Goal: Transaction & Acquisition: Purchase product/service

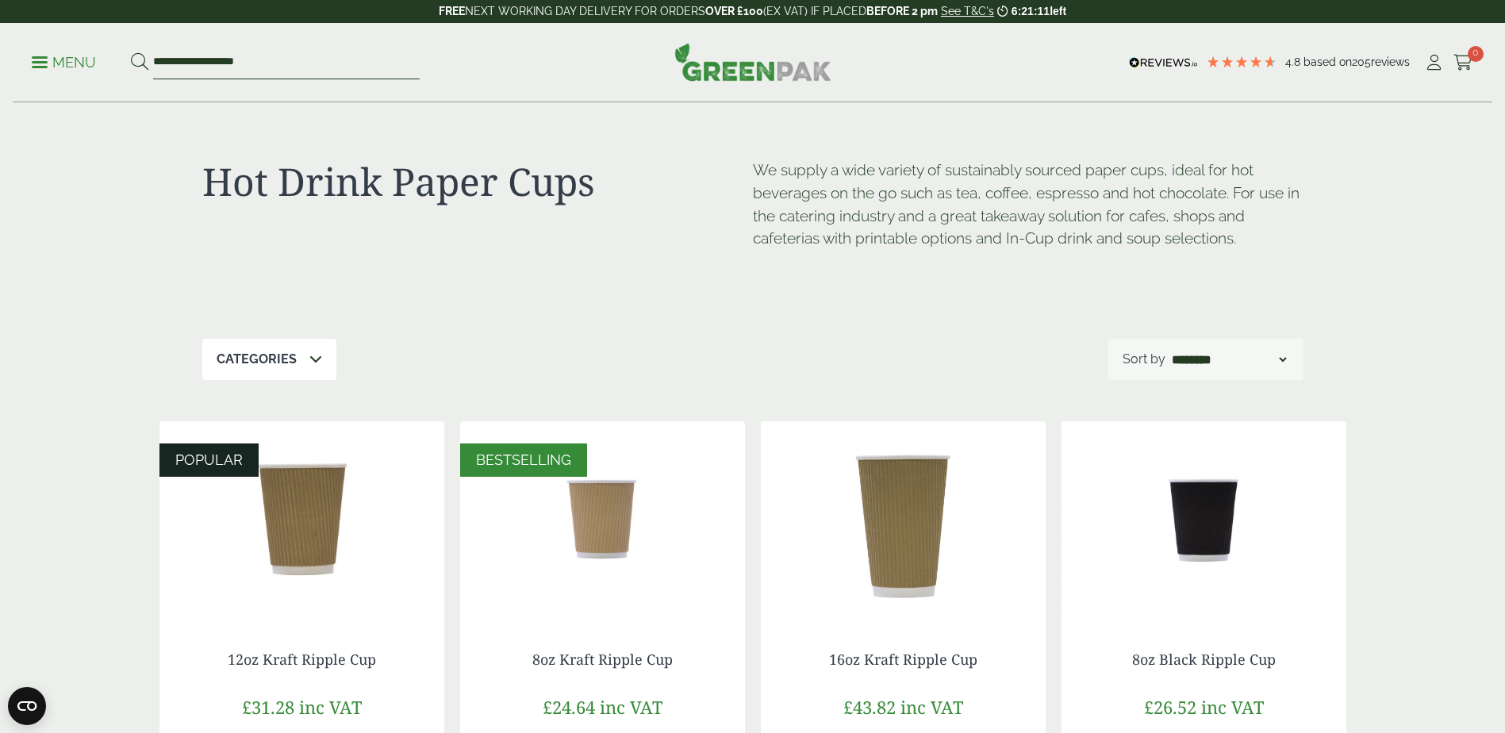
click at [265, 63] on input "**********" at bounding box center [286, 62] width 267 height 33
drag, startPoint x: 265, startPoint y: 63, endPoint x: 103, endPoint y: 64, distance: 161.8
click at [103, 64] on ul "**********" at bounding box center [226, 62] width 388 height 33
type input "*******"
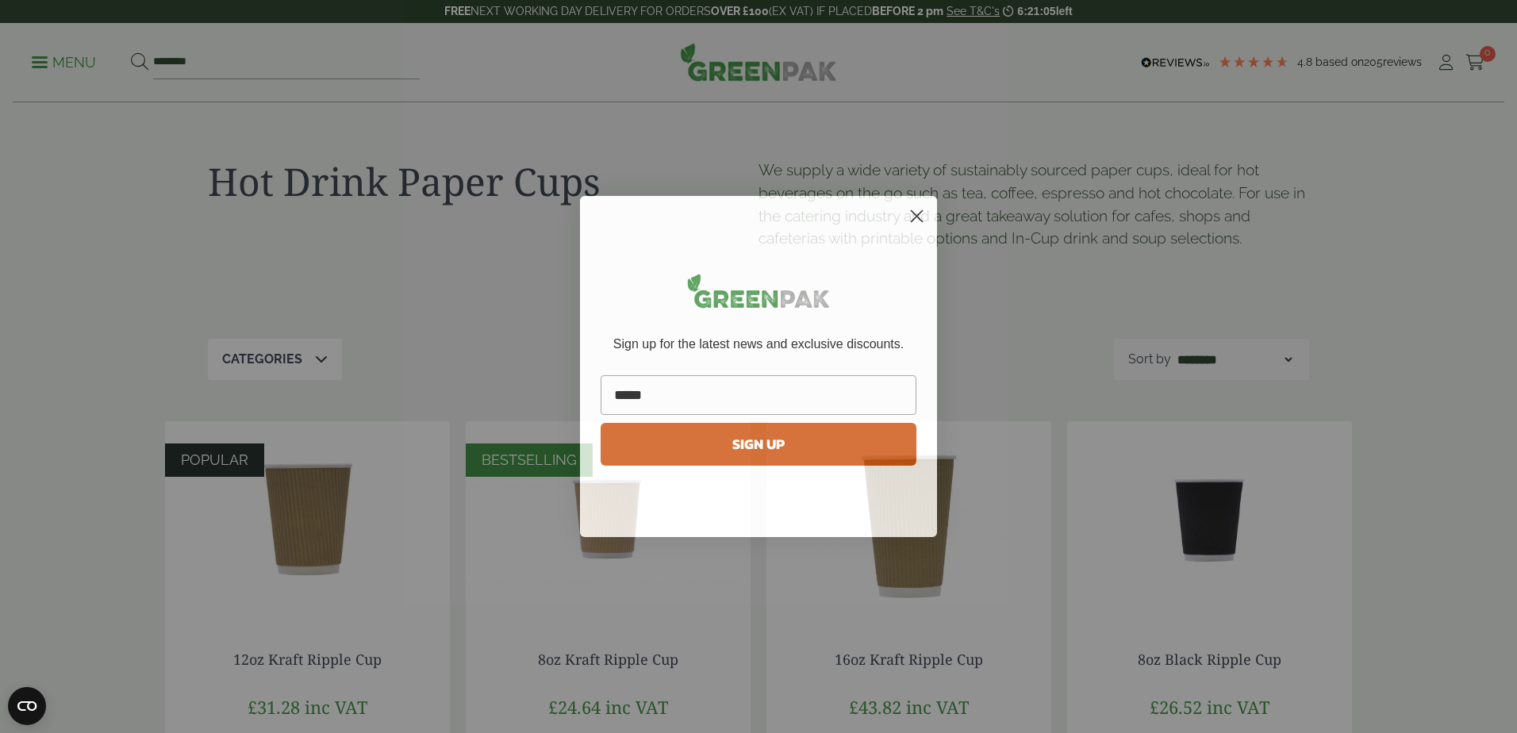
type input "*****"
click input "******" at bounding box center [0, 0] width 0 height 0
click at [920, 217] on circle "Close dialog" at bounding box center [917, 216] width 26 height 26
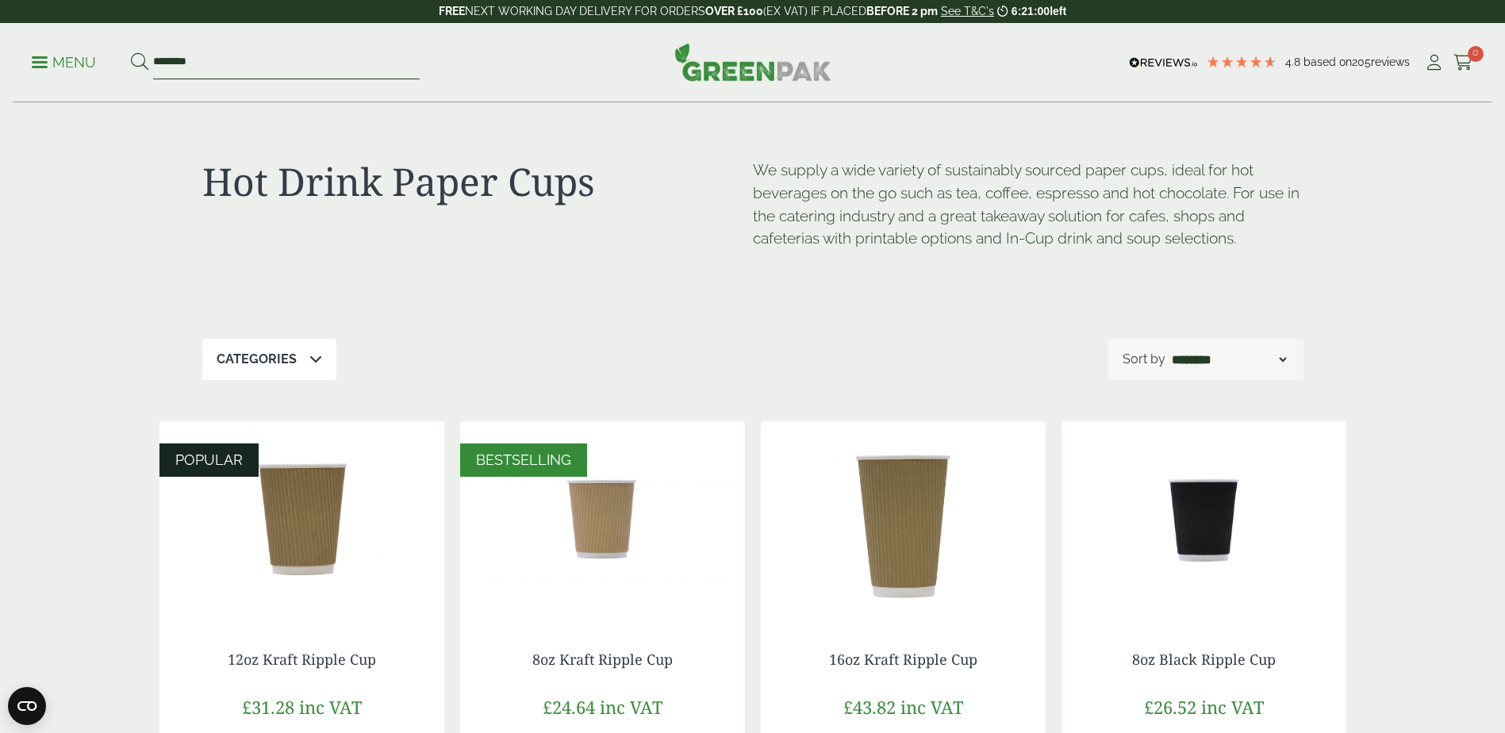
click at [270, 58] on input "*******" at bounding box center [286, 62] width 267 height 33
type input "**********"
click at [131, 52] on button at bounding box center [139, 62] width 17 height 21
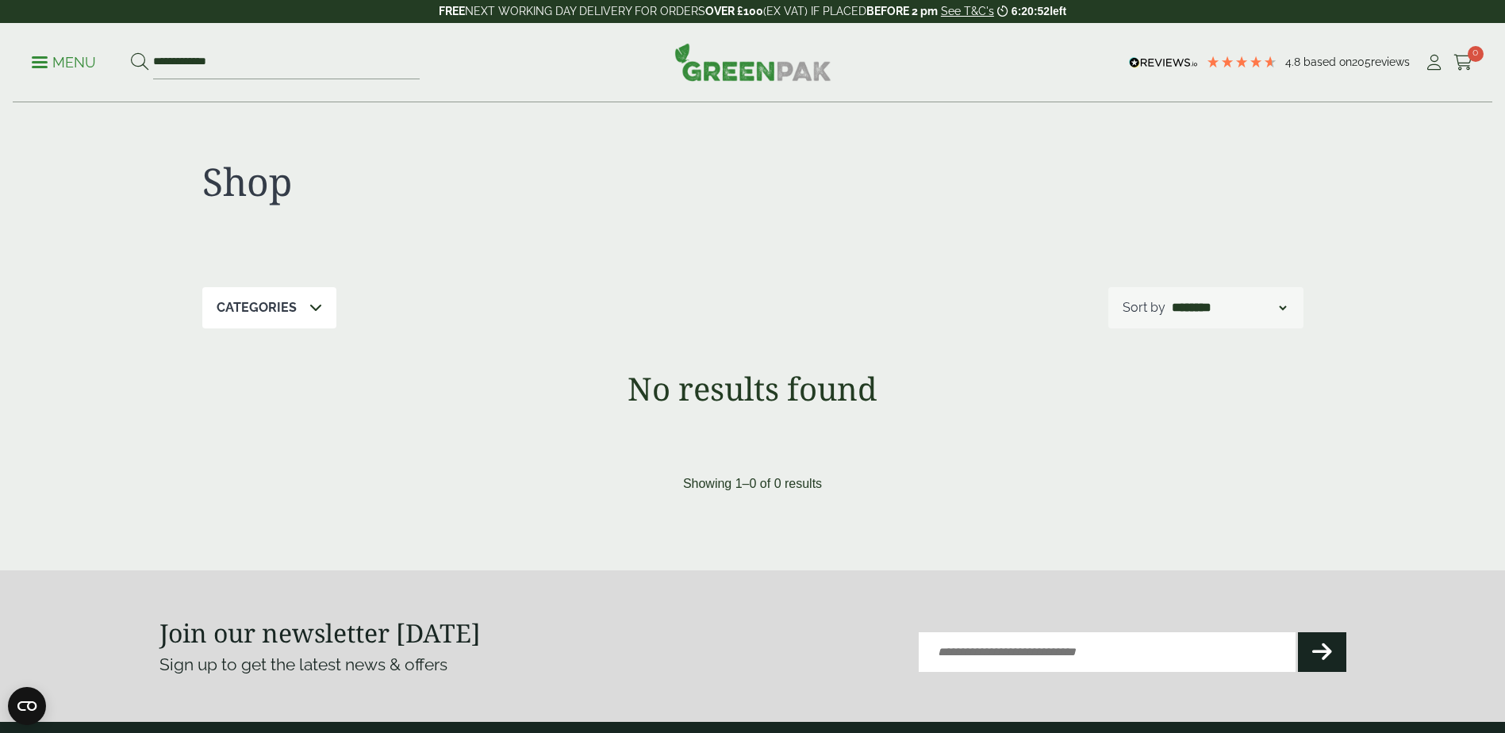
click at [305, 309] on div "Categories" at bounding box center [269, 307] width 134 height 41
click at [315, 308] on icon at bounding box center [315, 307] width 13 height 13
click at [321, 302] on div "Categories" at bounding box center [269, 307] width 134 height 41
click at [312, 304] on icon at bounding box center [315, 307] width 13 height 13
click at [376, 211] on div "Shop" at bounding box center [477, 191] width 551 height 65
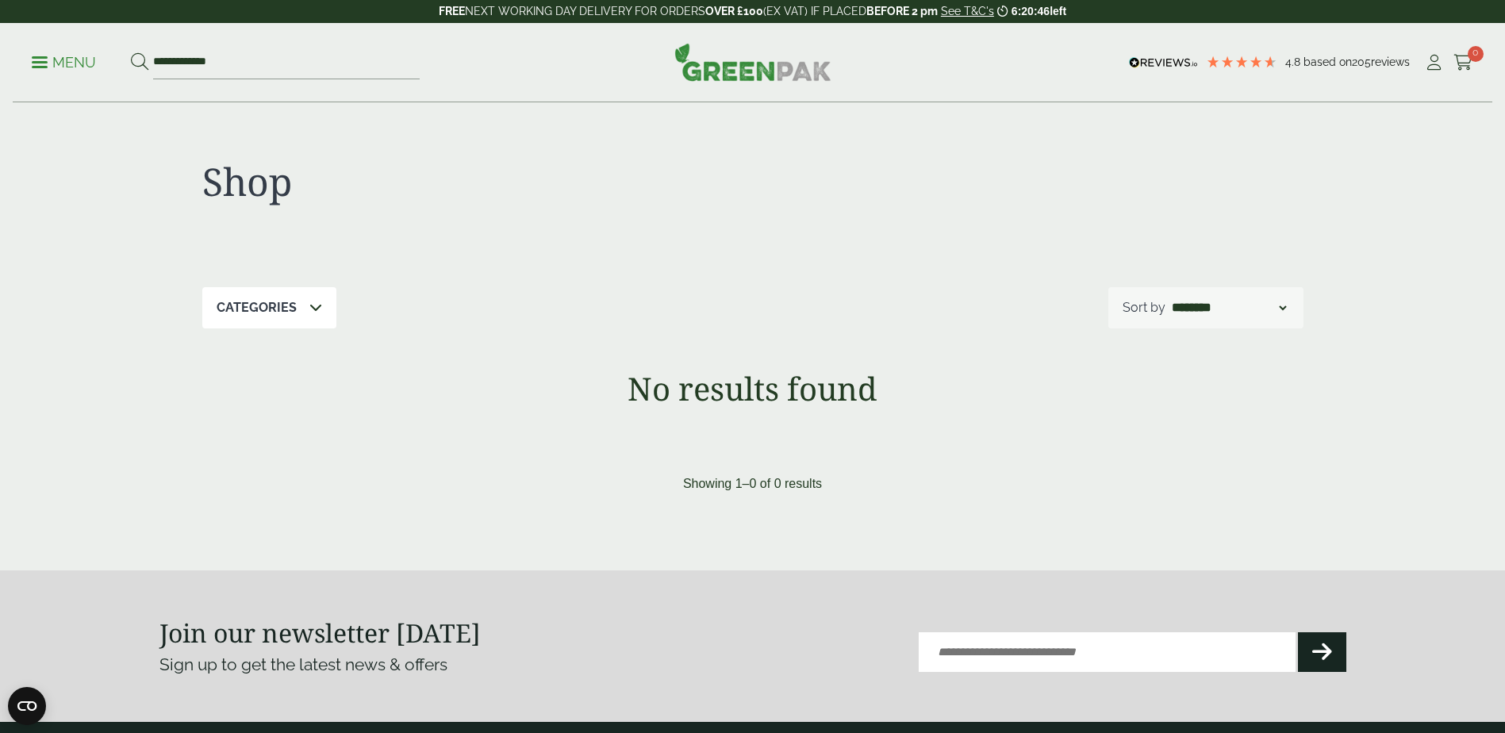
click at [56, 67] on p "Menu" at bounding box center [64, 62] width 64 height 19
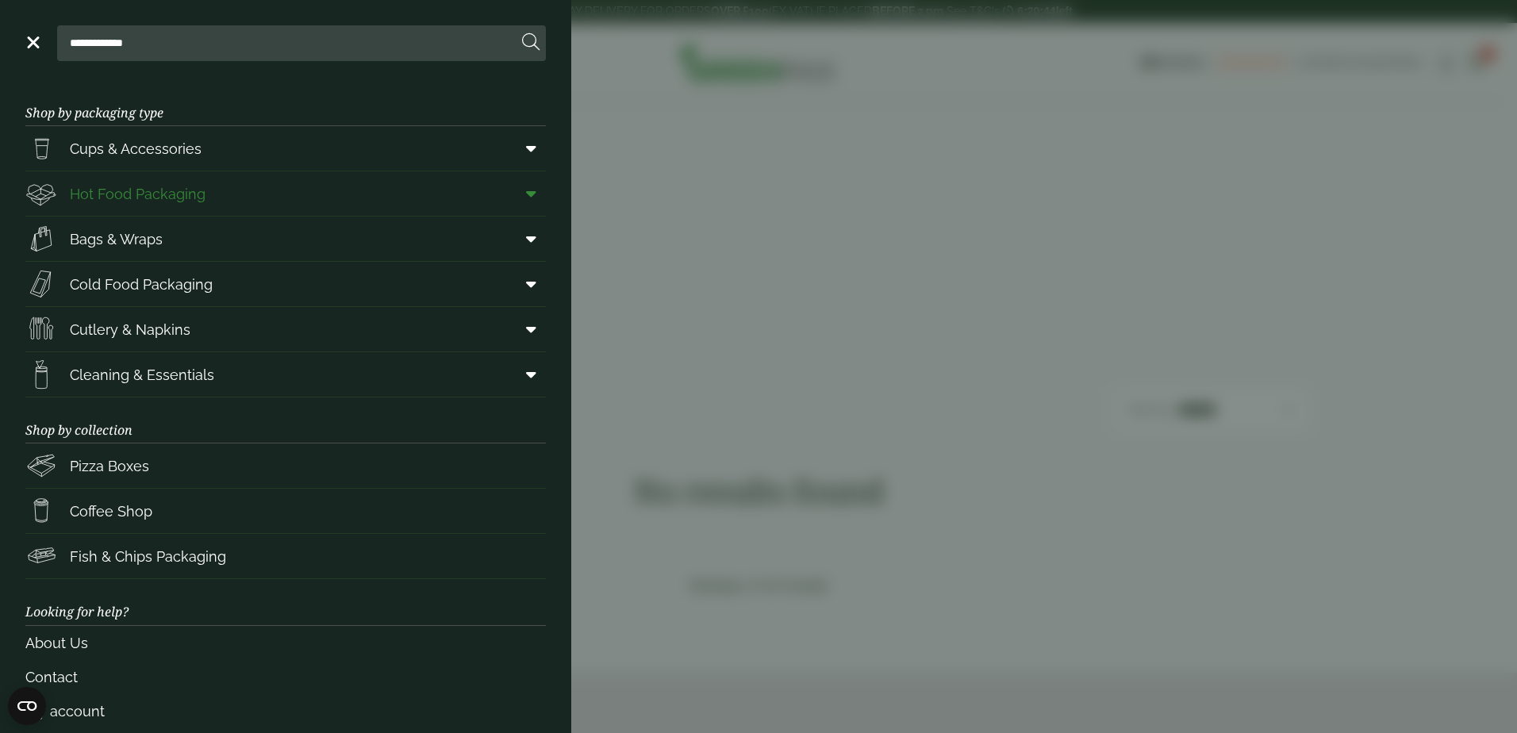
click at [164, 189] on span "Hot Food Packaging" at bounding box center [138, 193] width 136 height 21
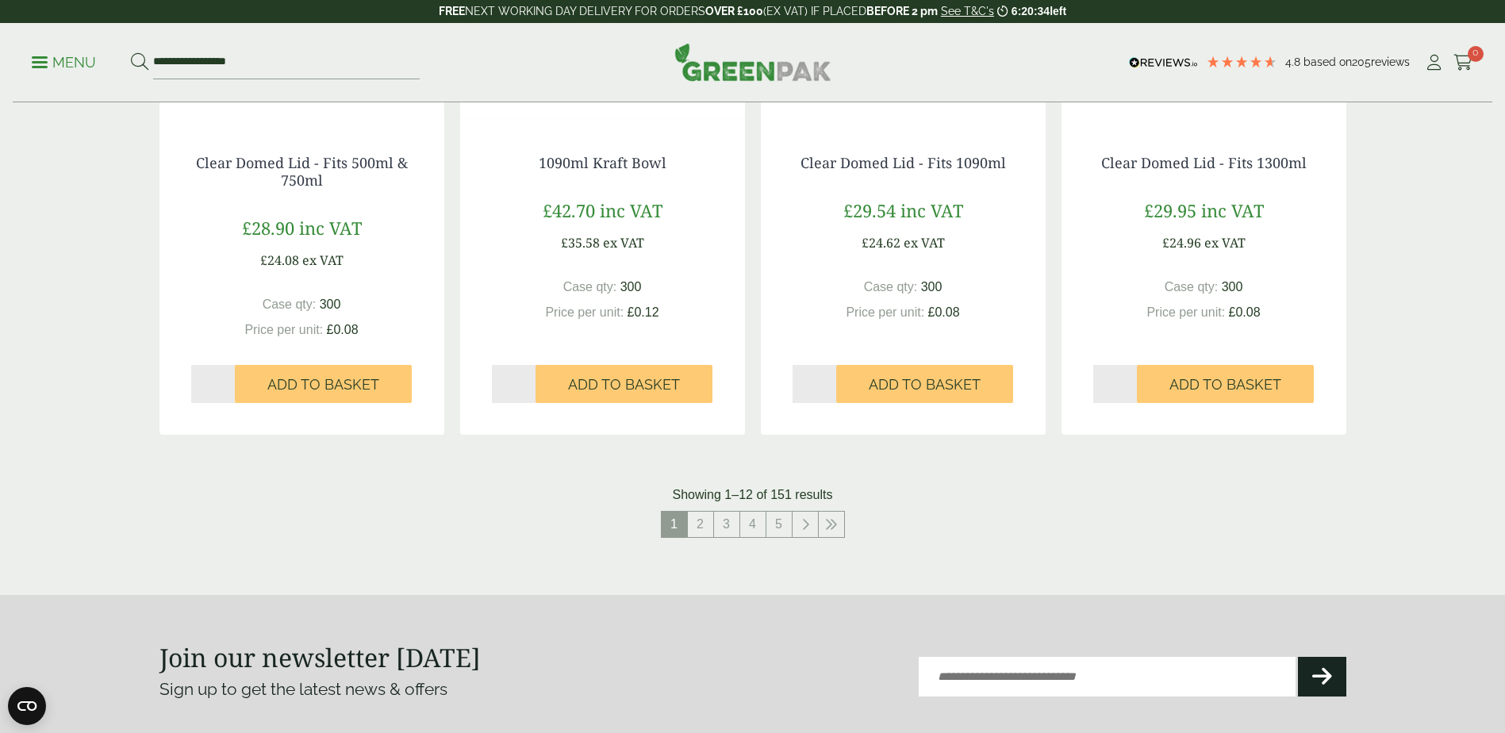
scroll to position [1587, 0]
click at [701, 522] on link "2" at bounding box center [700, 523] width 25 height 25
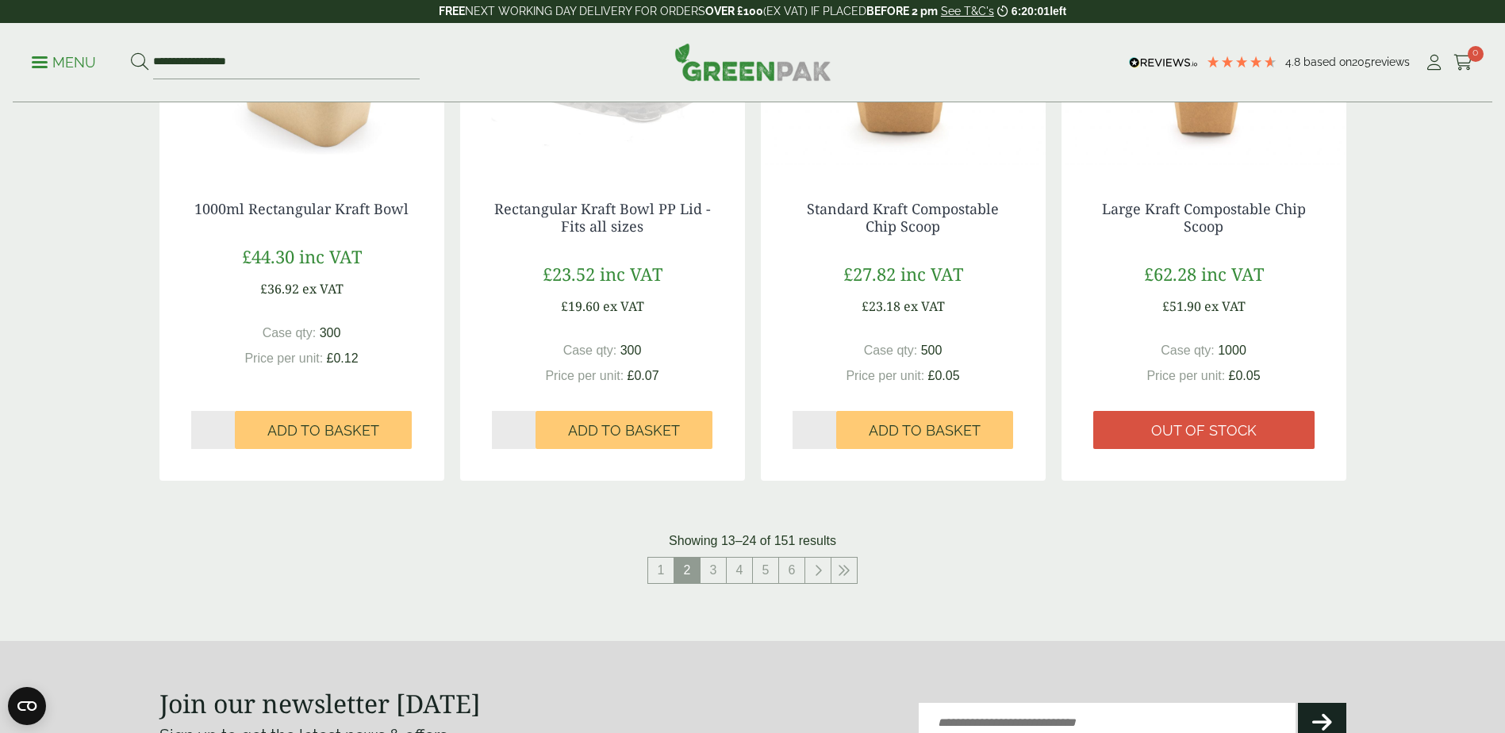
scroll to position [1587, 0]
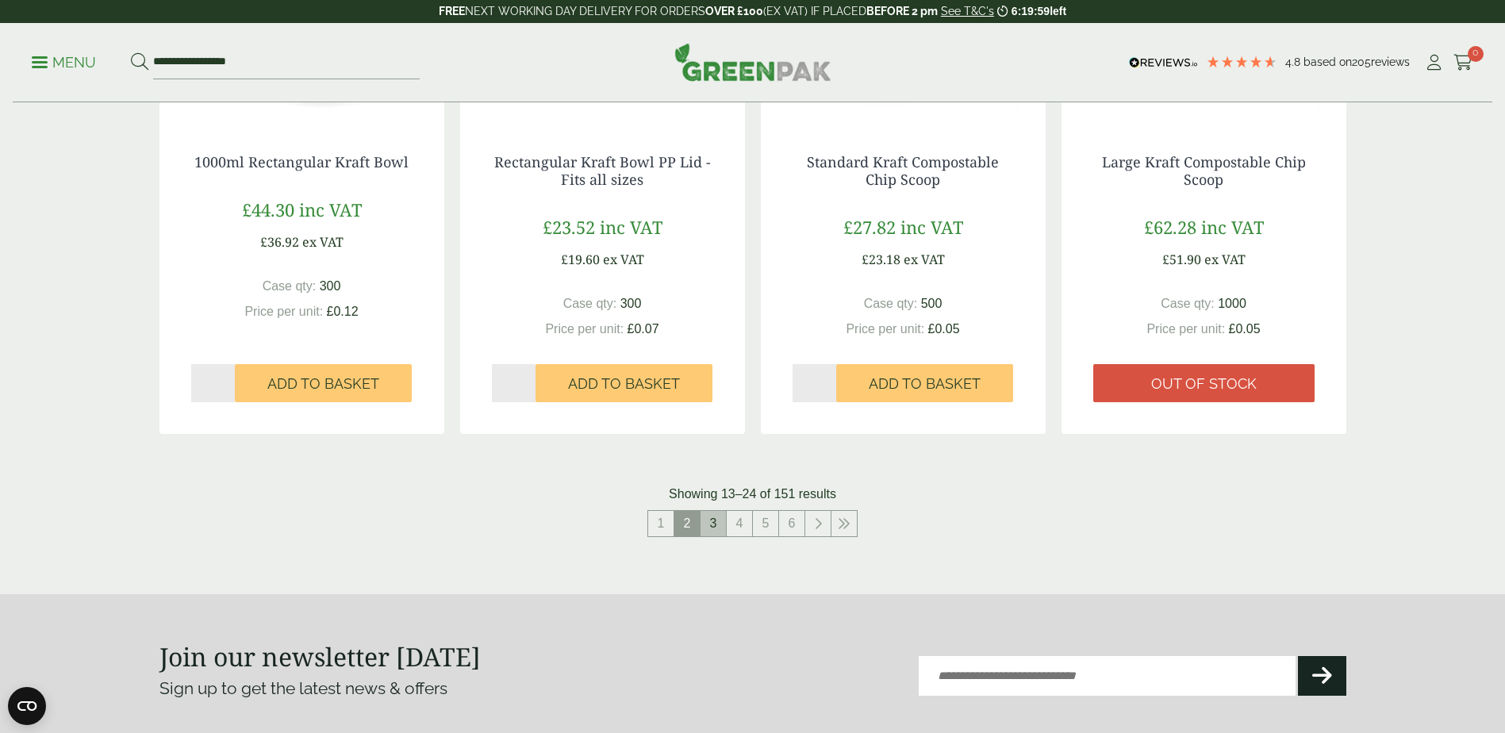
click at [716, 528] on link "3" at bounding box center [712, 523] width 25 height 25
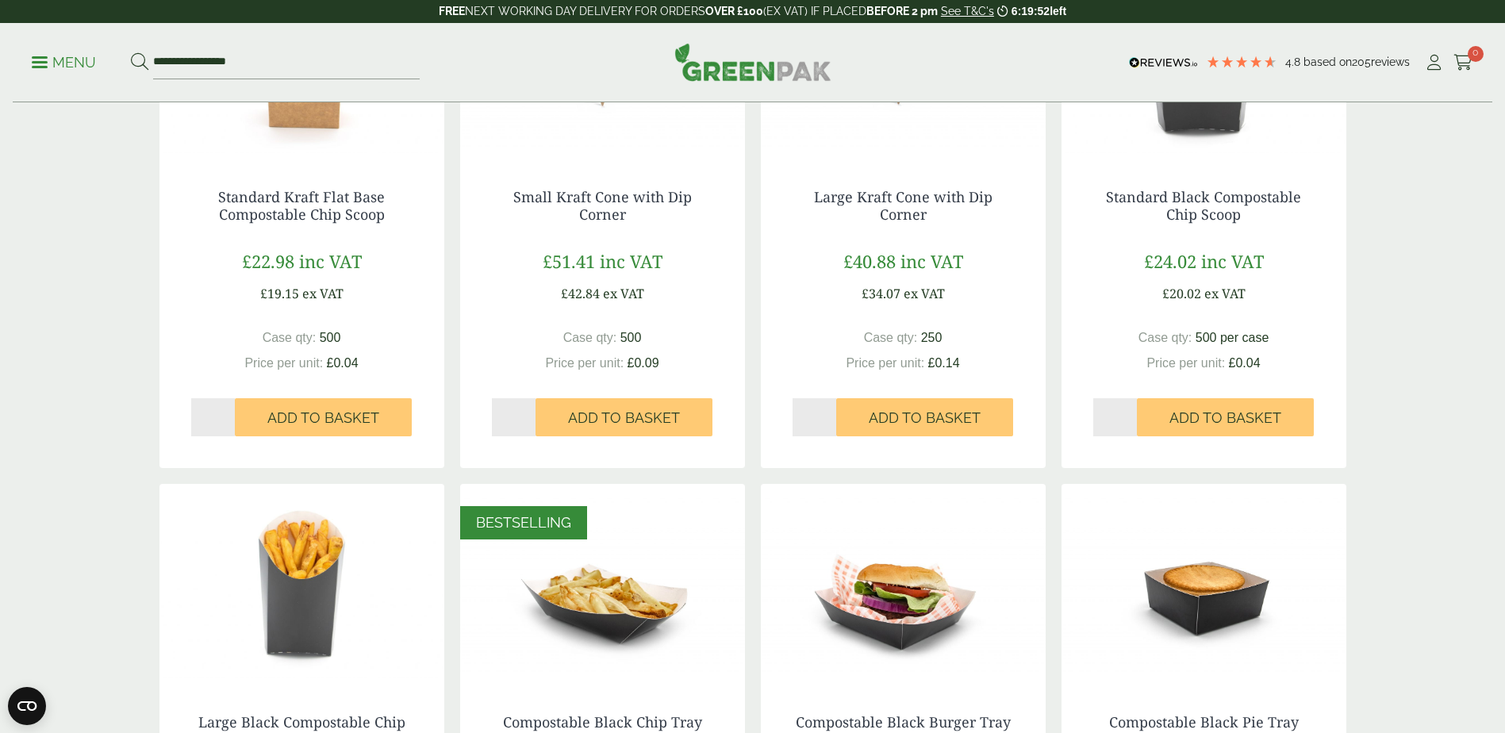
scroll to position [1428, 0]
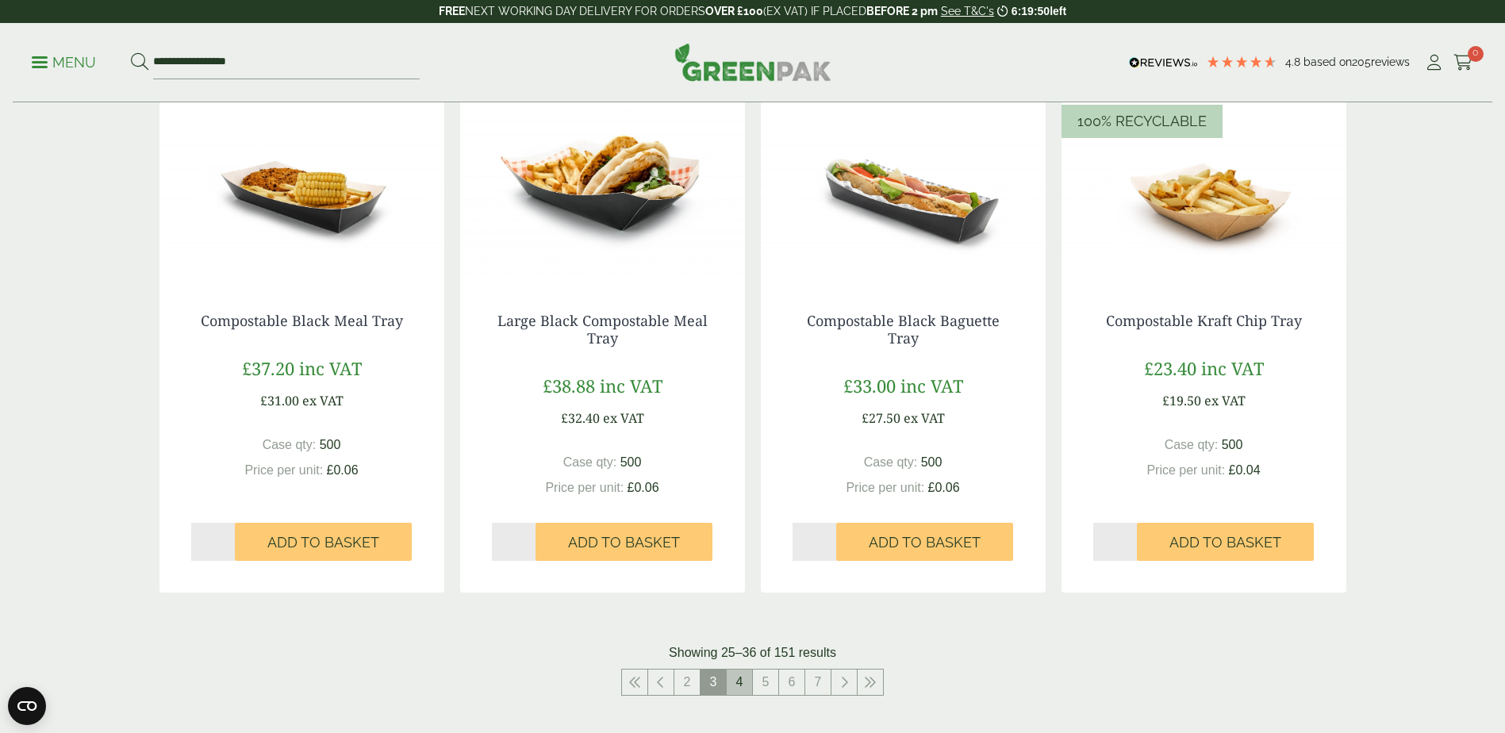
click at [731, 685] on link "4" at bounding box center [739, 682] width 25 height 25
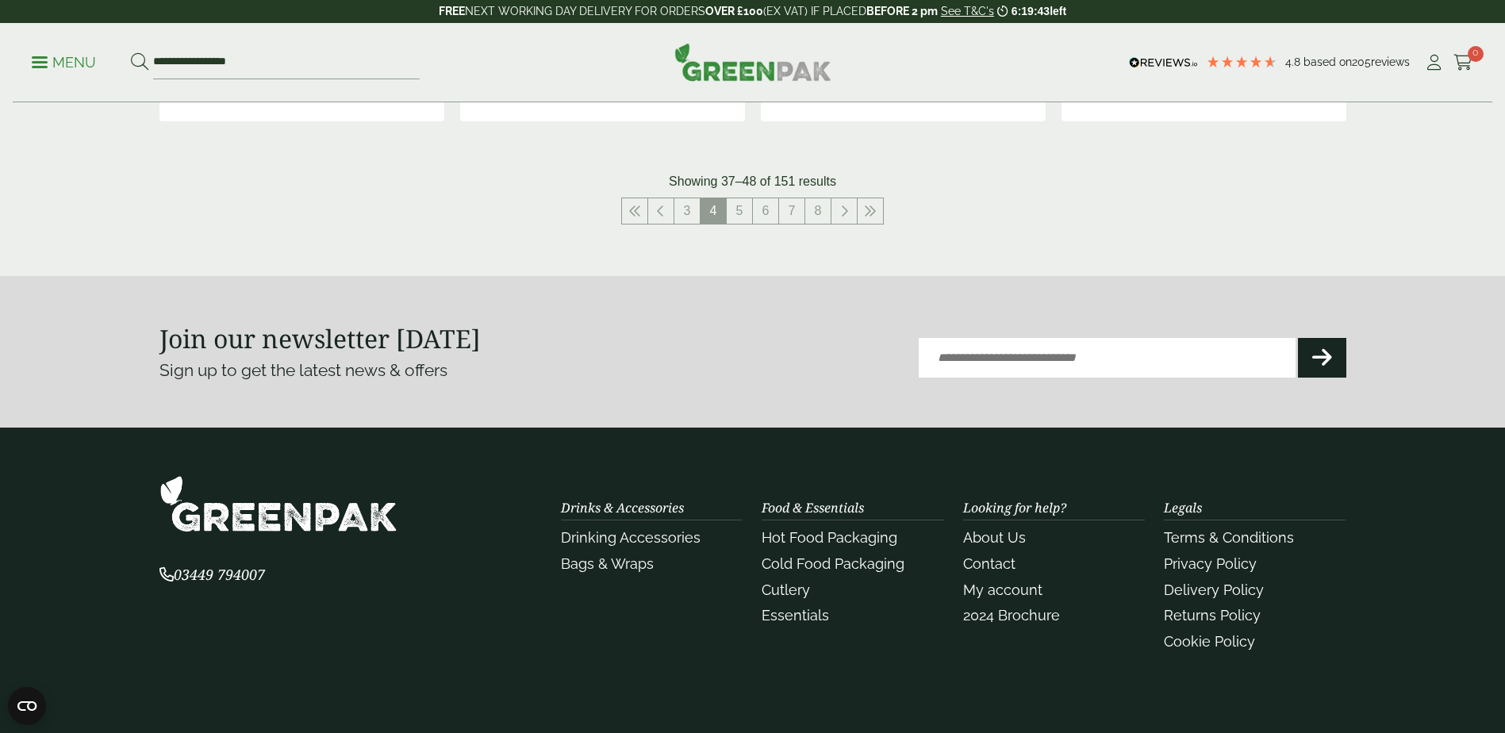
scroll to position [1860, 0]
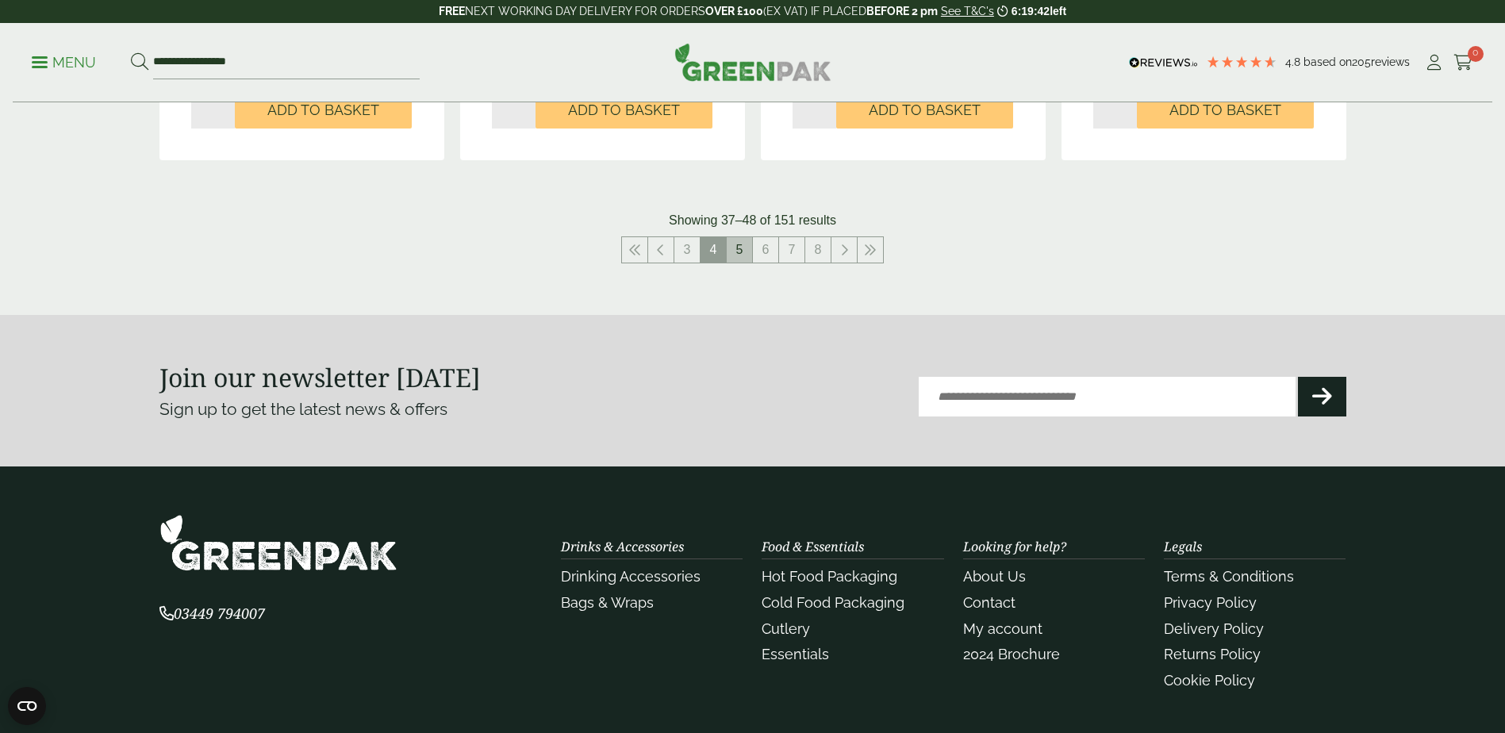
click at [733, 249] on link "5" at bounding box center [739, 249] width 25 height 25
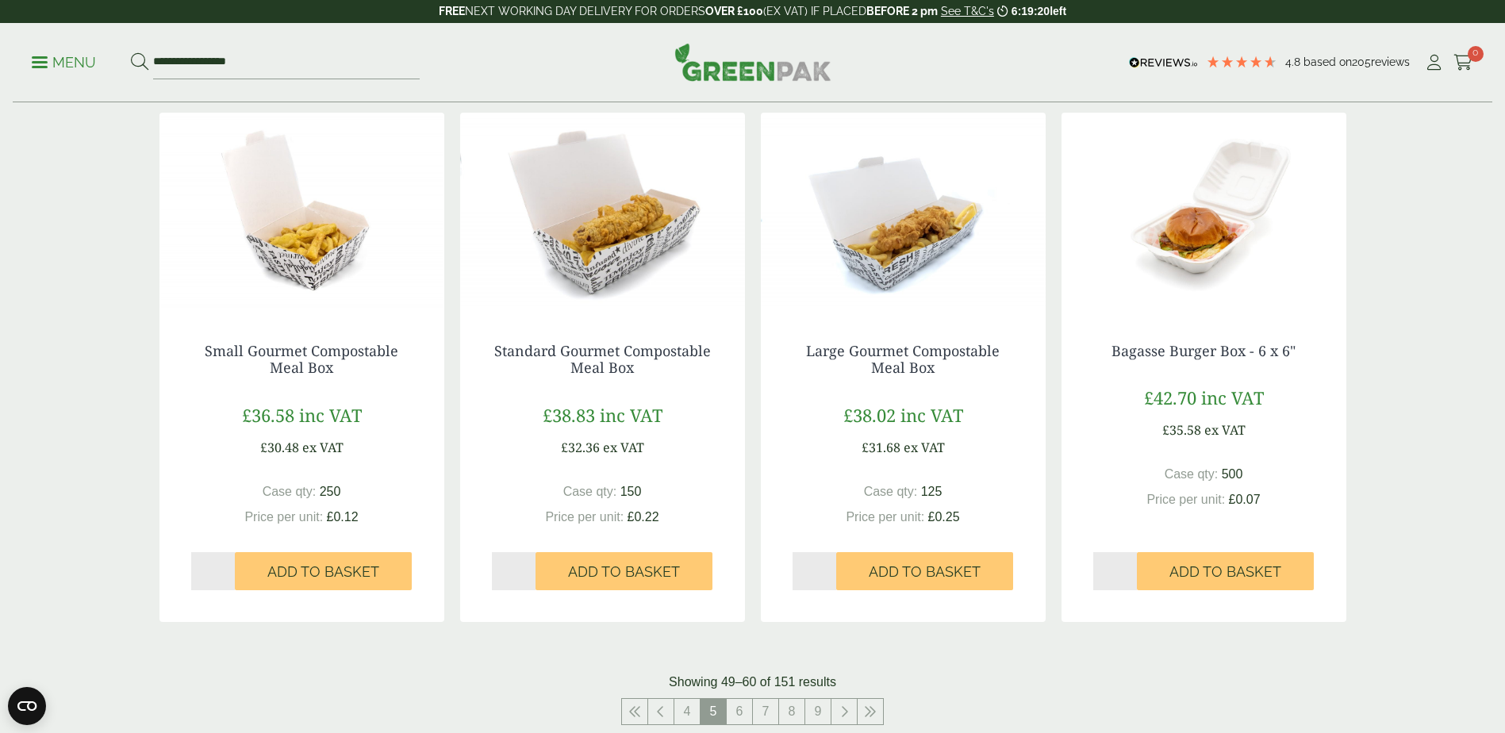
scroll to position [1702, 0]
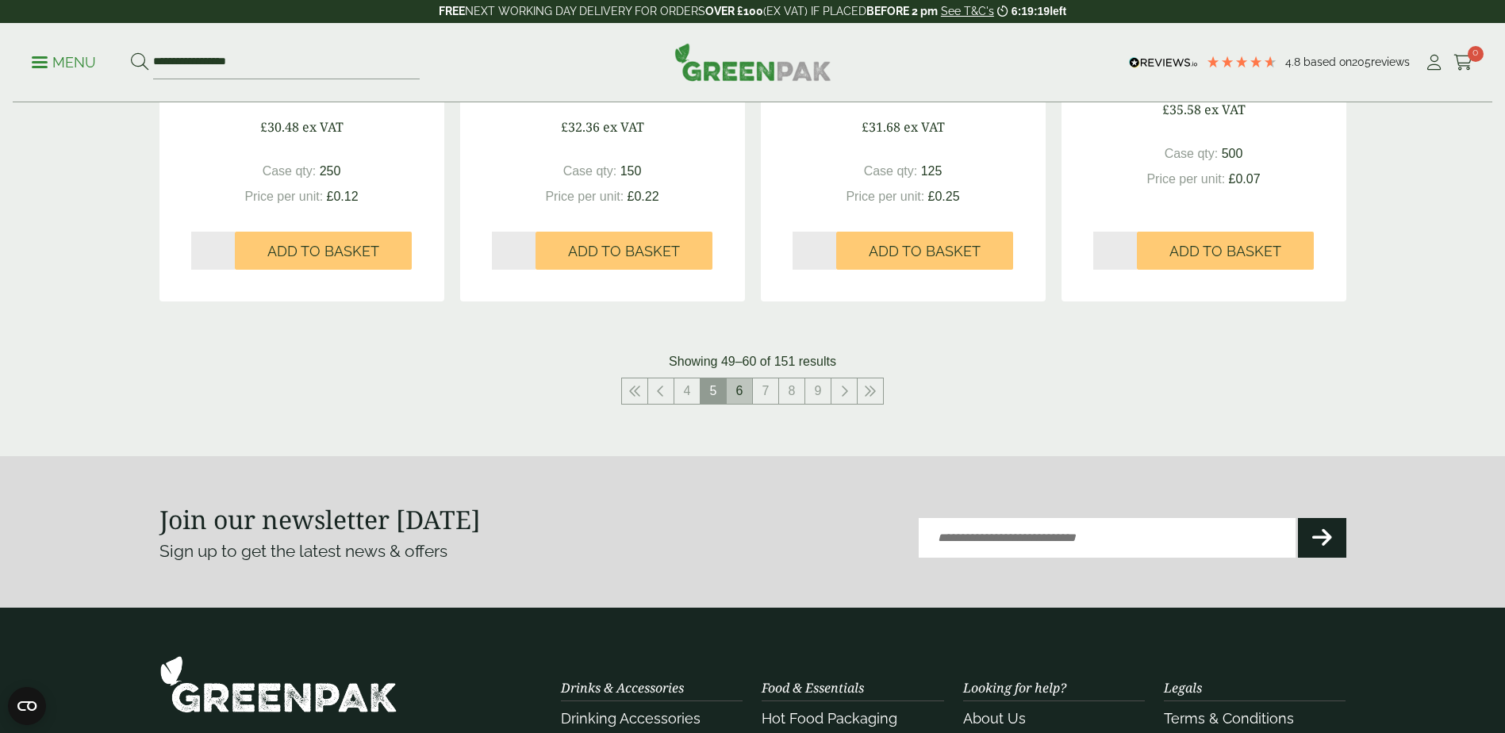
click at [742, 398] on link "6" at bounding box center [739, 390] width 25 height 25
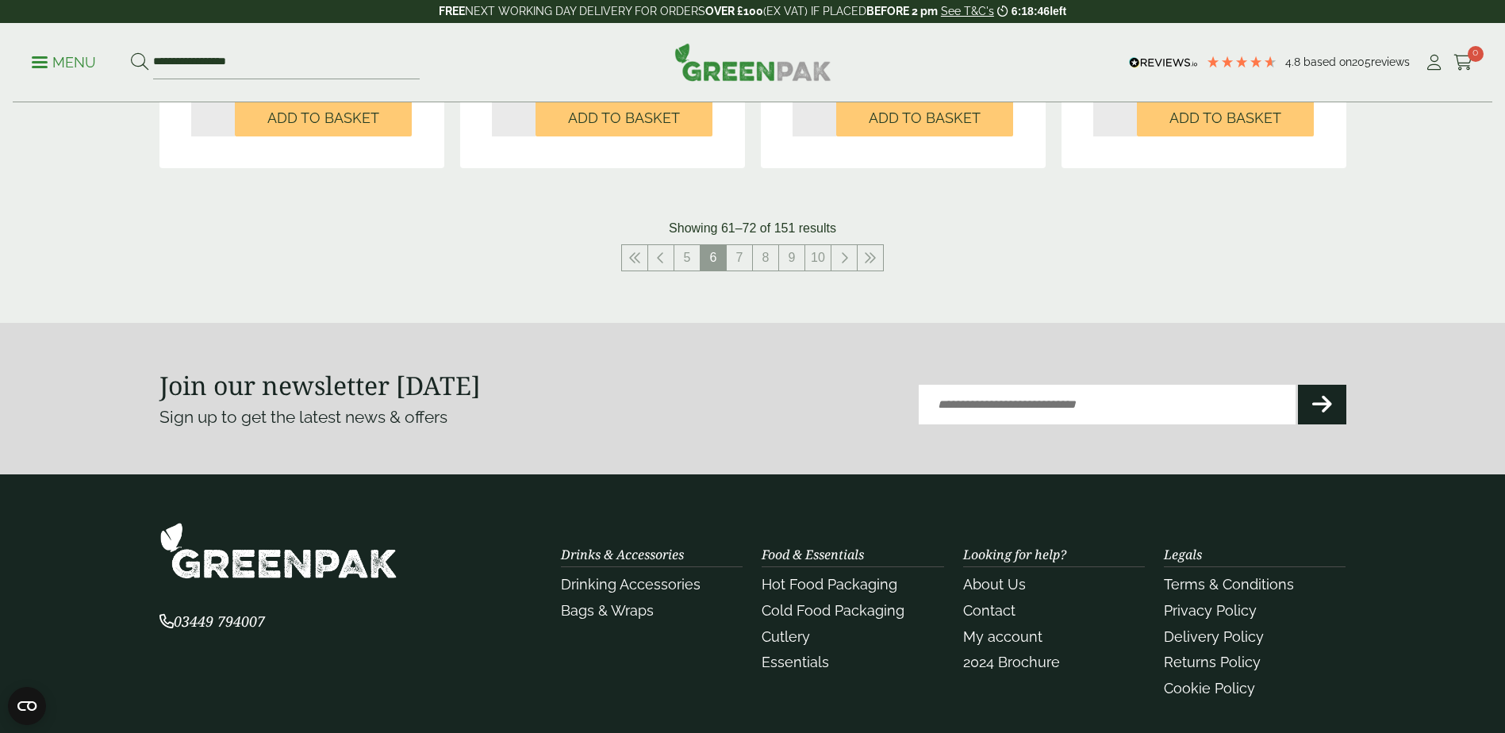
scroll to position [1860, 0]
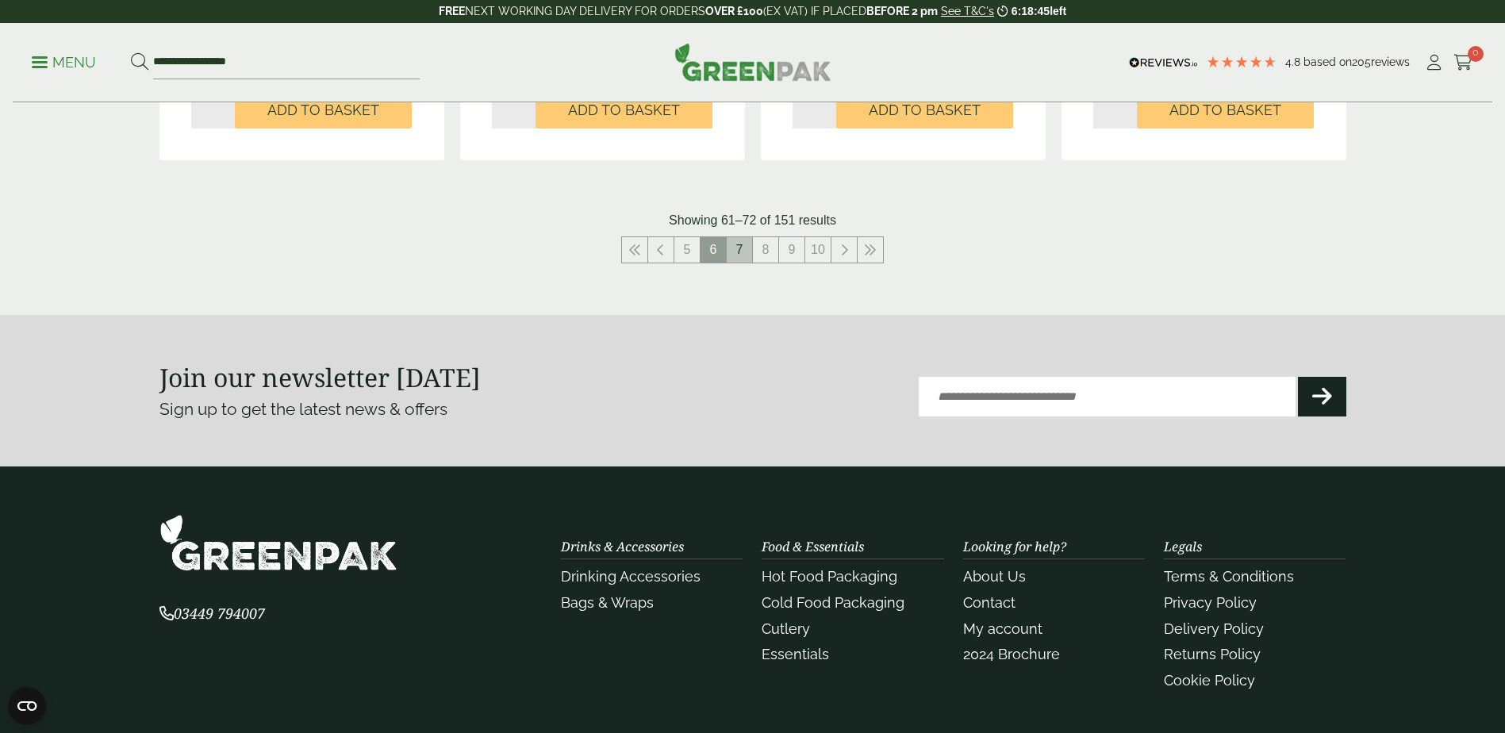
click at [735, 252] on link "7" at bounding box center [739, 249] width 25 height 25
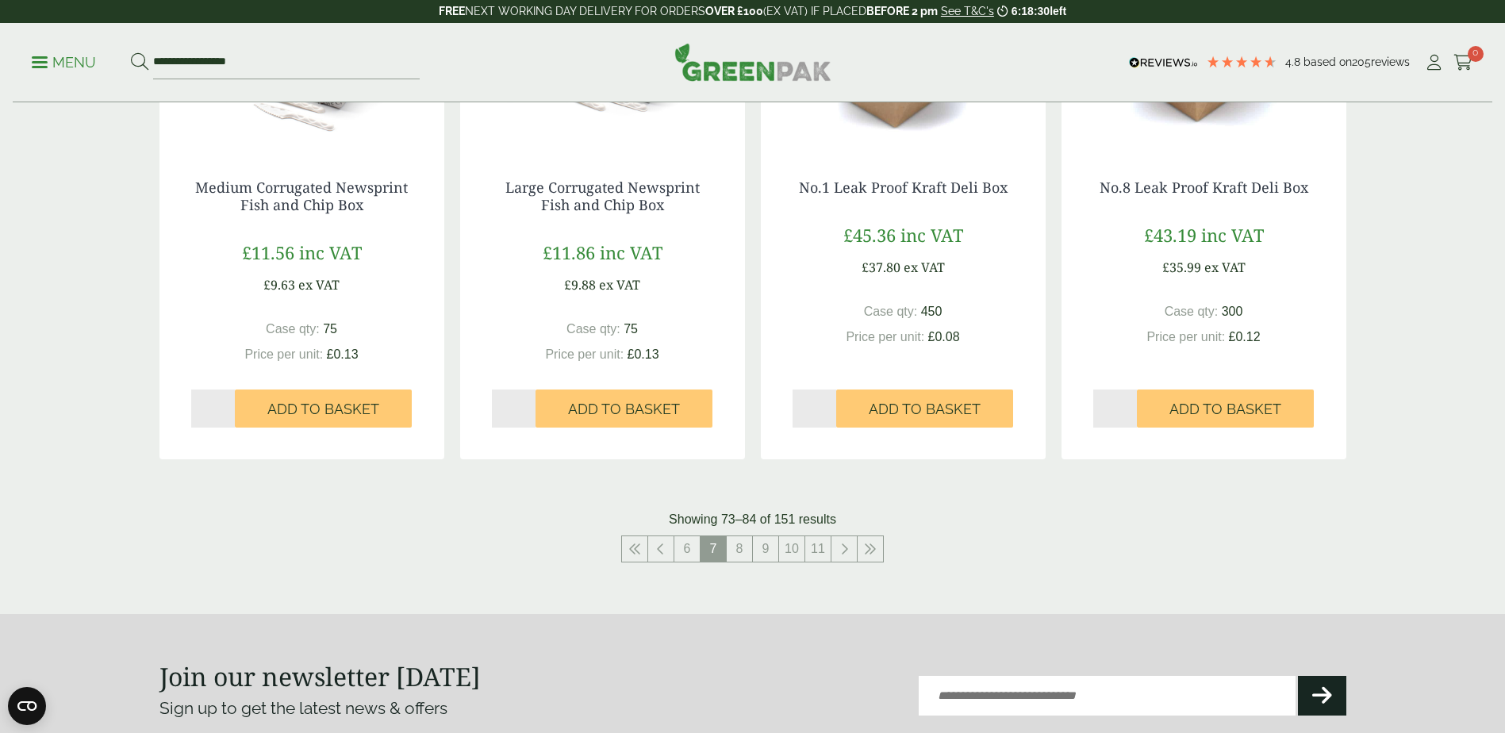
scroll to position [1702, 0]
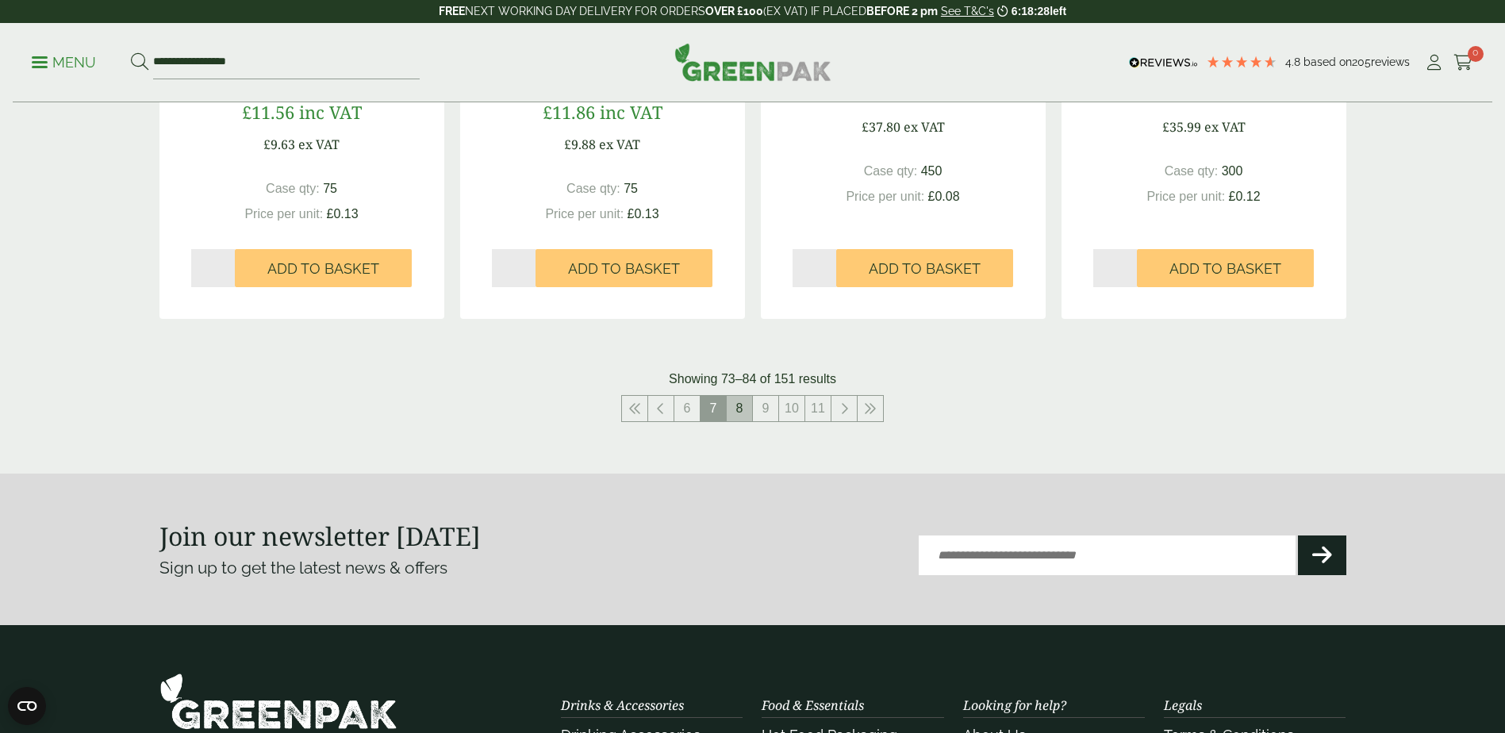
click at [742, 412] on link "8" at bounding box center [739, 408] width 25 height 25
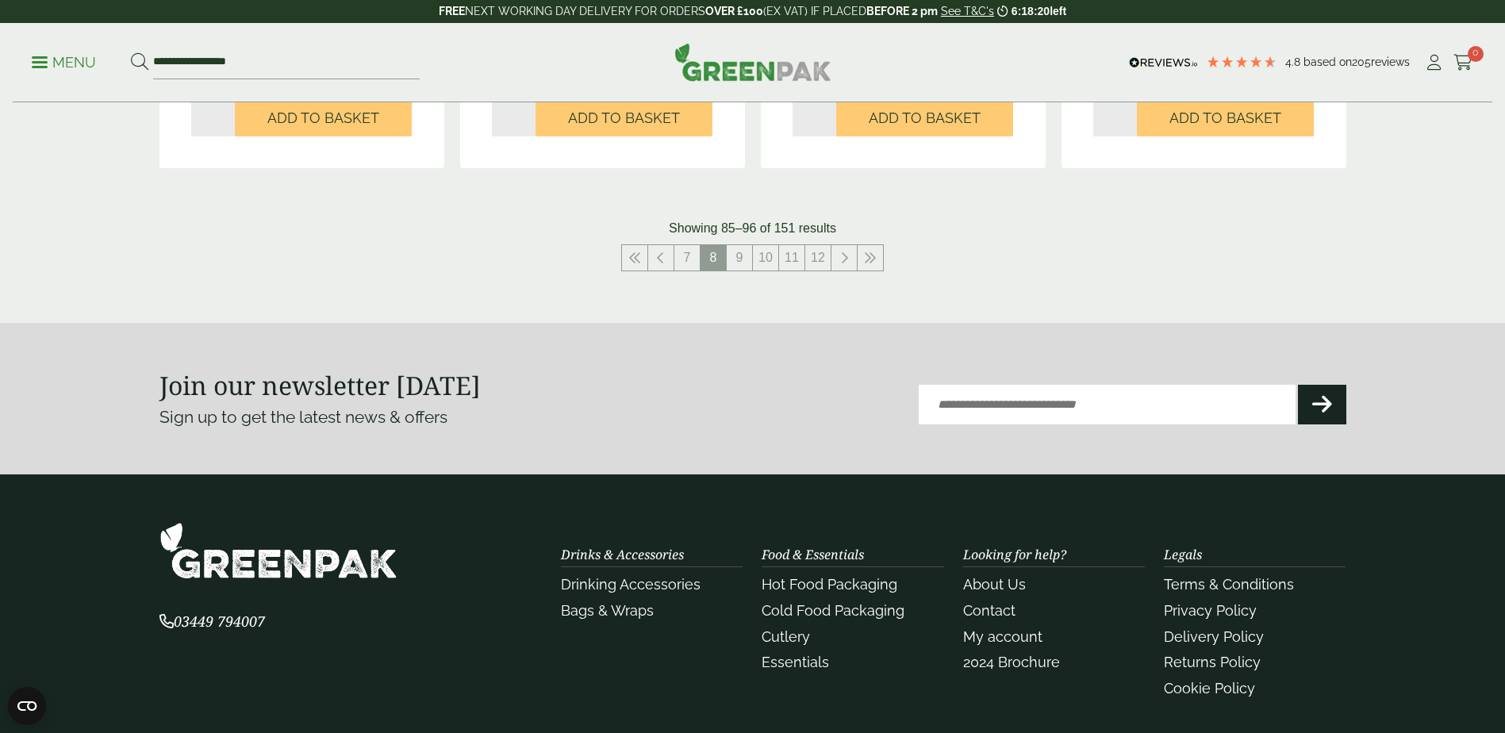
scroll to position [1860, 0]
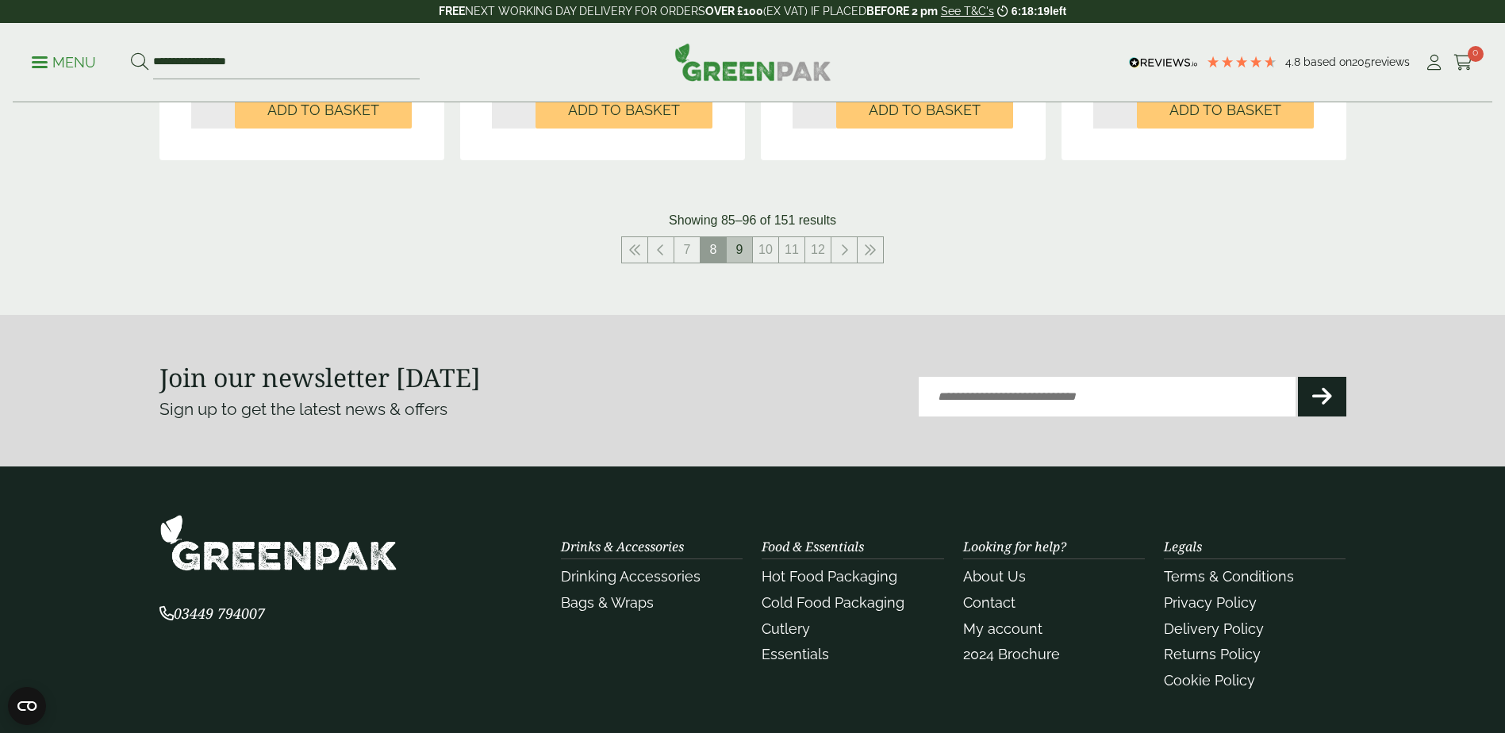
click at [739, 253] on link "9" at bounding box center [739, 249] width 25 height 25
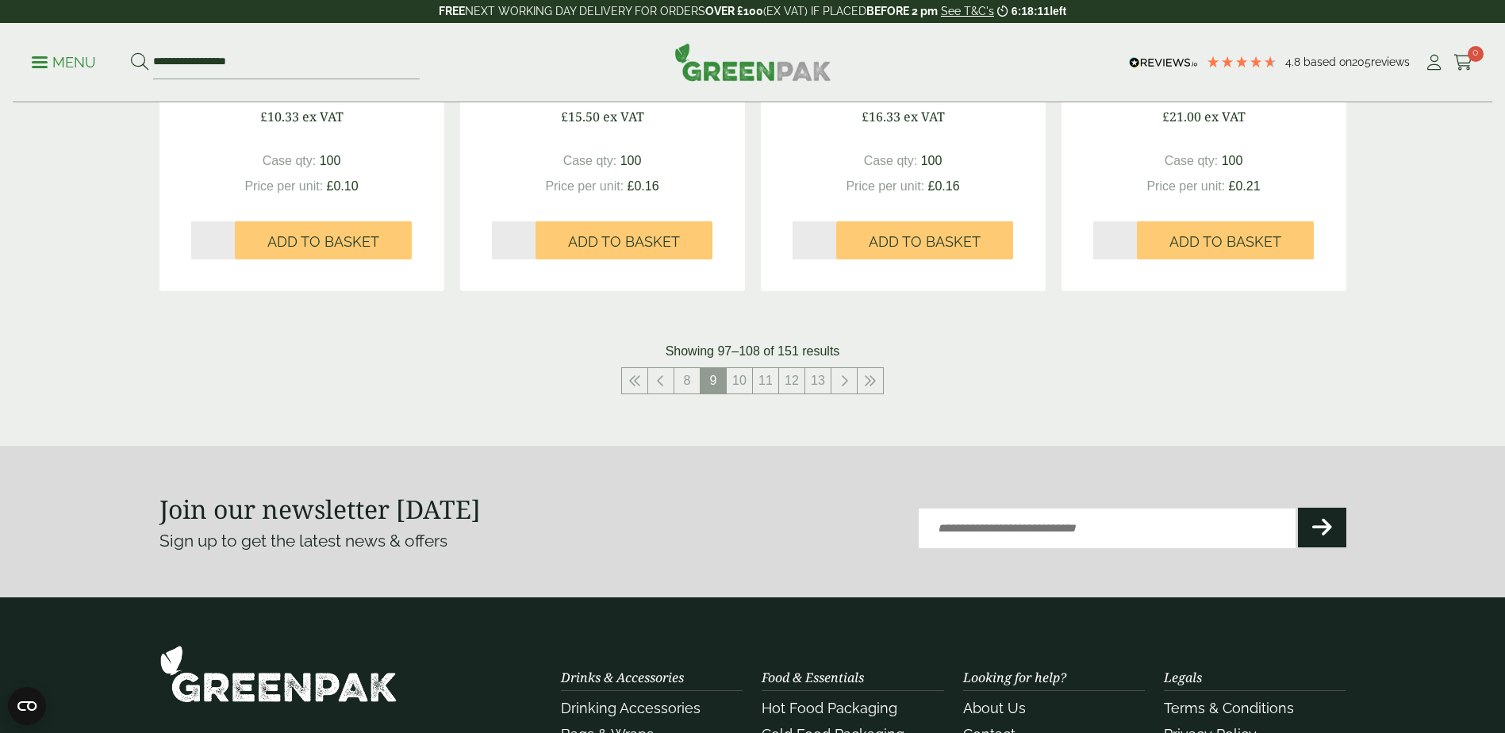
scroll to position [1702, 0]
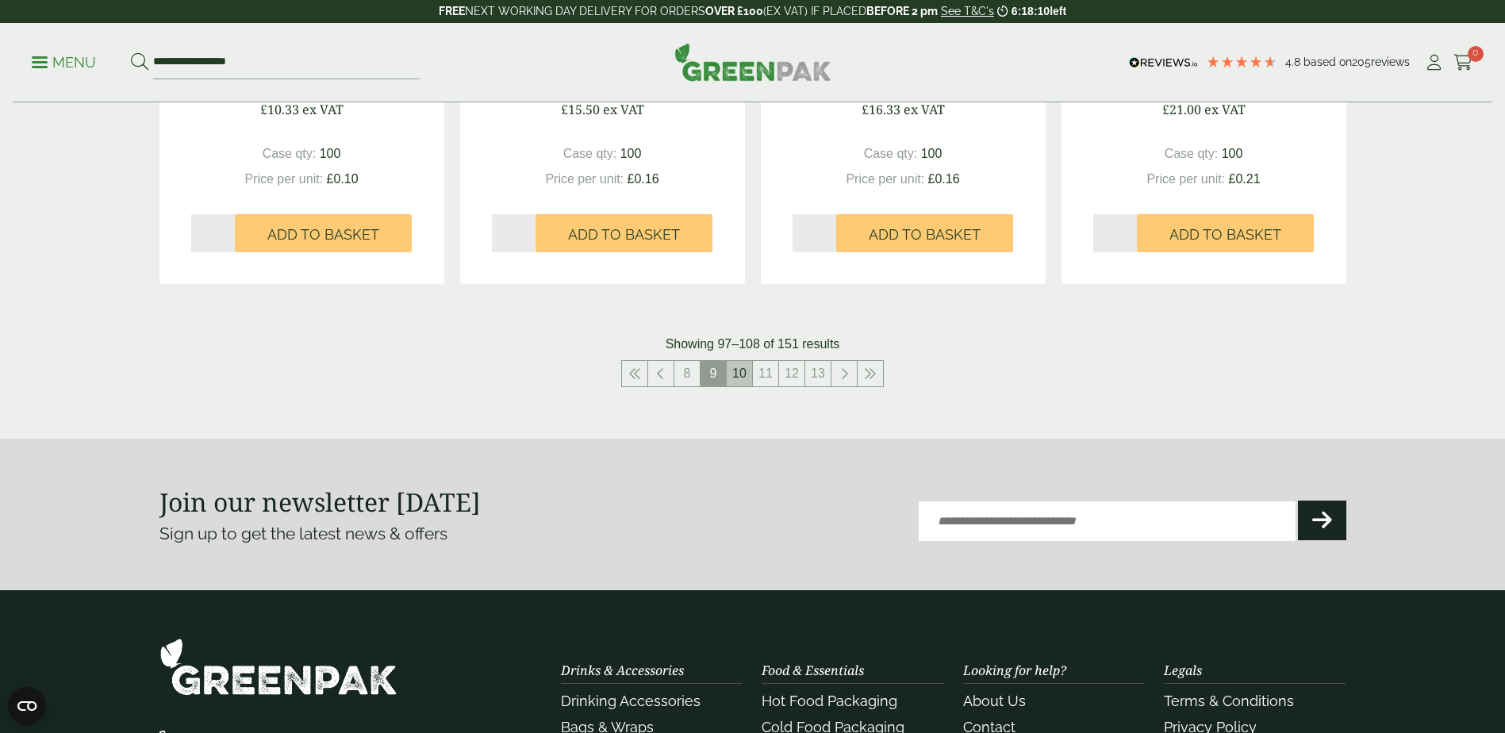
click at [741, 372] on link "10" at bounding box center [739, 373] width 25 height 25
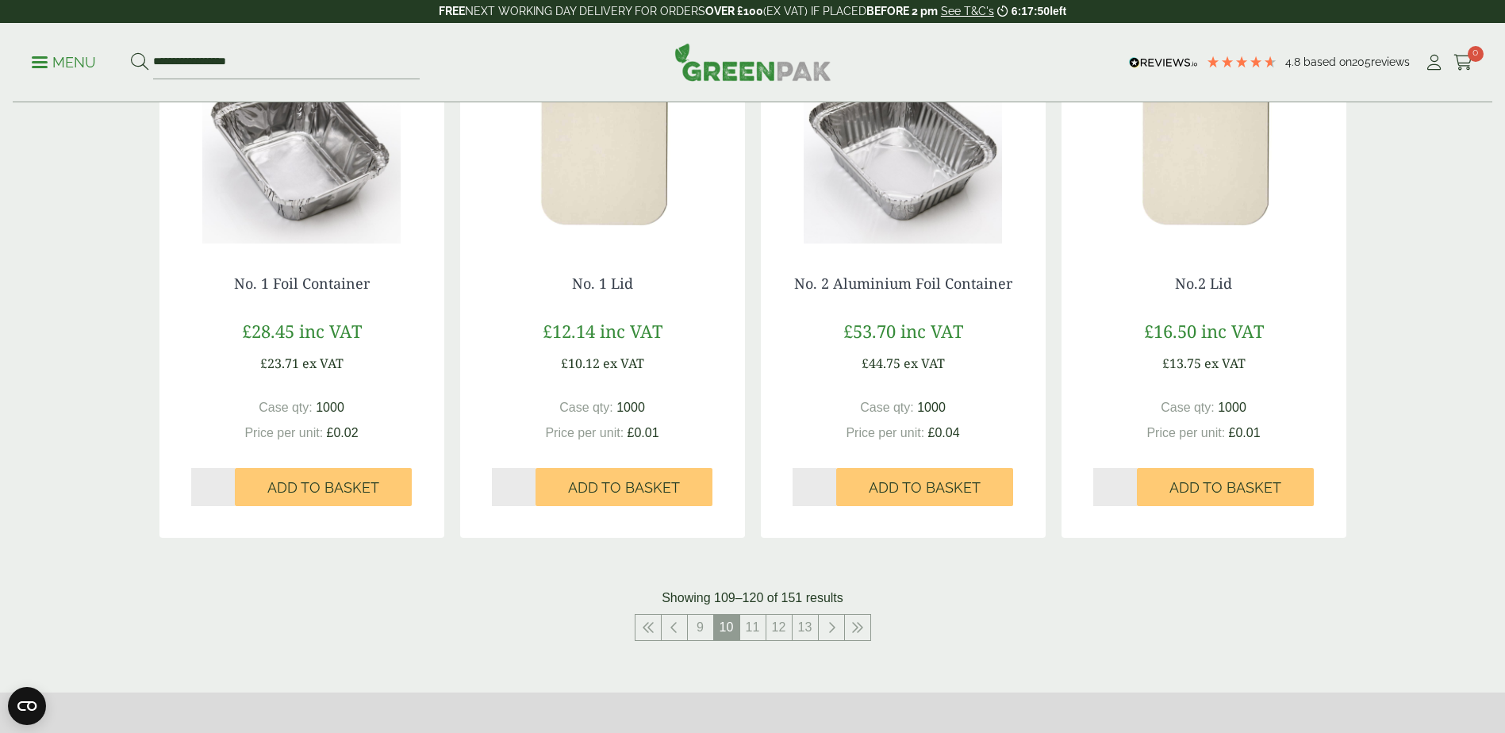
scroll to position [1587, 0]
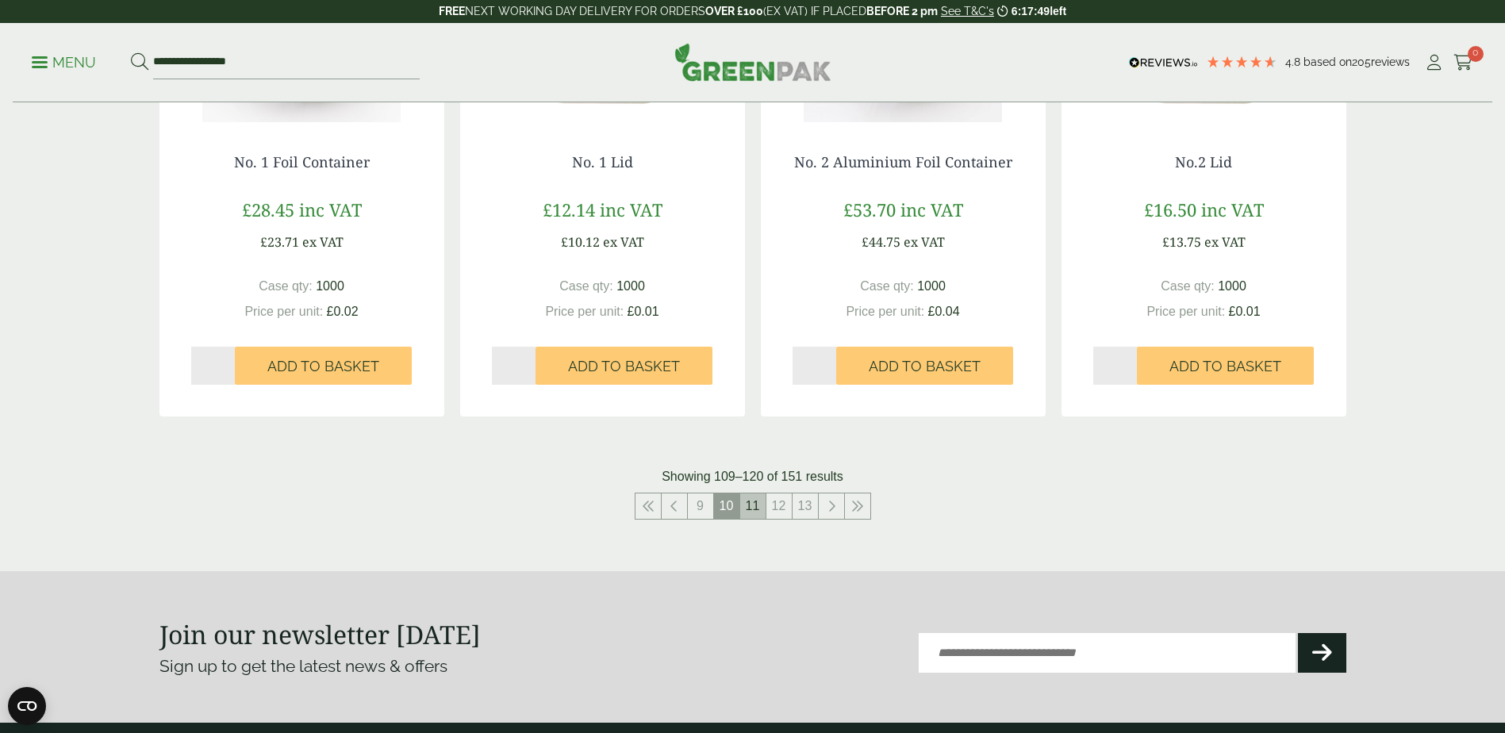
click at [752, 507] on link "11" at bounding box center [752, 505] width 25 height 25
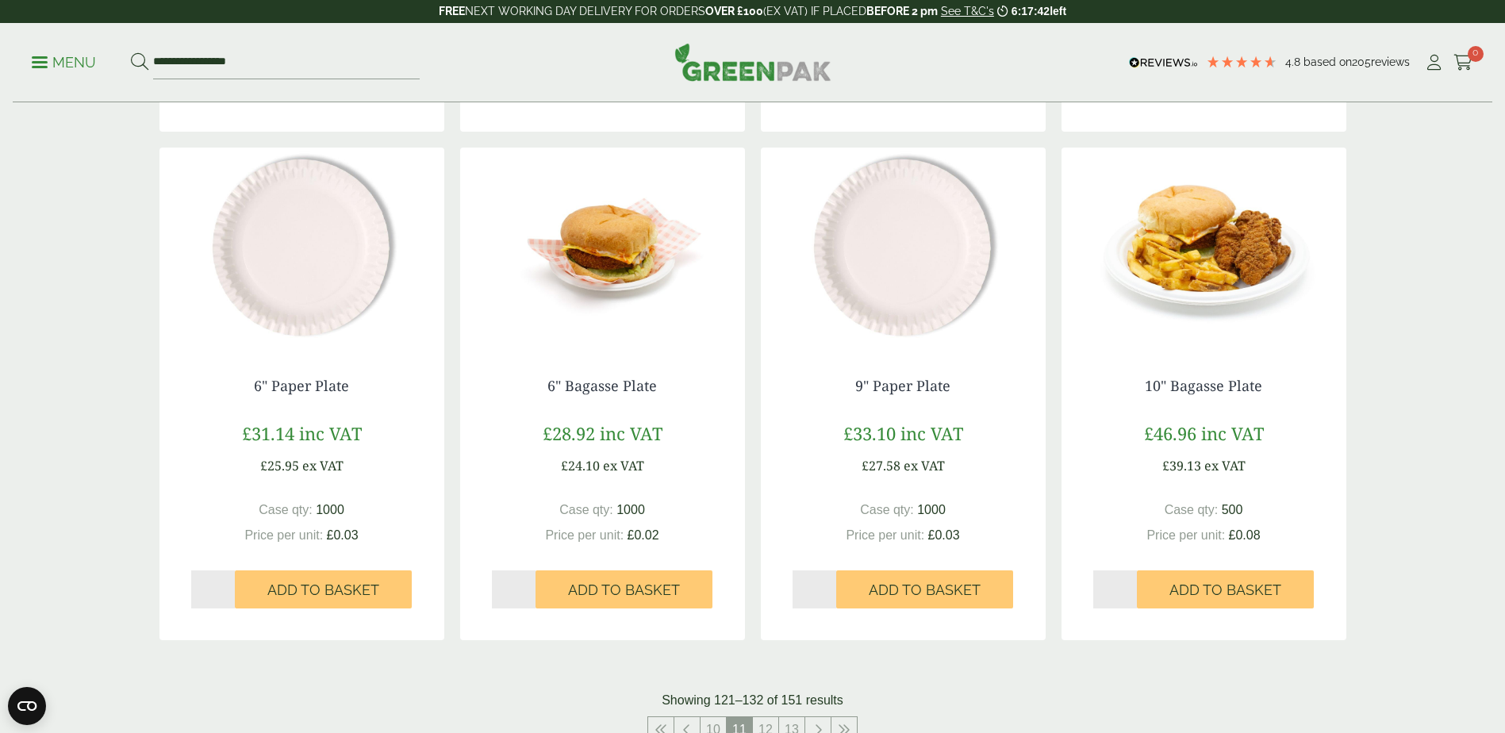
scroll to position [1428, 0]
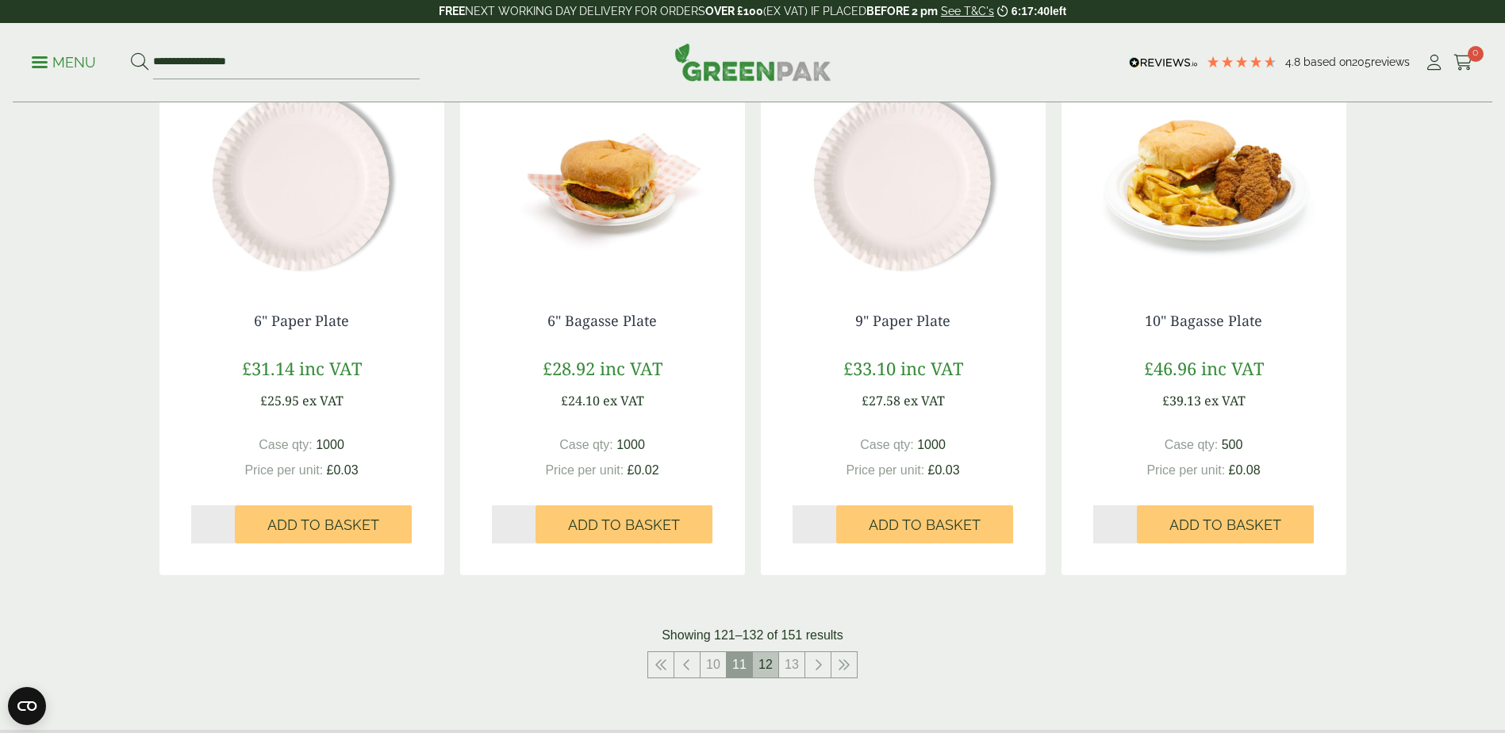
click at [767, 660] on link "12" at bounding box center [765, 664] width 25 height 25
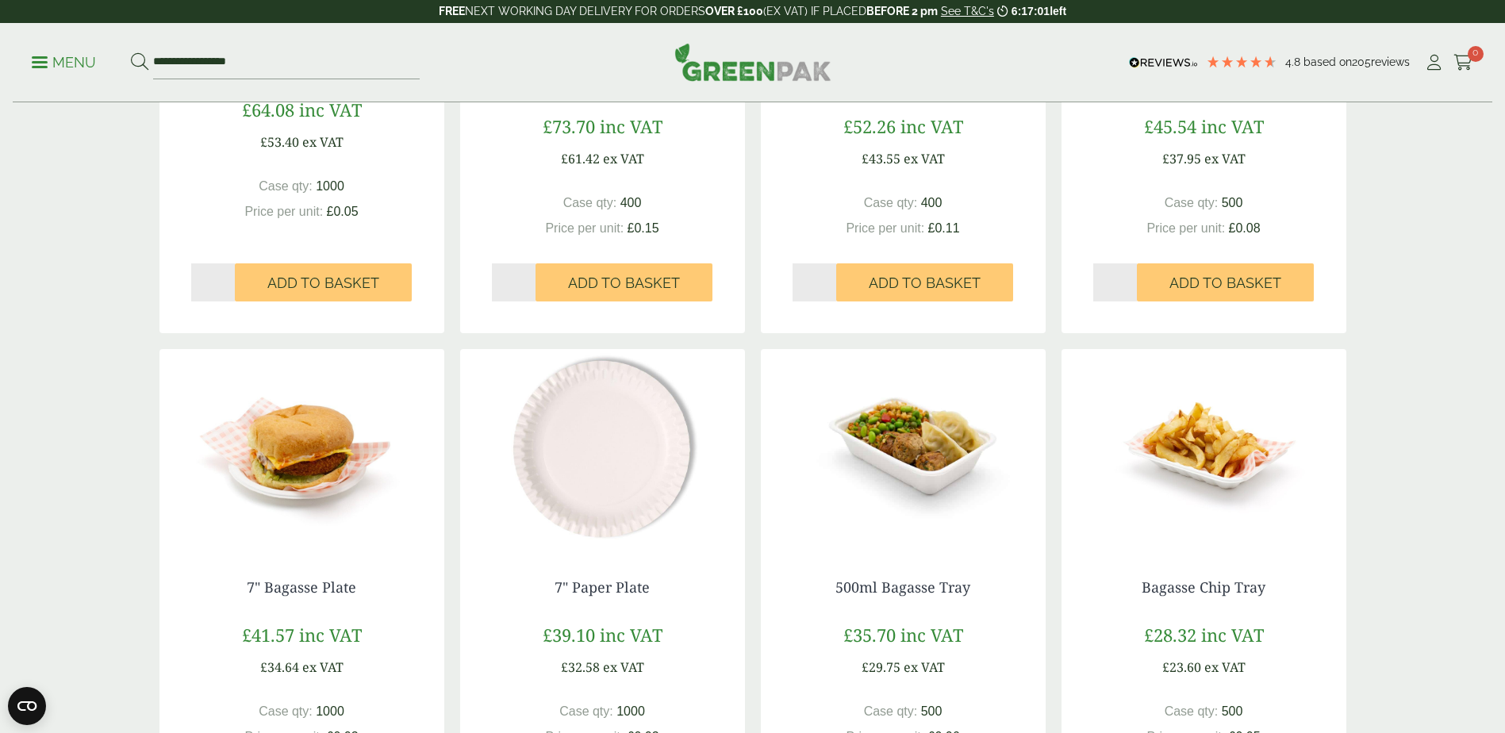
scroll to position [635, 0]
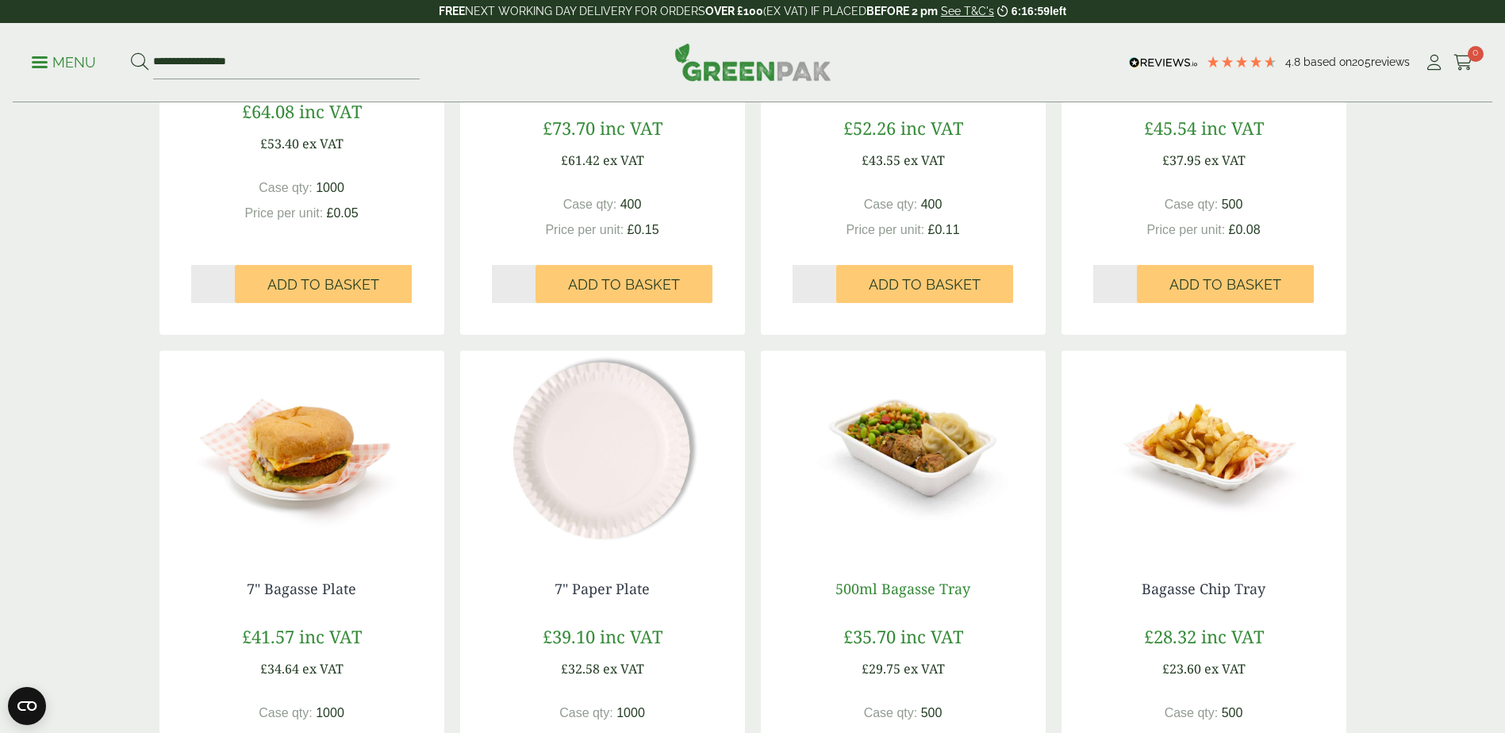
click at [884, 586] on link "500ml Bagasse Tray" at bounding box center [902, 588] width 135 height 19
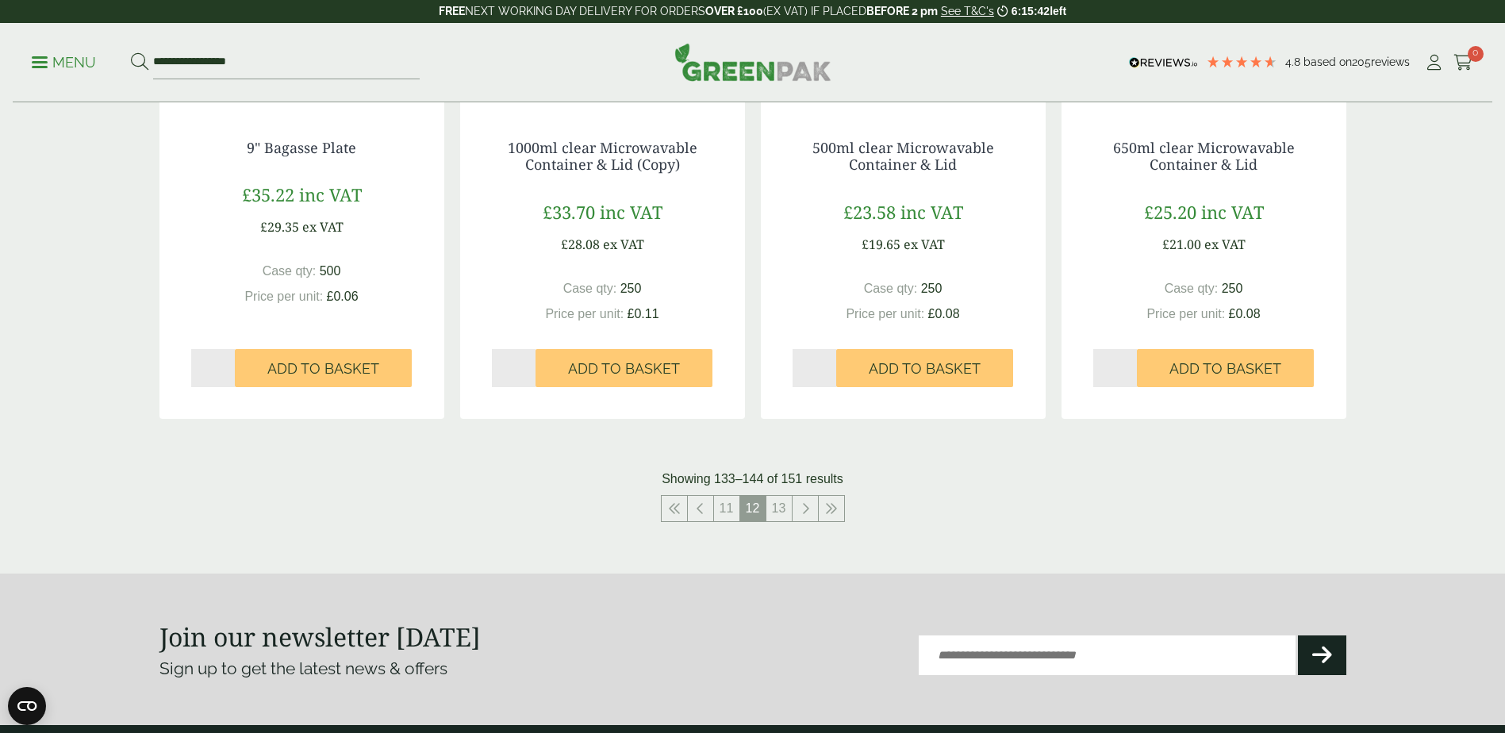
scroll to position [1745, 0]
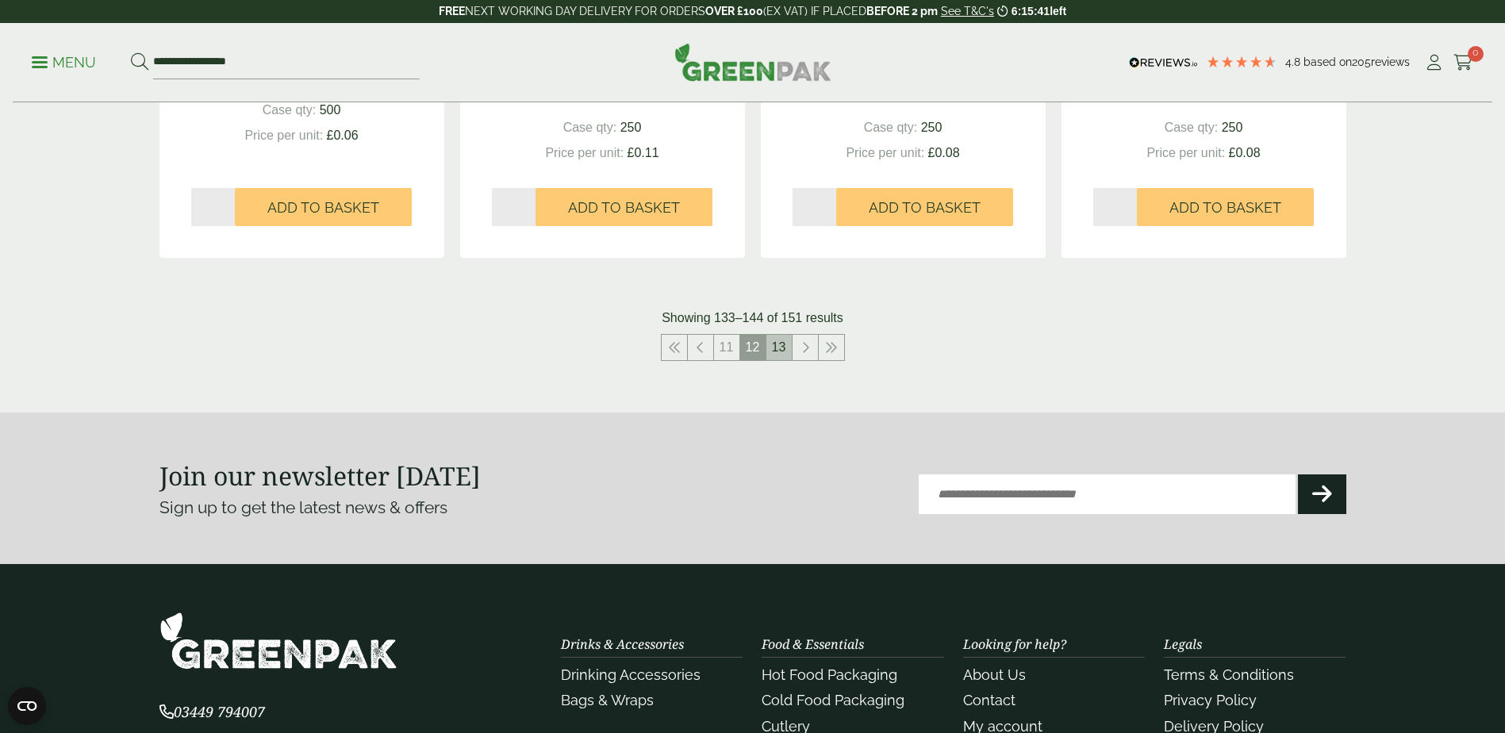
click at [783, 357] on link "13" at bounding box center [778, 347] width 25 height 25
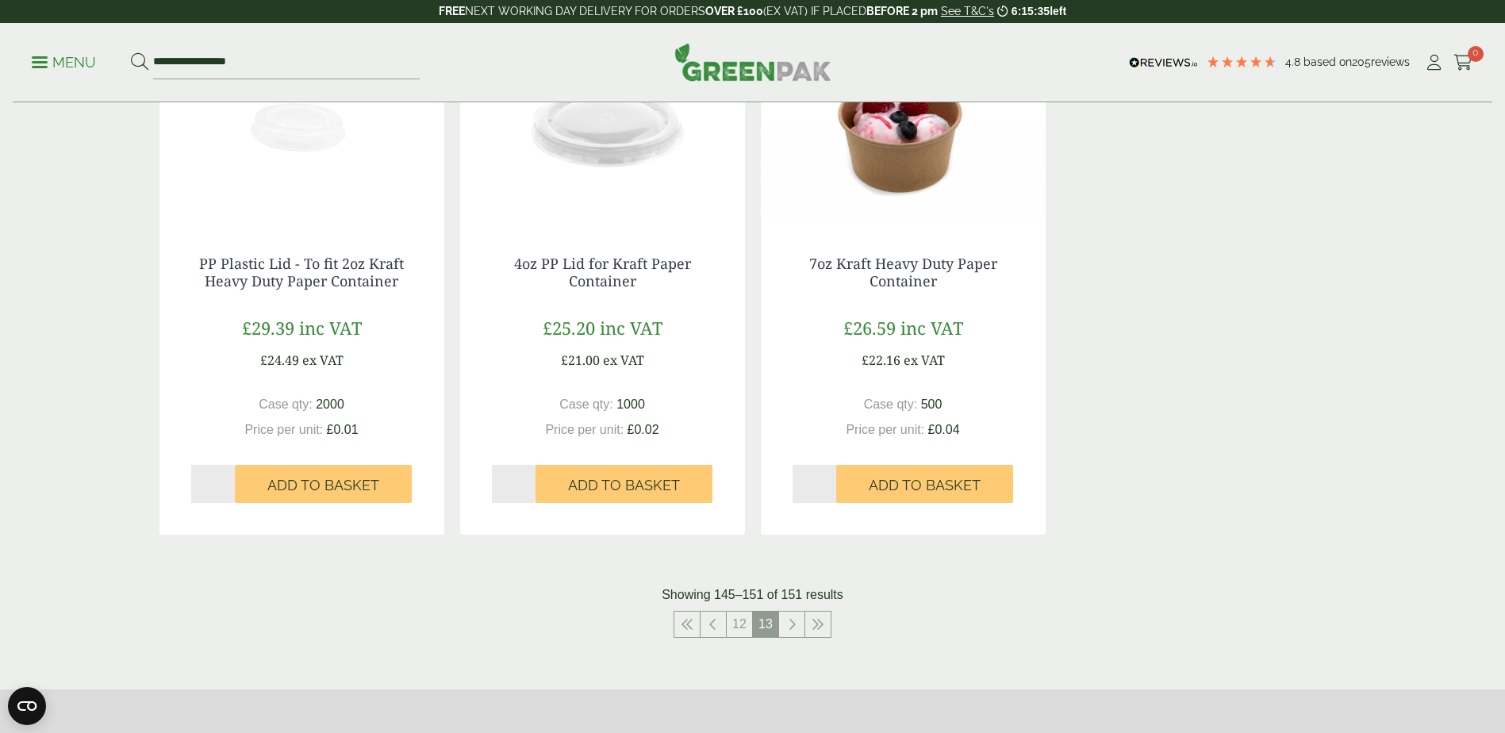
scroll to position [1018, 0]
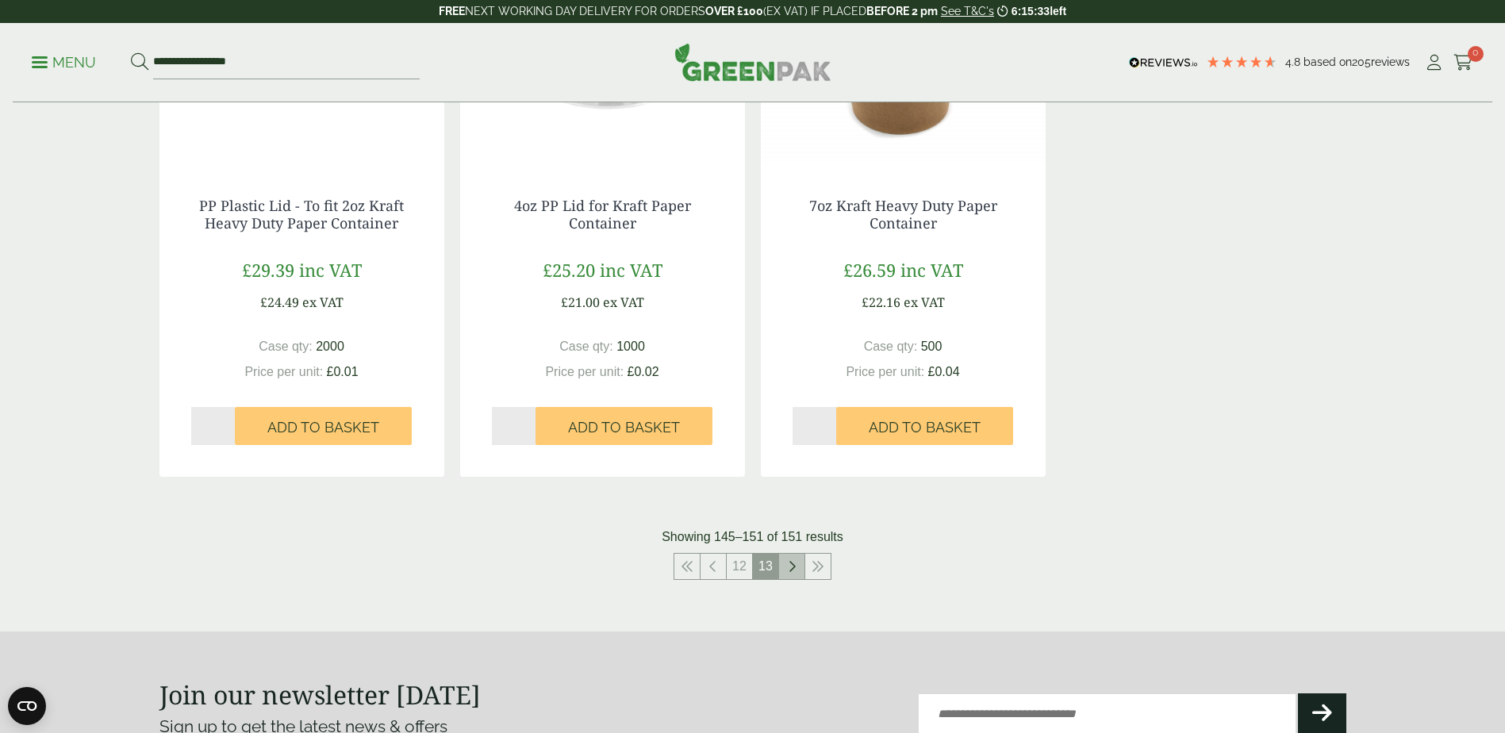
click at [794, 565] on icon at bounding box center [792, 566] width 8 height 13
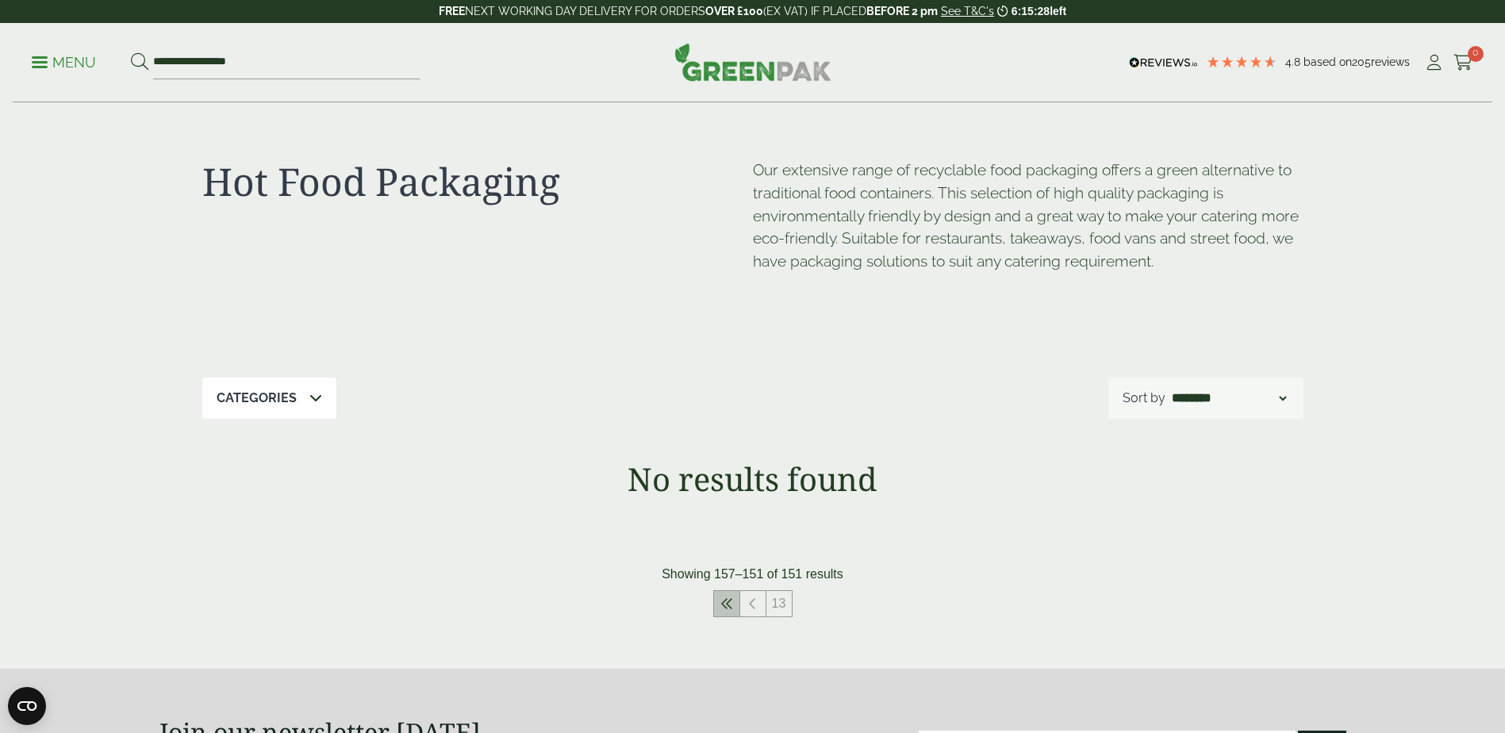
click at [730, 600] on icon at bounding box center [726, 603] width 13 height 13
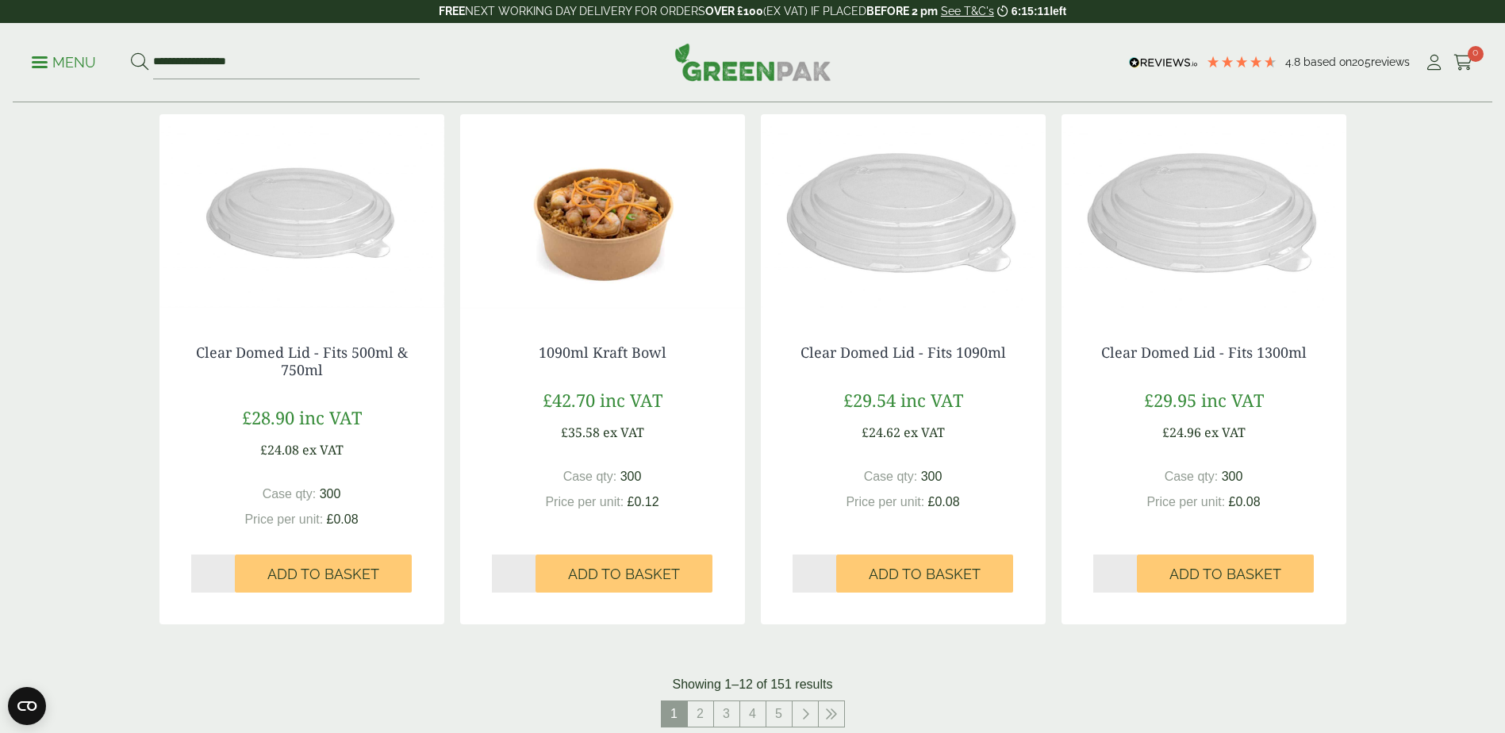
scroll to position [1428, 0]
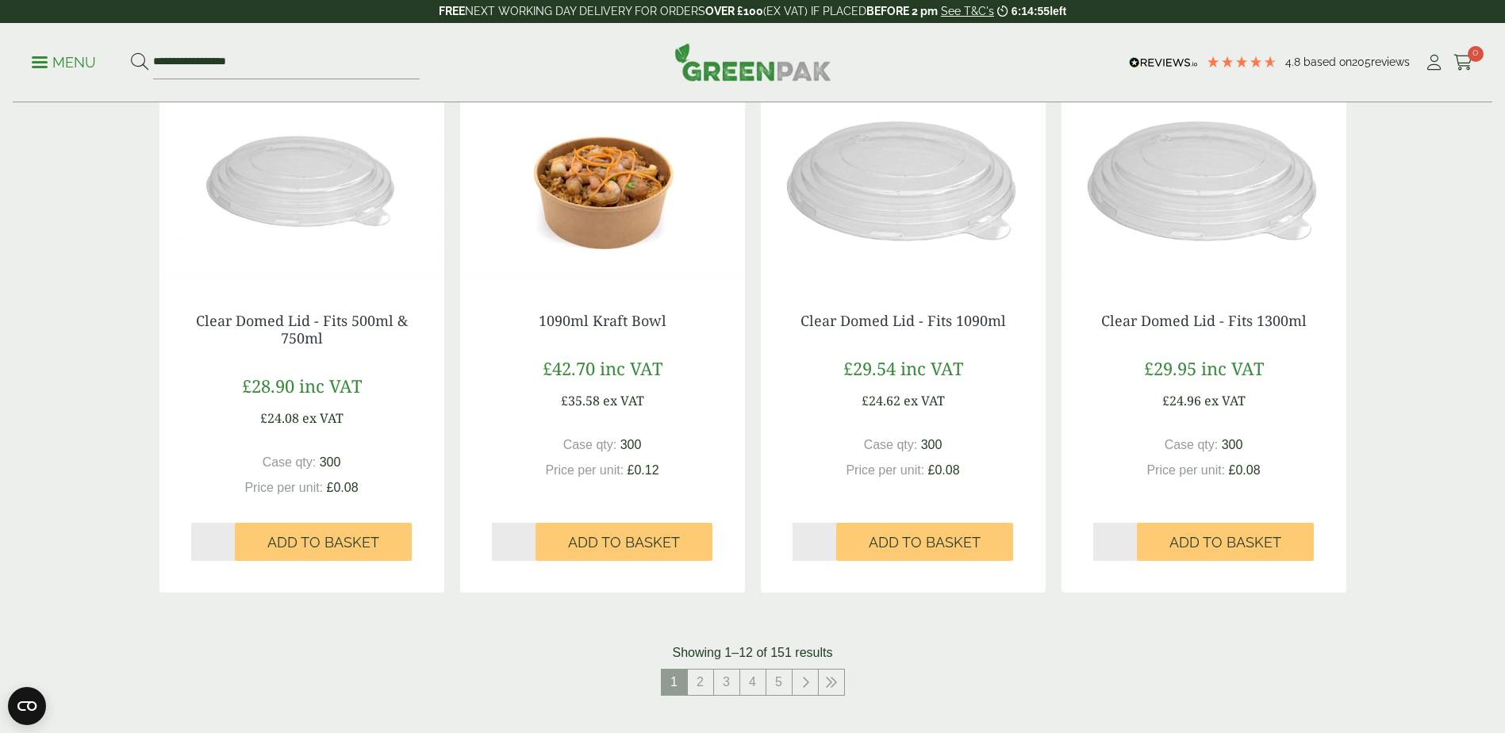
click at [591, 219] on img at bounding box center [602, 181] width 285 height 198
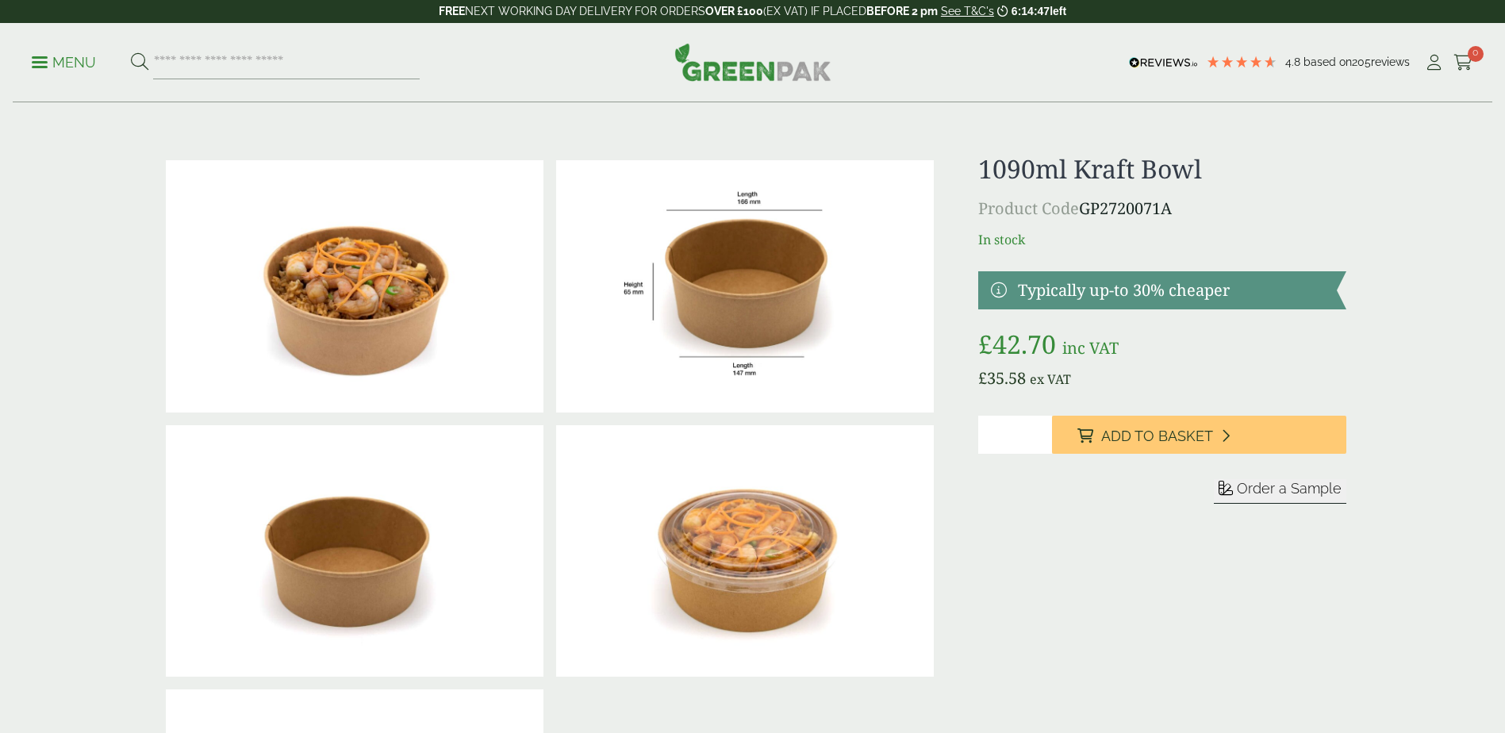
click at [773, 322] on img at bounding box center [745, 286] width 378 height 252
click at [1057, 294] on link at bounding box center [1161, 290] width 367 height 38
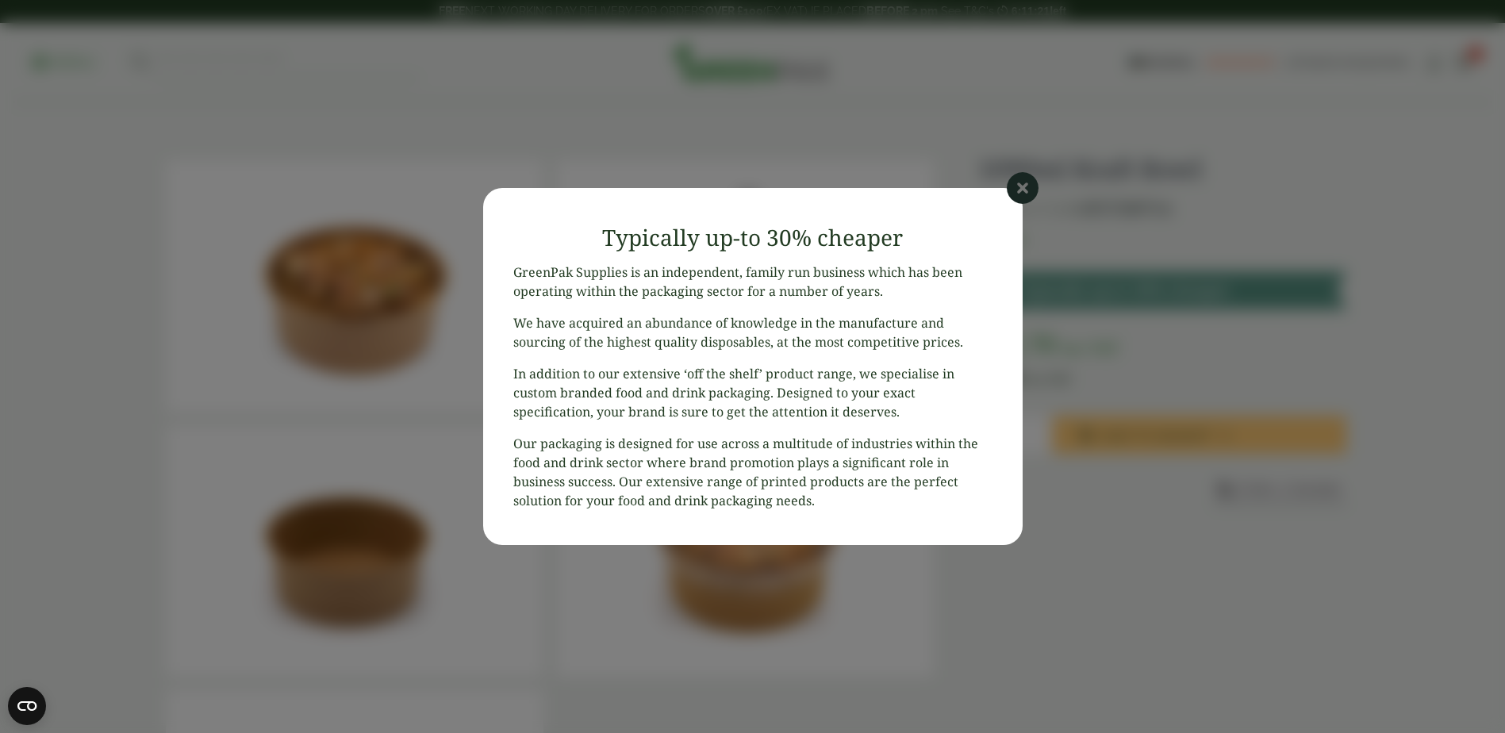
drag, startPoint x: 1025, startPoint y: 186, endPoint x: 996, endPoint y: 225, distance: 48.2
click at [1025, 189] on icon at bounding box center [1023, 188] width 32 height 32
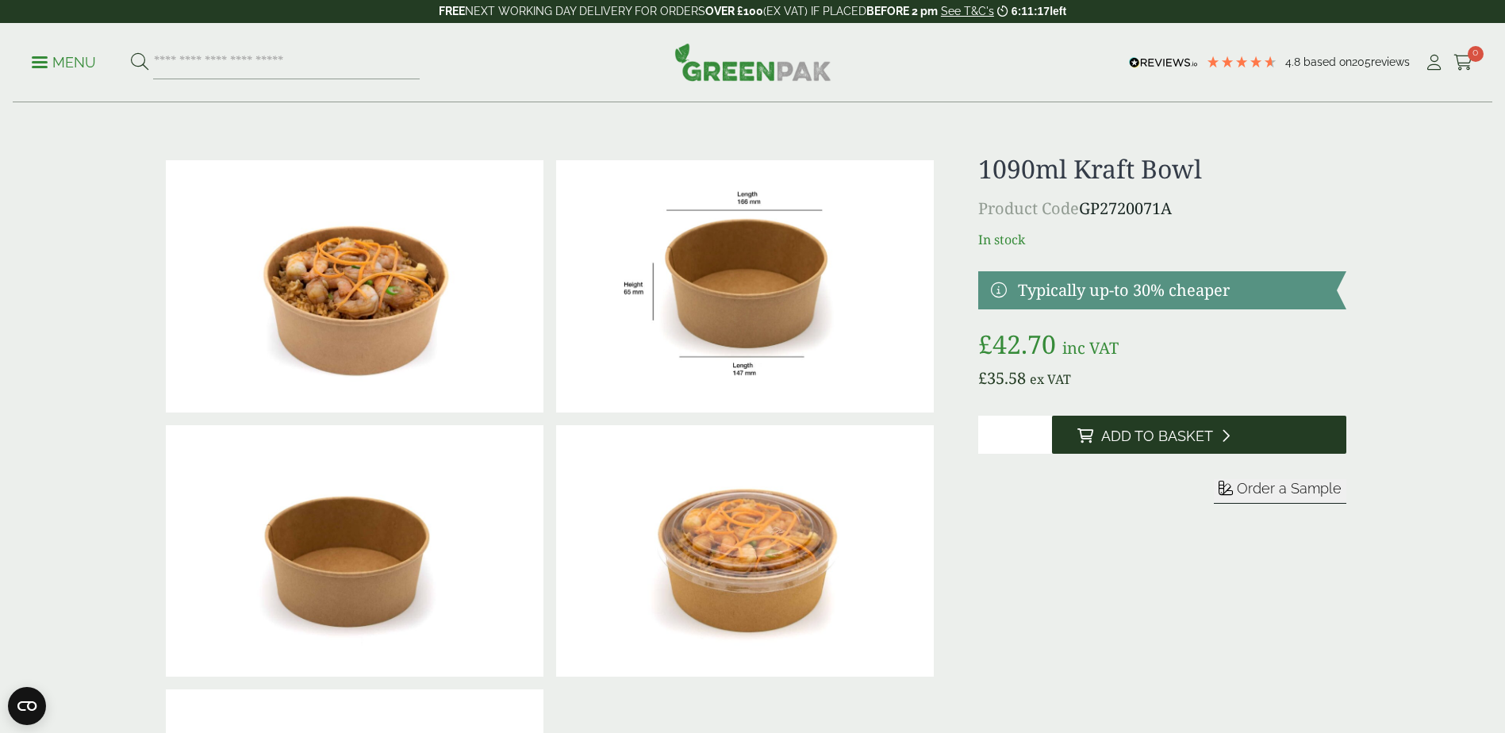
click at [1130, 436] on span "Add to Basket" at bounding box center [1157, 436] width 112 height 17
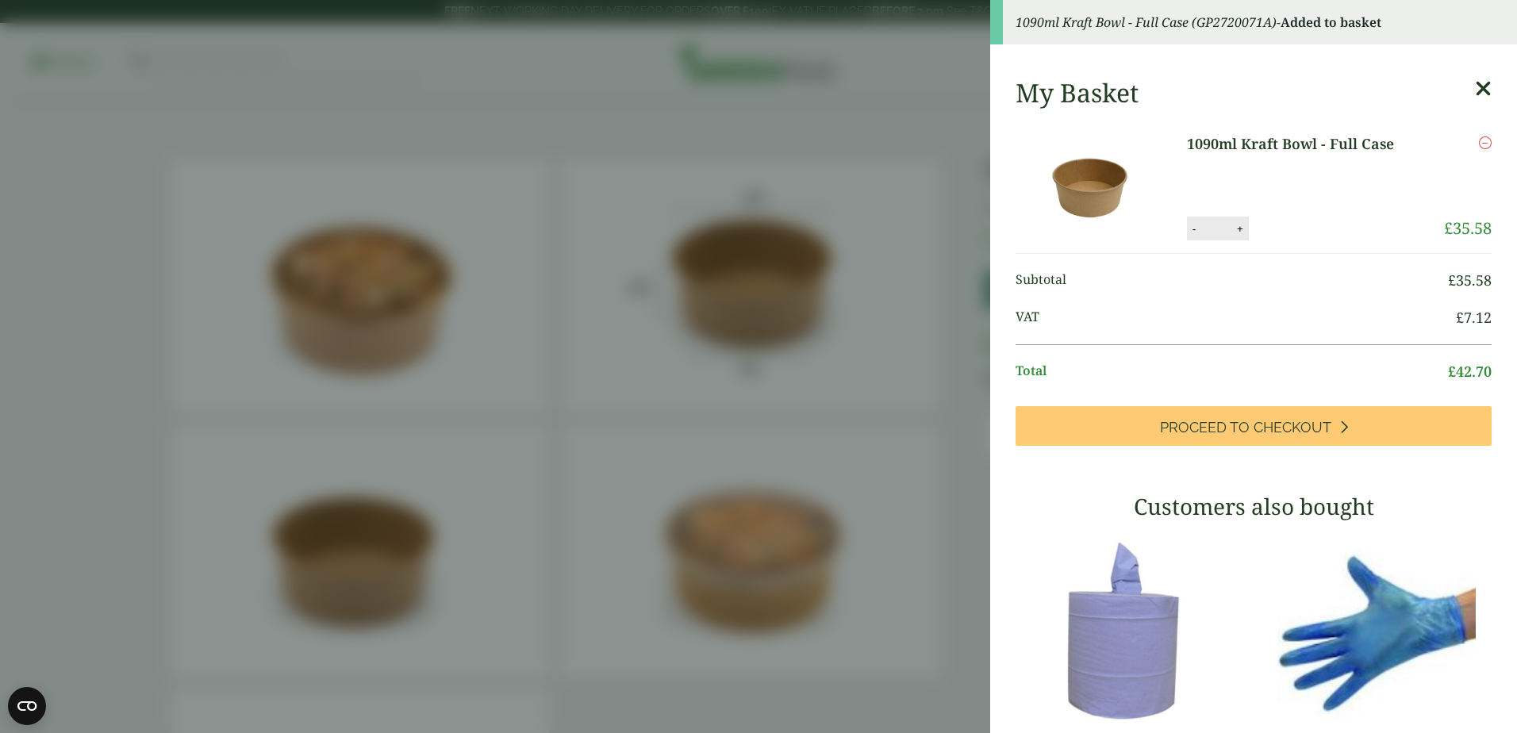
click at [1345, 141] on link "1090ml Kraft Bowl - Full Case" at bounding box center [1303, 143] width 232 height 21
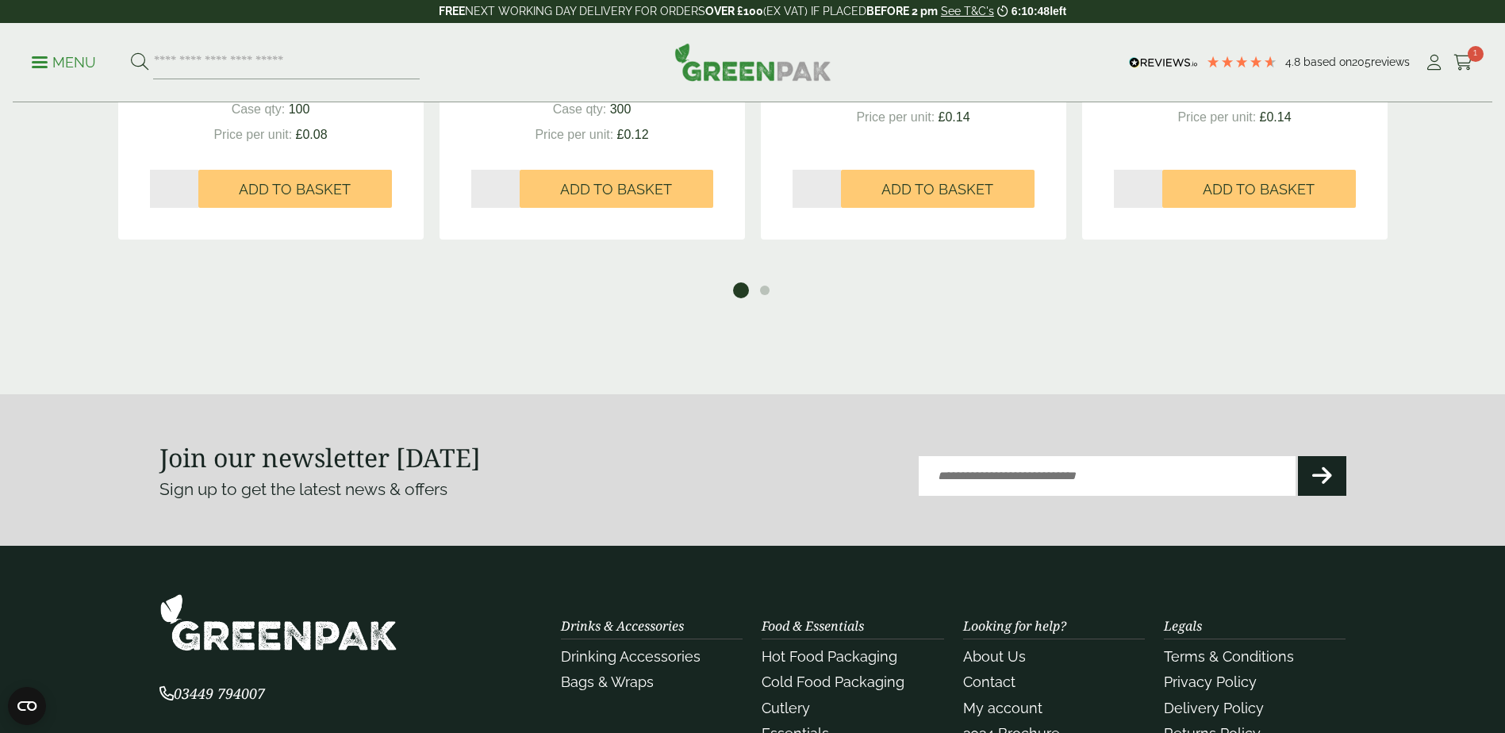
scroll to position [2221, 0]
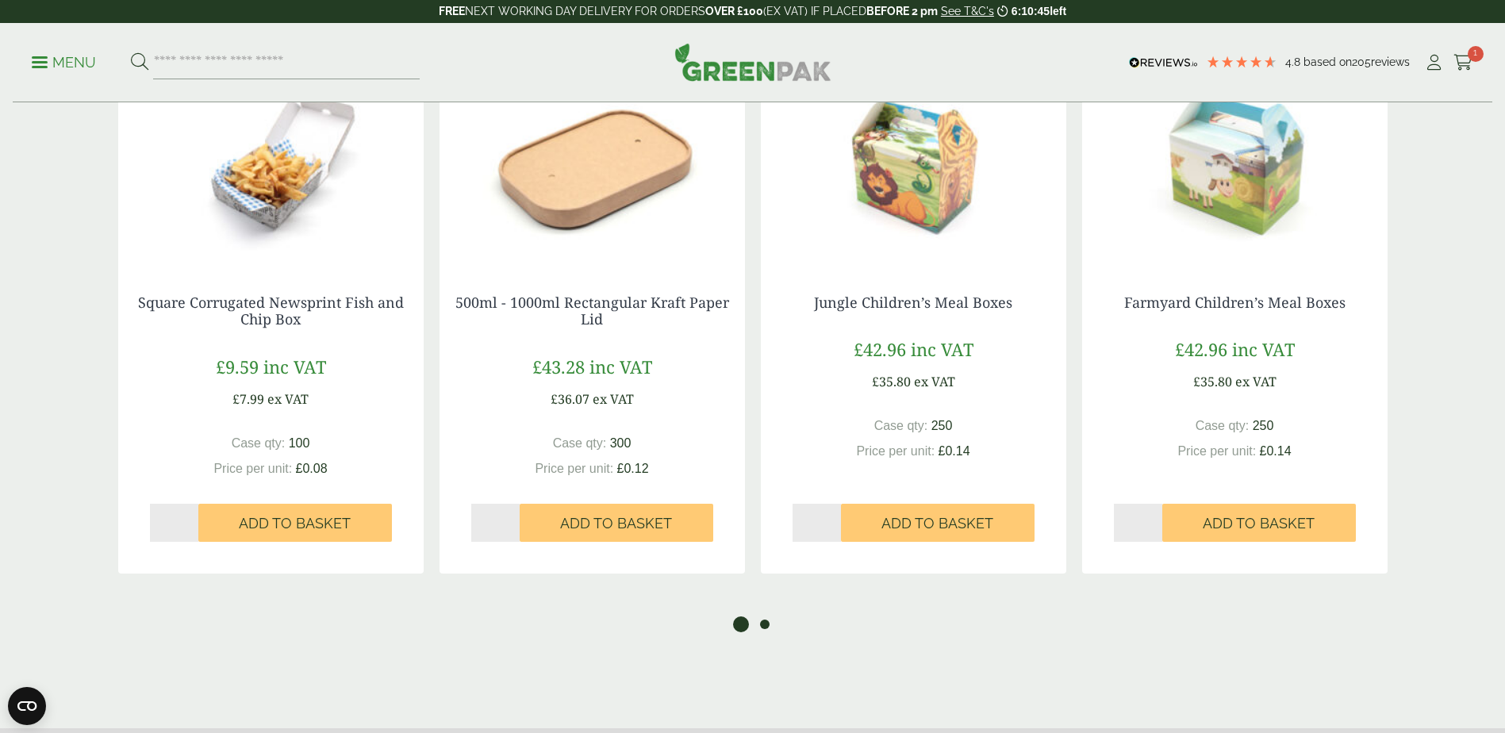
click at [762, 627] on button "2" at bounding box center [765, 624] width 16 height 16
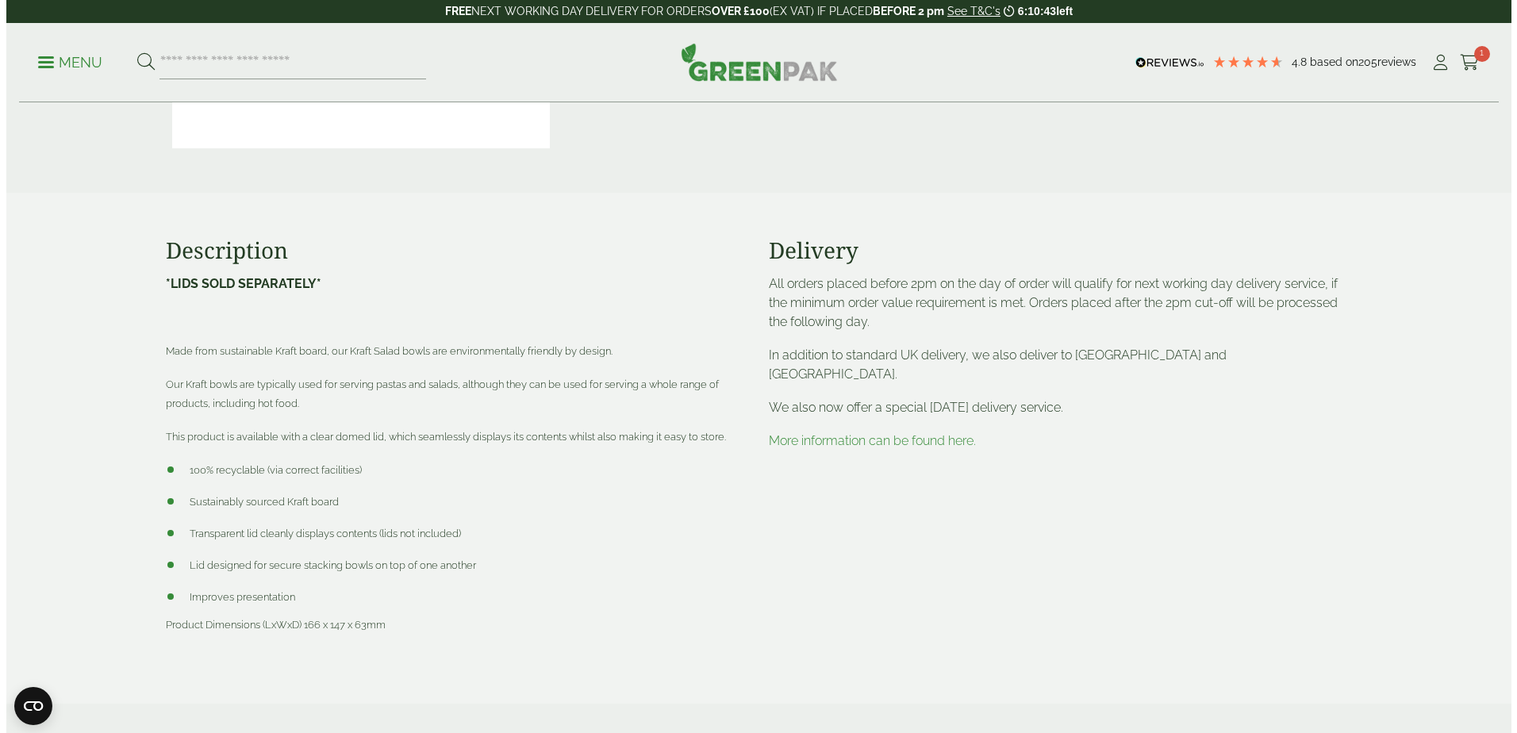
scroll to position [0, 0]
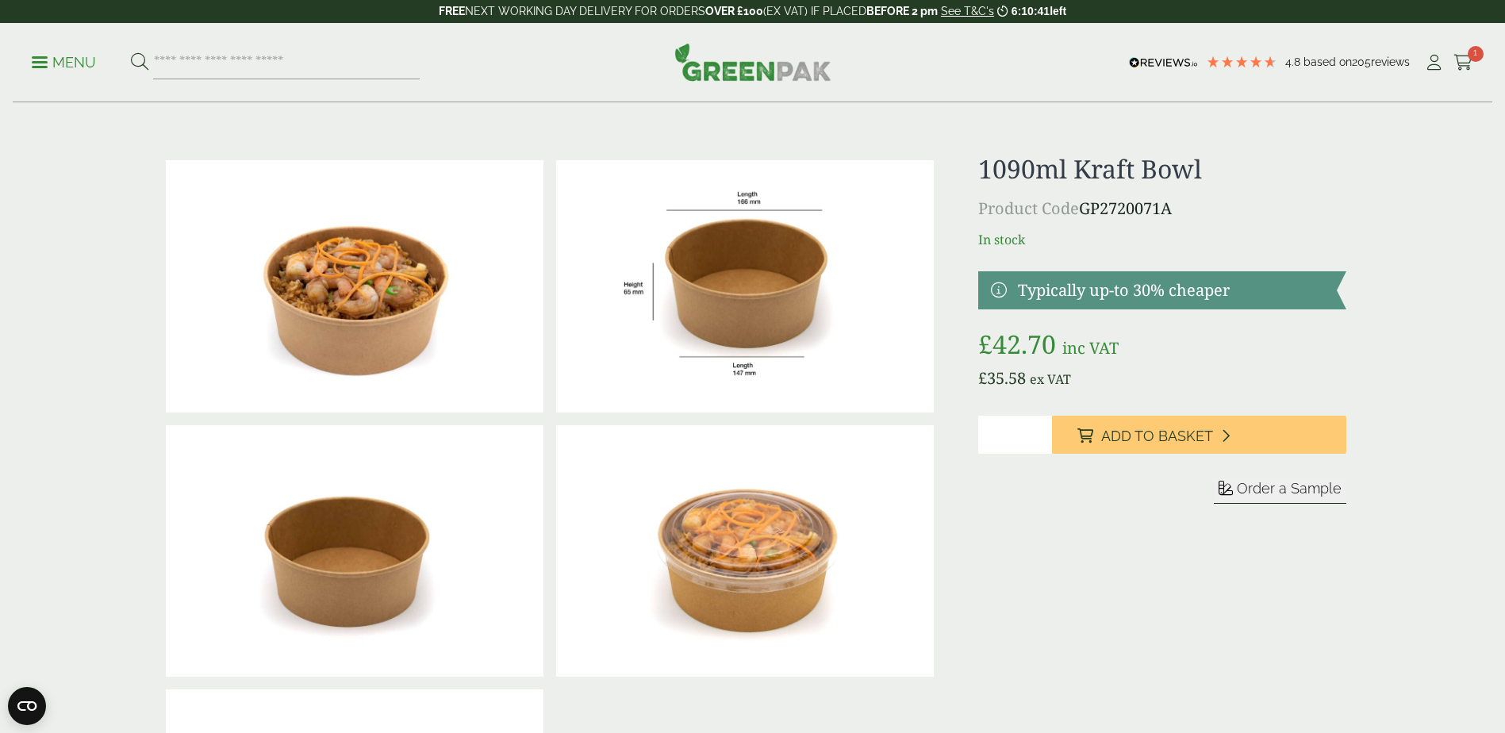
click at [71, 67] on p "Menu" at bounding box center [64, 62] width 64 height 19
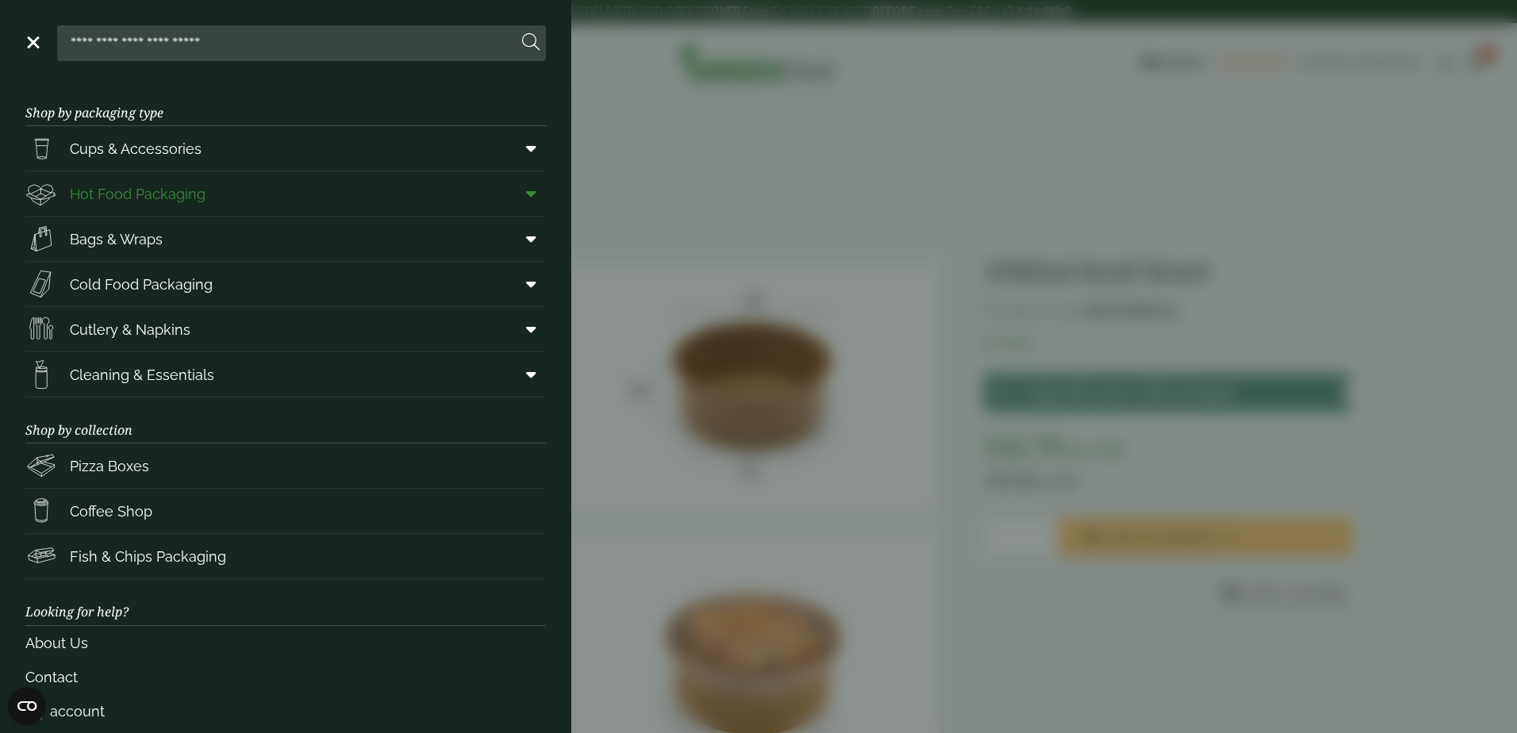
click at [182, 201] on span "Hot Food Packaging" at bounding box center [138, 193] width 136 height 21
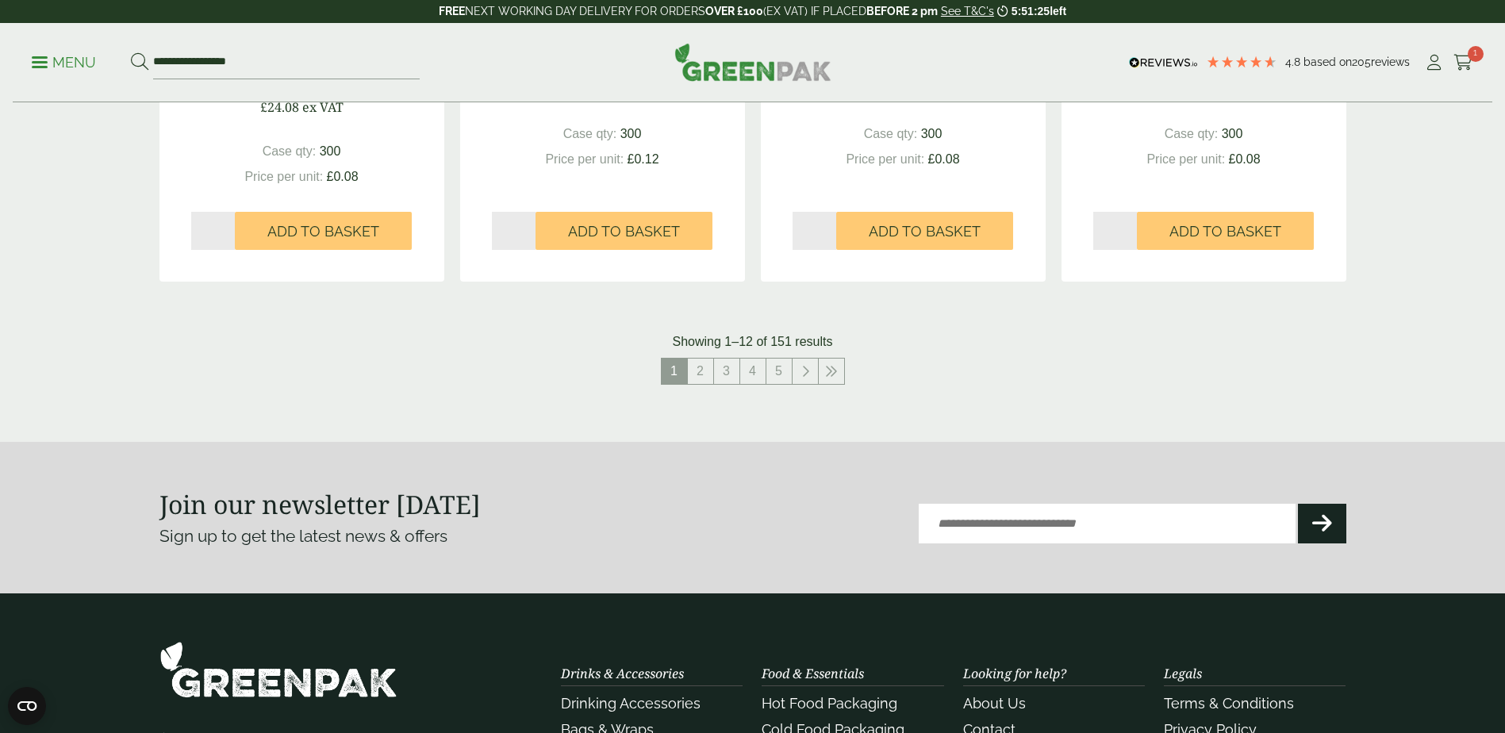
scroll to position [1745, 0]
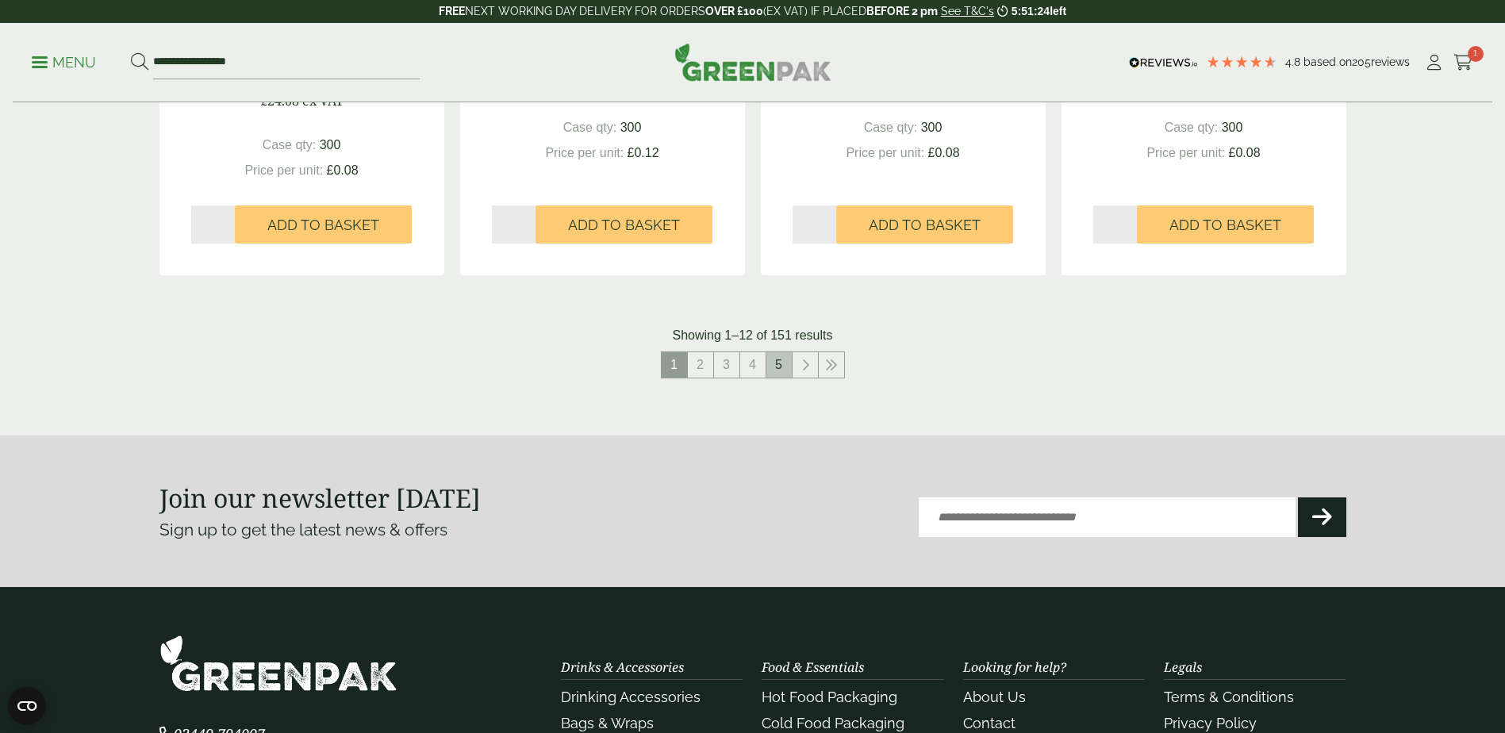
click at [778, 369] on link "5" at bounding box center [778, 364] width 25 height 25
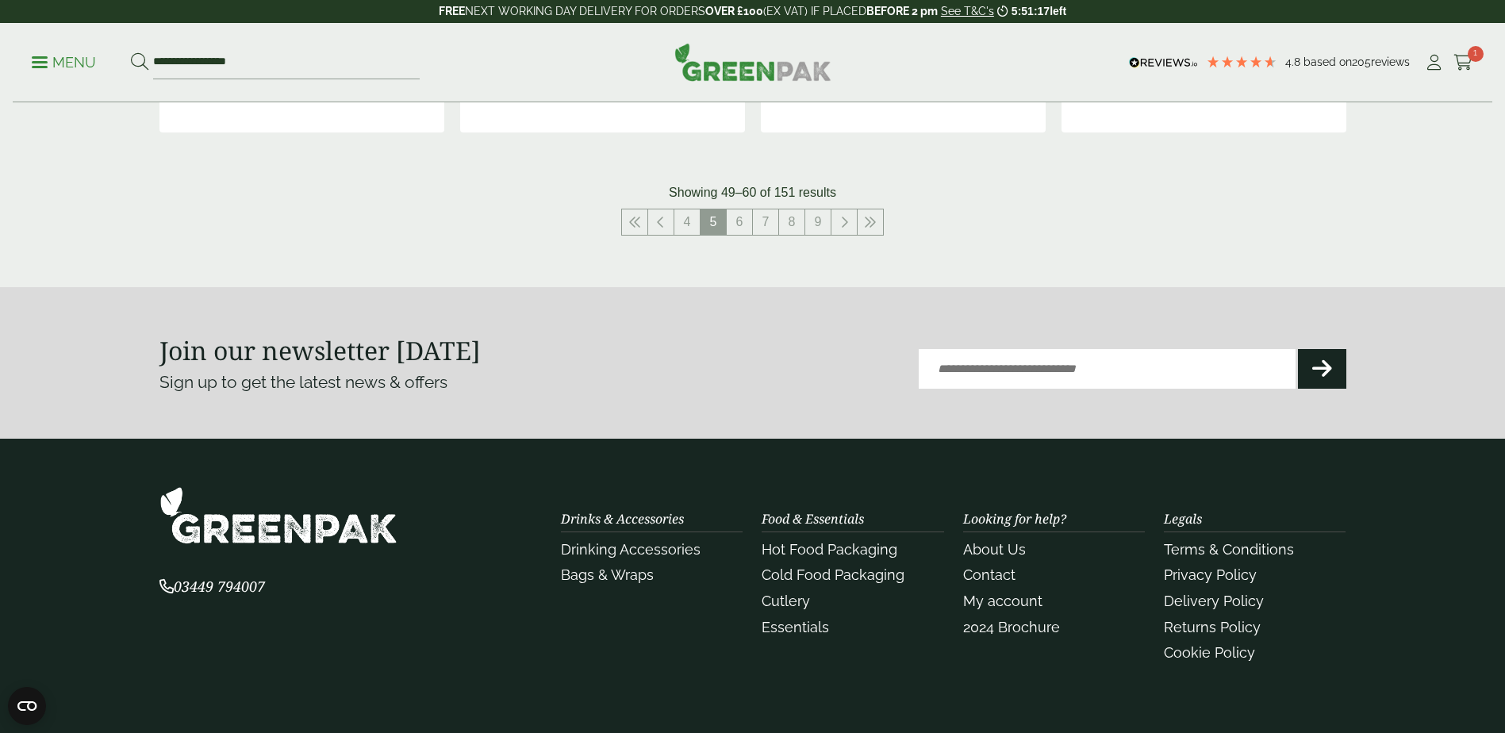
scroll to position [1904, 0]
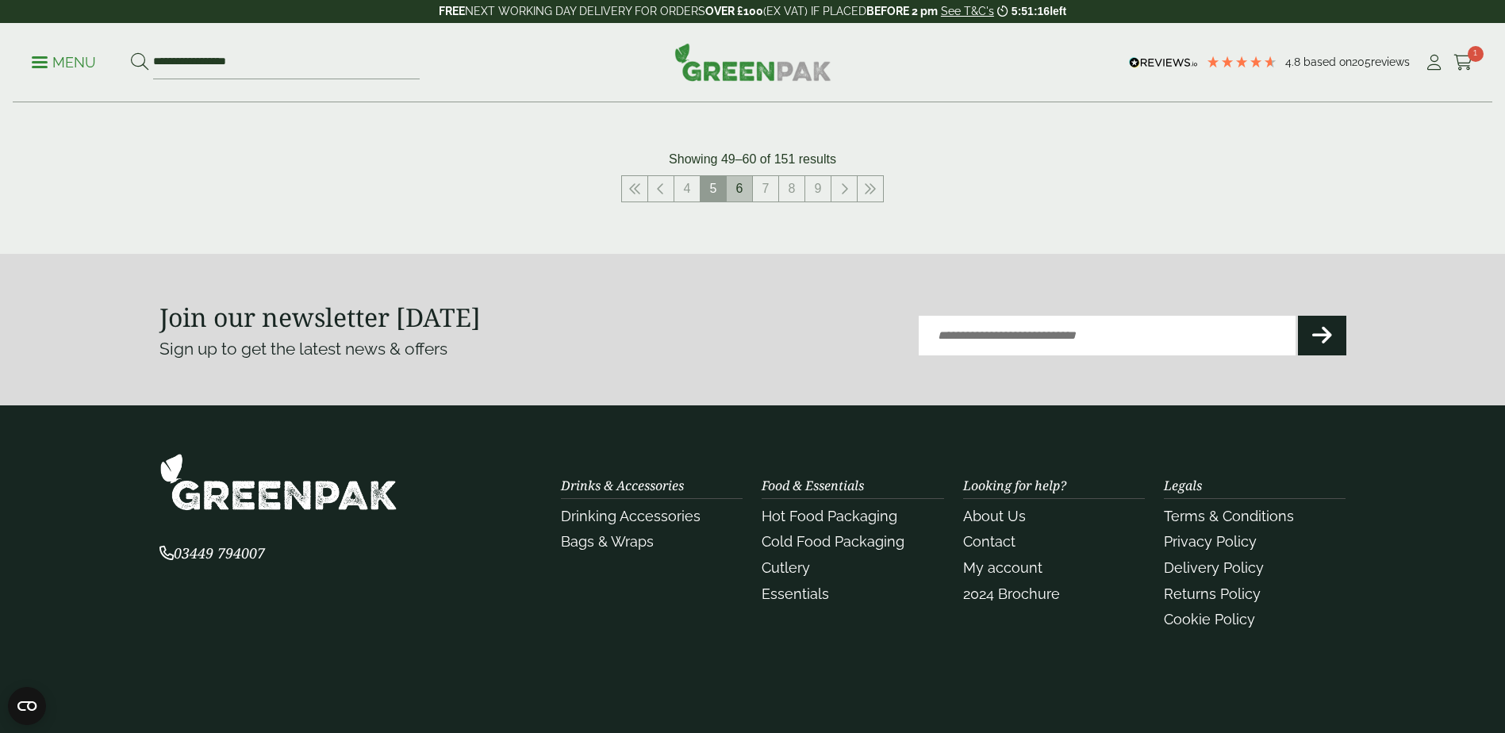
click at [745, 187] on link "6" at bounding box center [739, 188] width 25 height 25
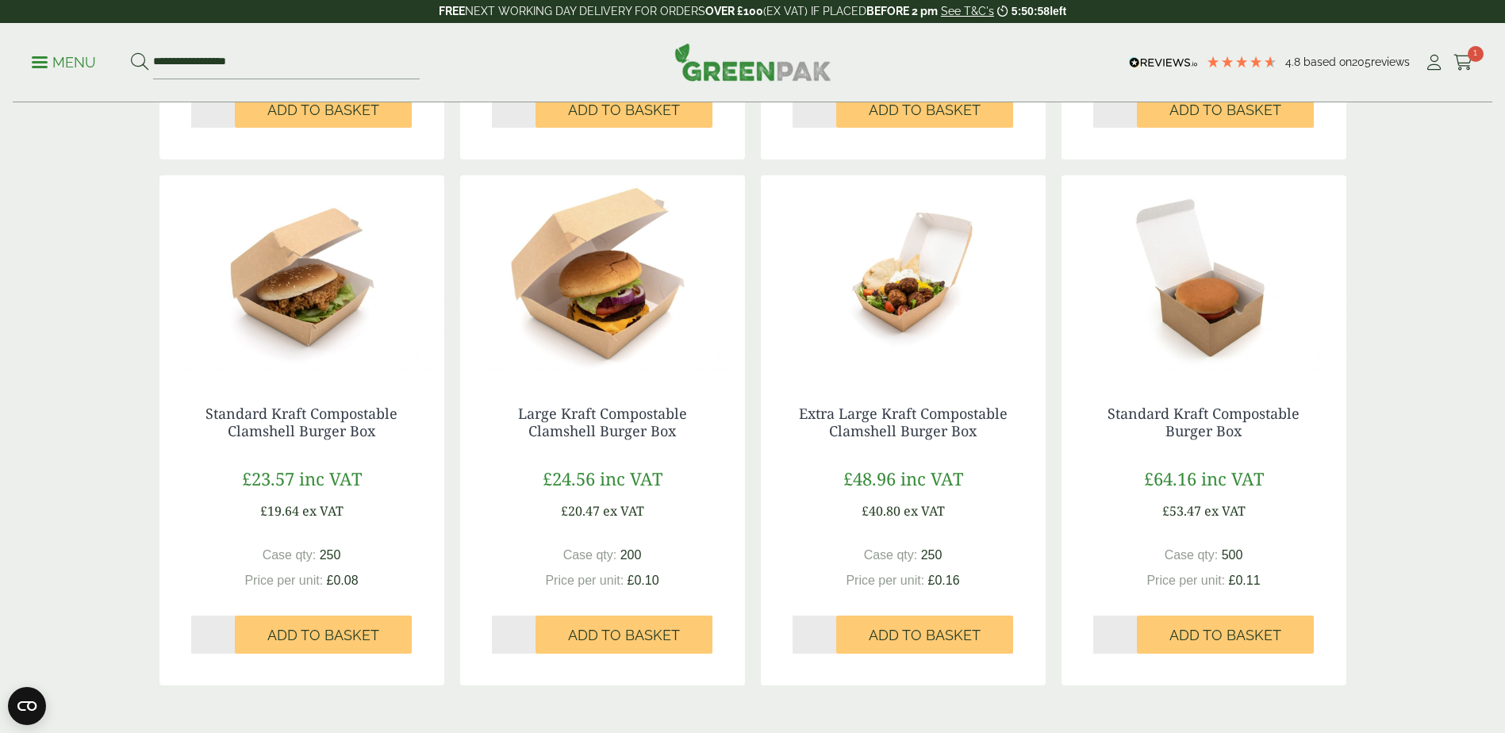
scroll to position [1587, 0]
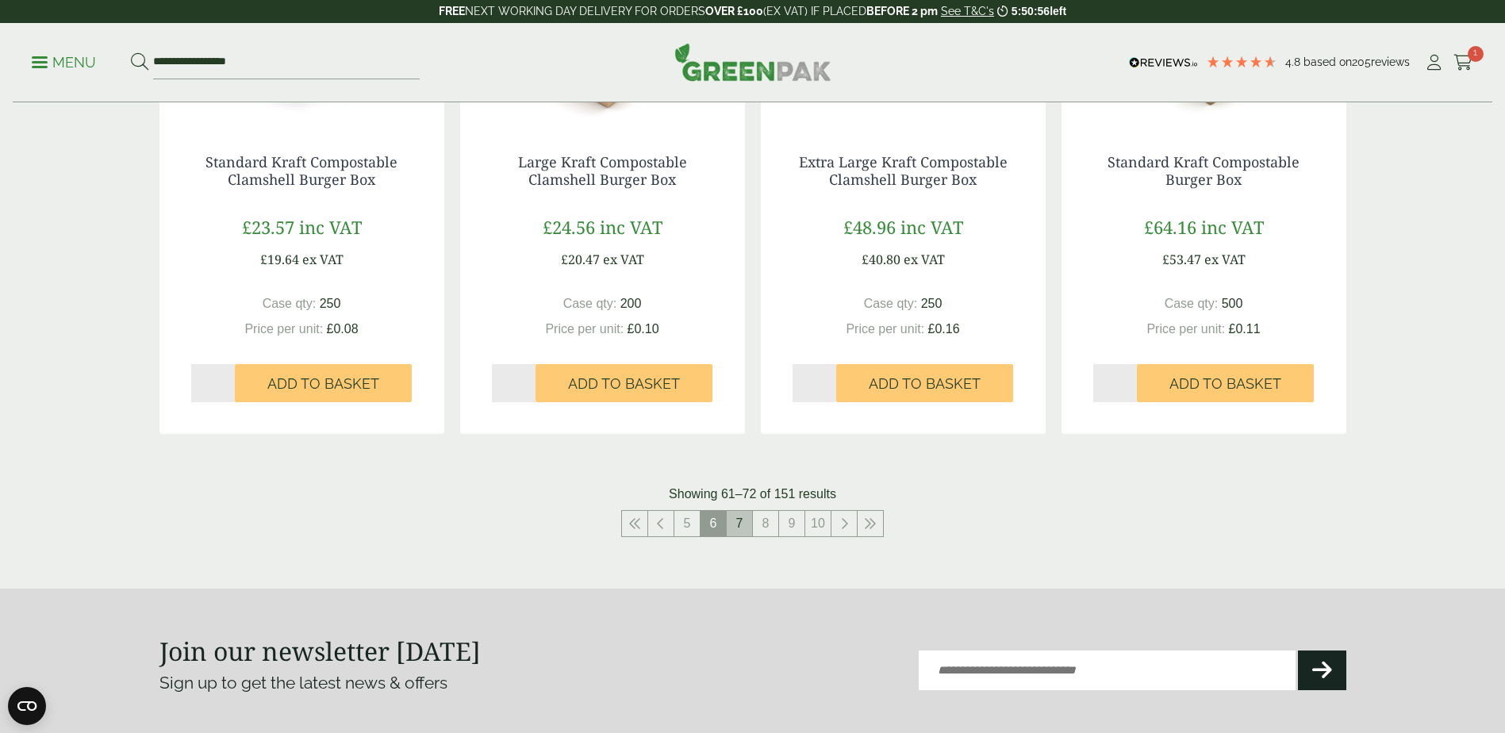
click at [743, 528] on link "7" at bounding box center [739, 523] width 25 height 25
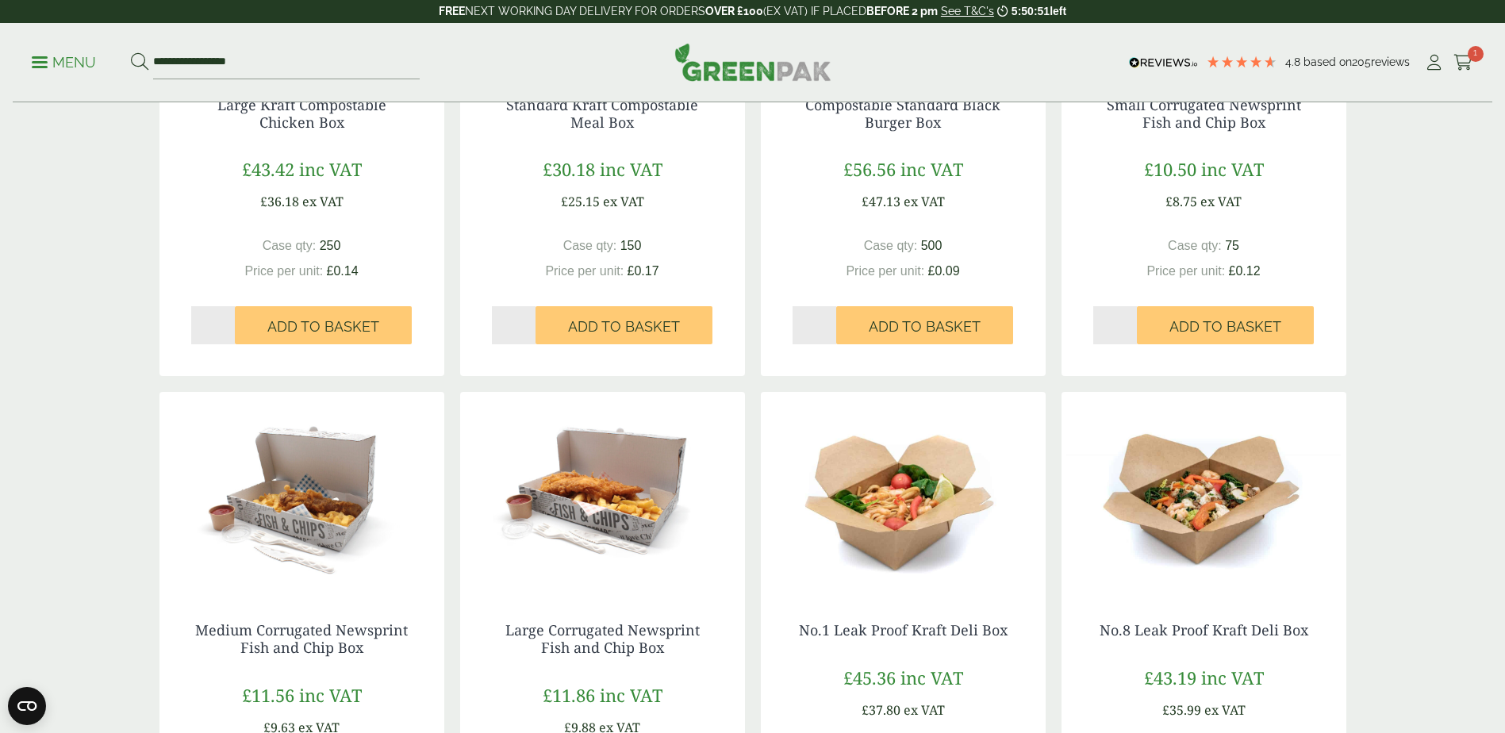
scroll to position [1745, 0]
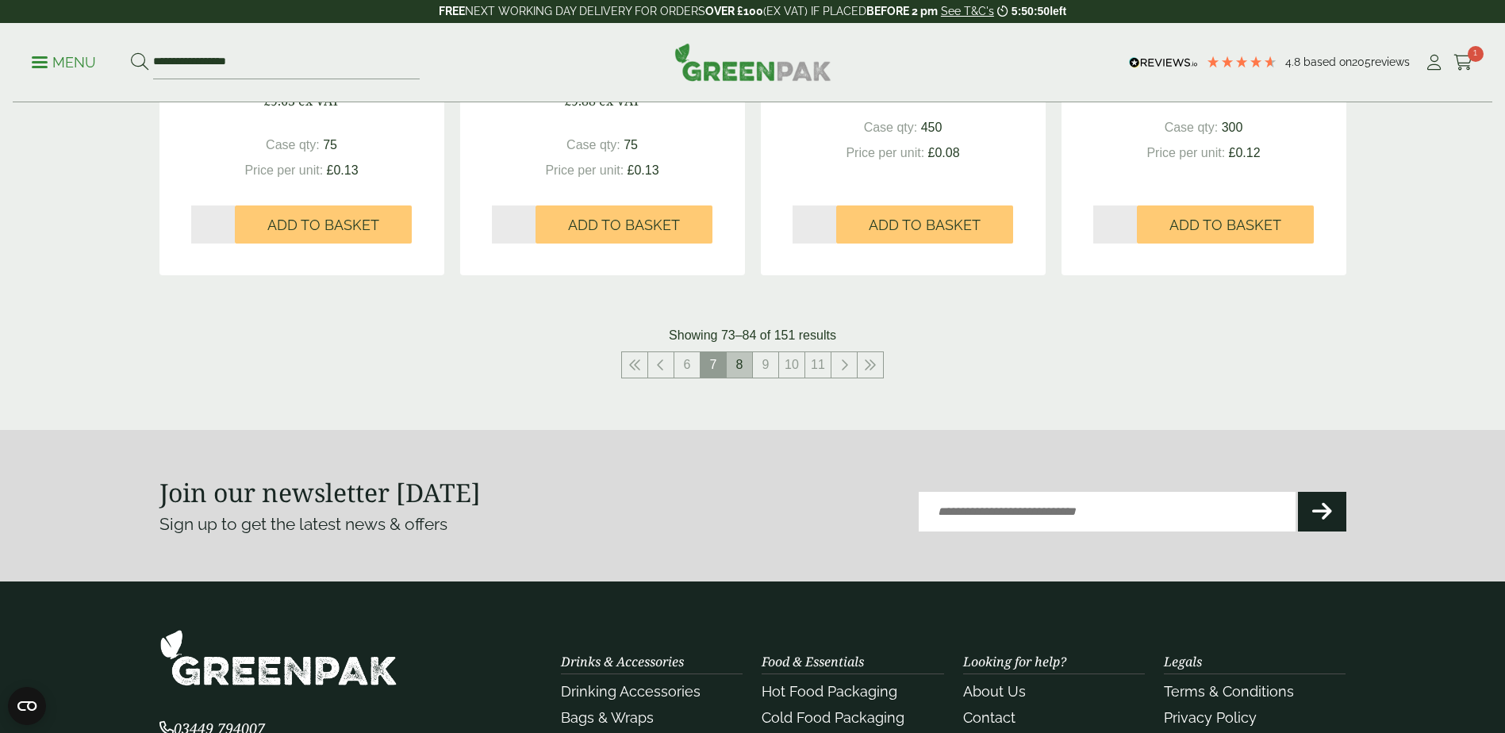
click at [732, 377] on link "8" at bounding box center [739, 364] width 25 height 25
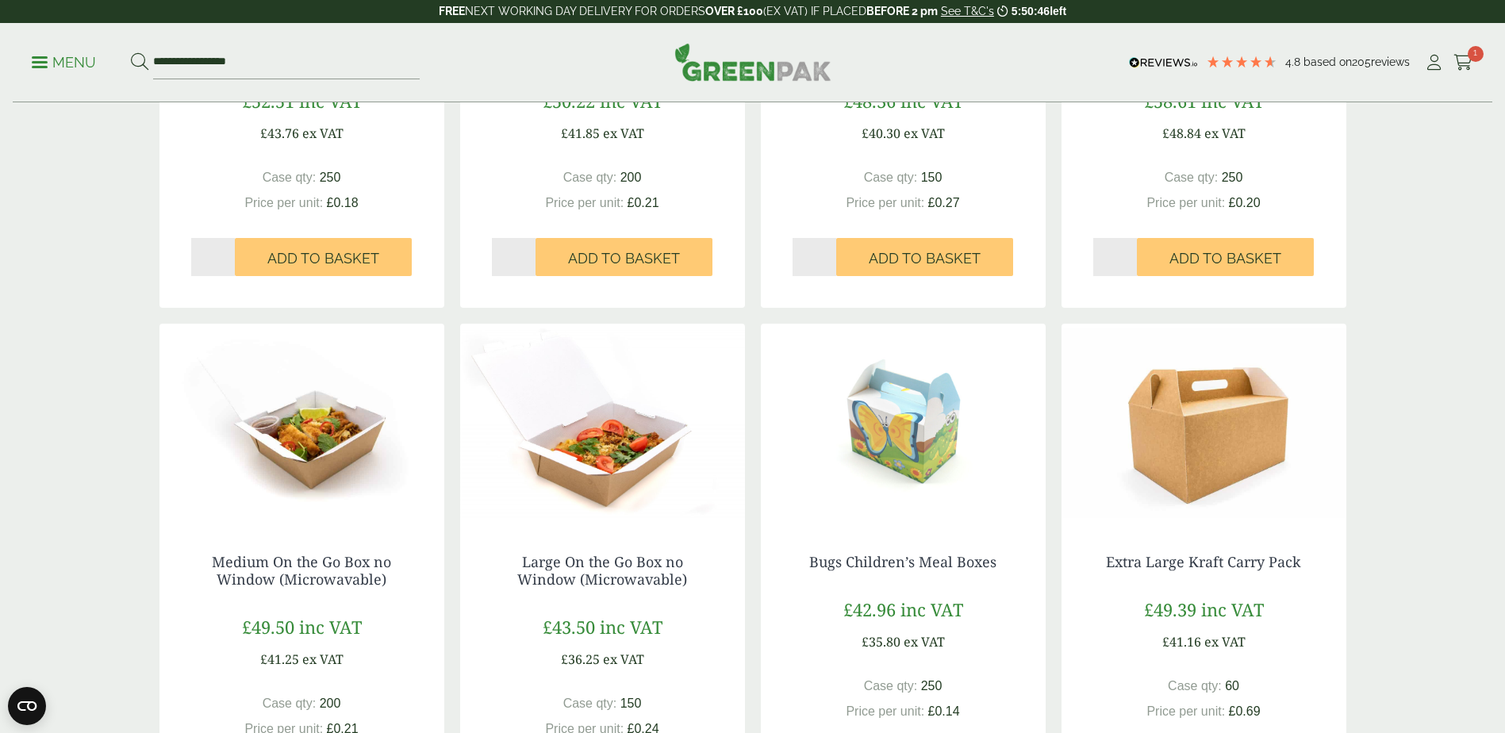
scroll to position [1428, 0]
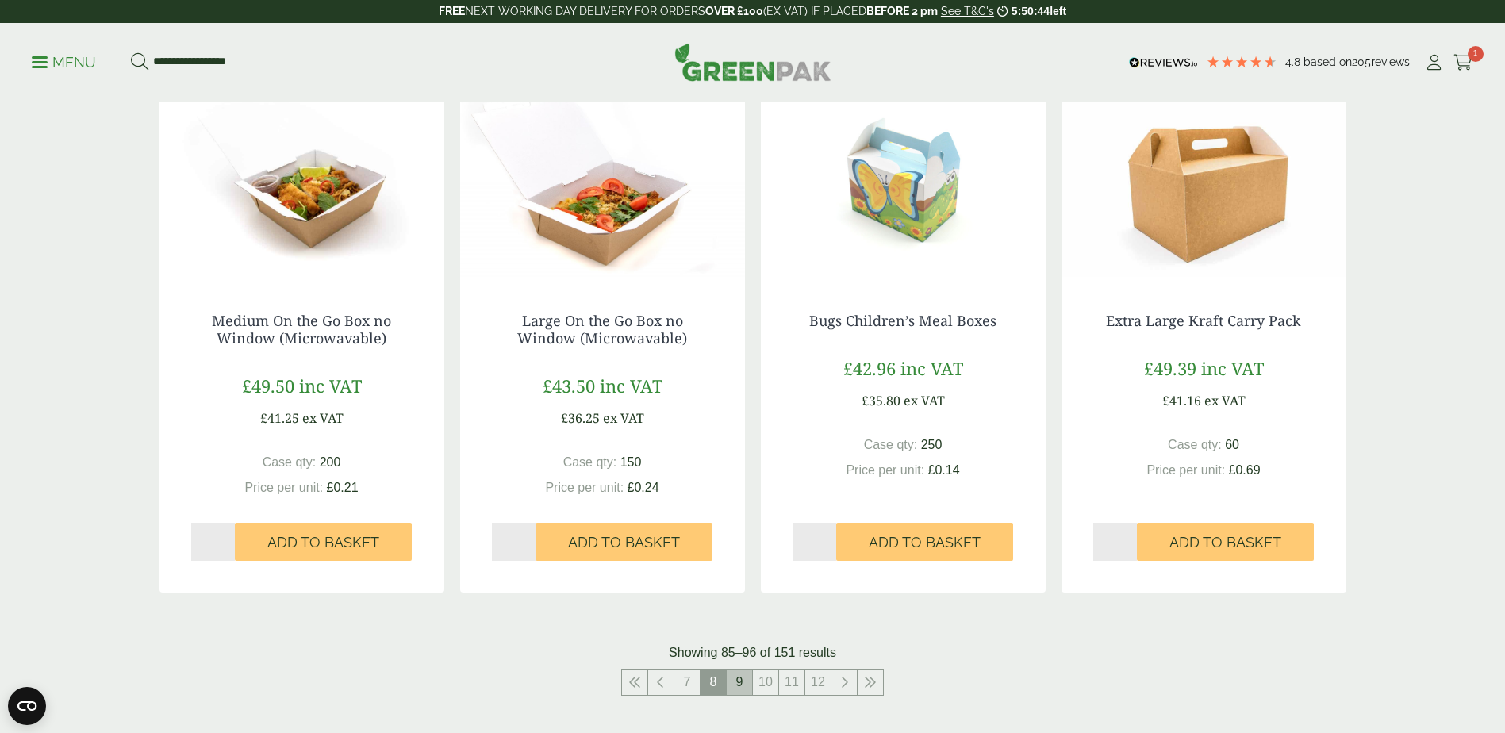
click at [739, 685] on link "9" at bounding box center [739, 682] width 25 height 25
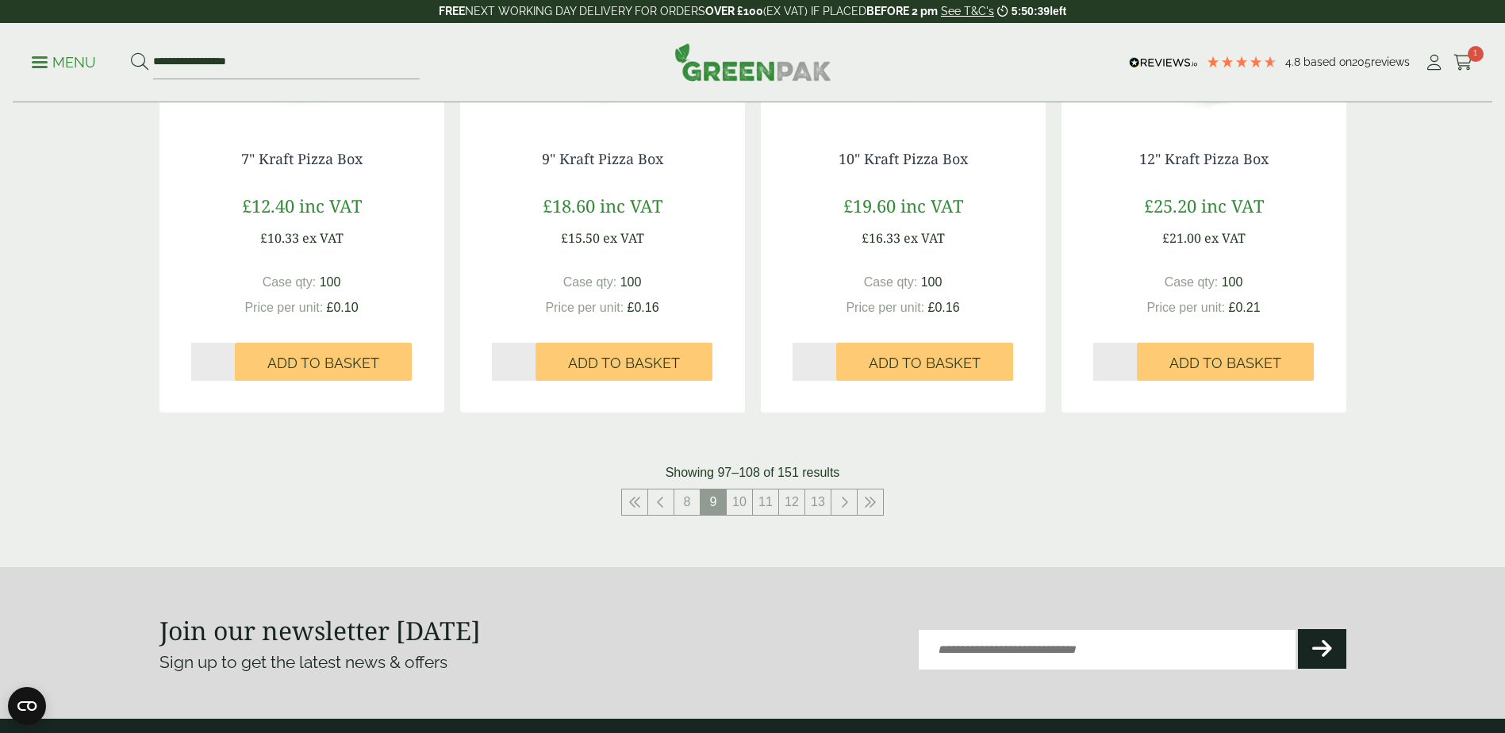
scroll to position [1587, 0]
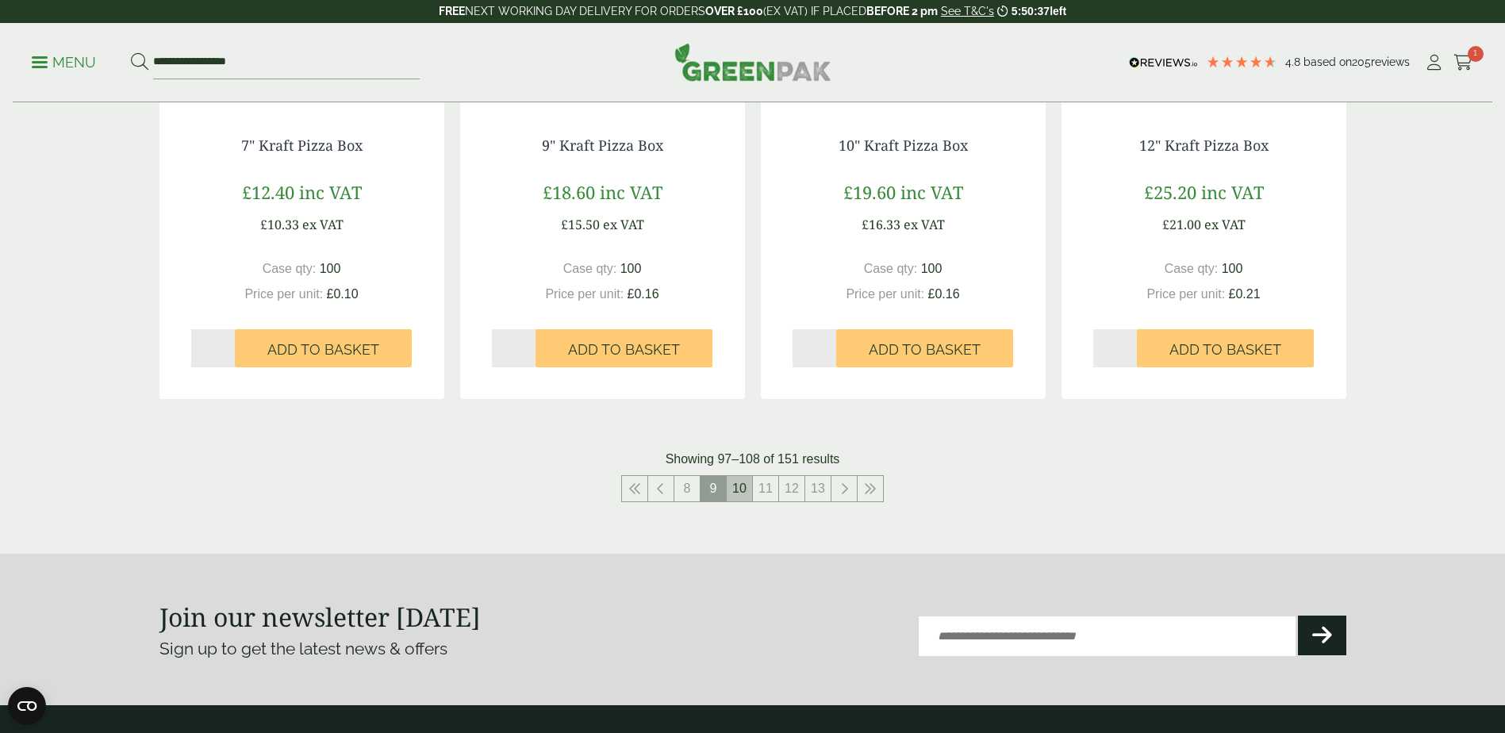
click at [743, 493] on link "10" at bounding box center [739, 488] width 25 height 25
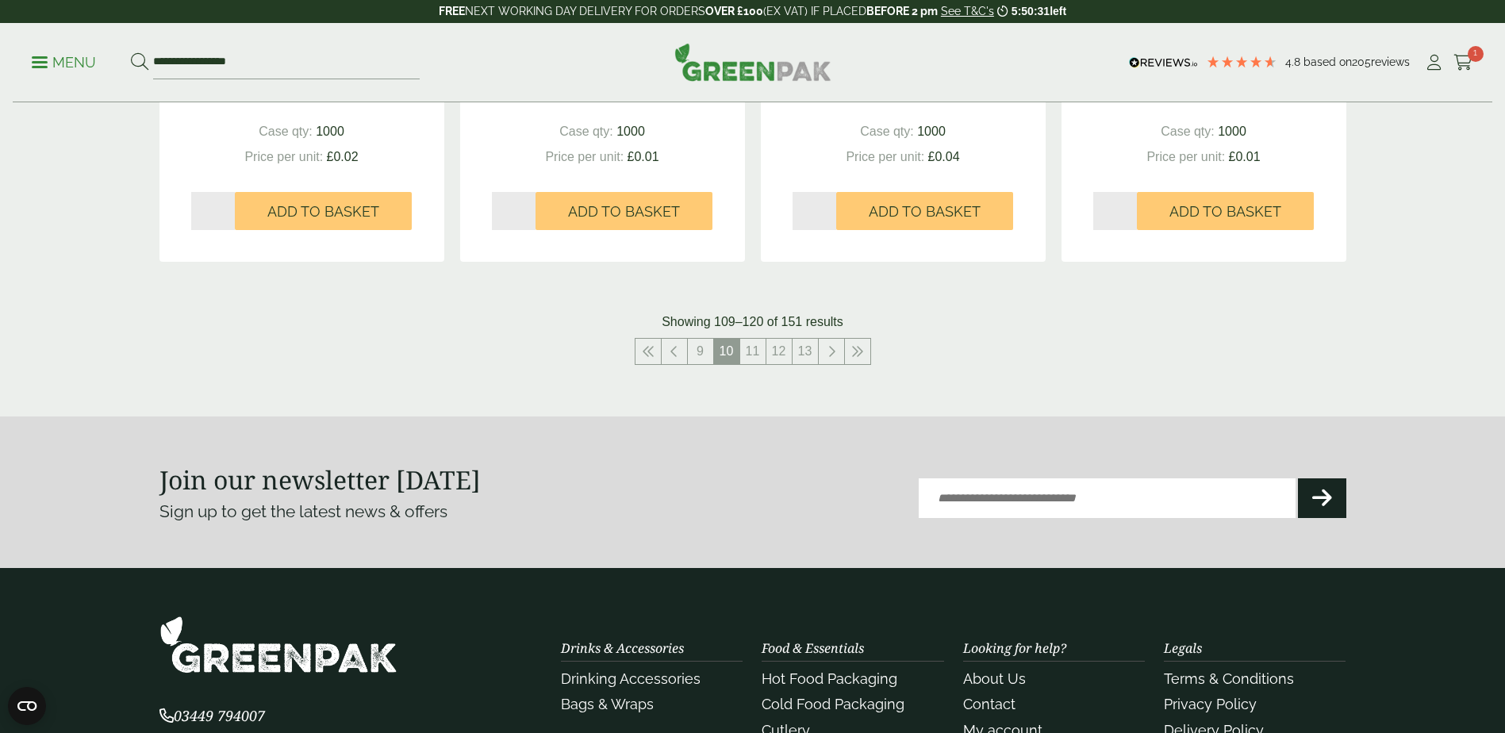
scroll to position [1685, 0]
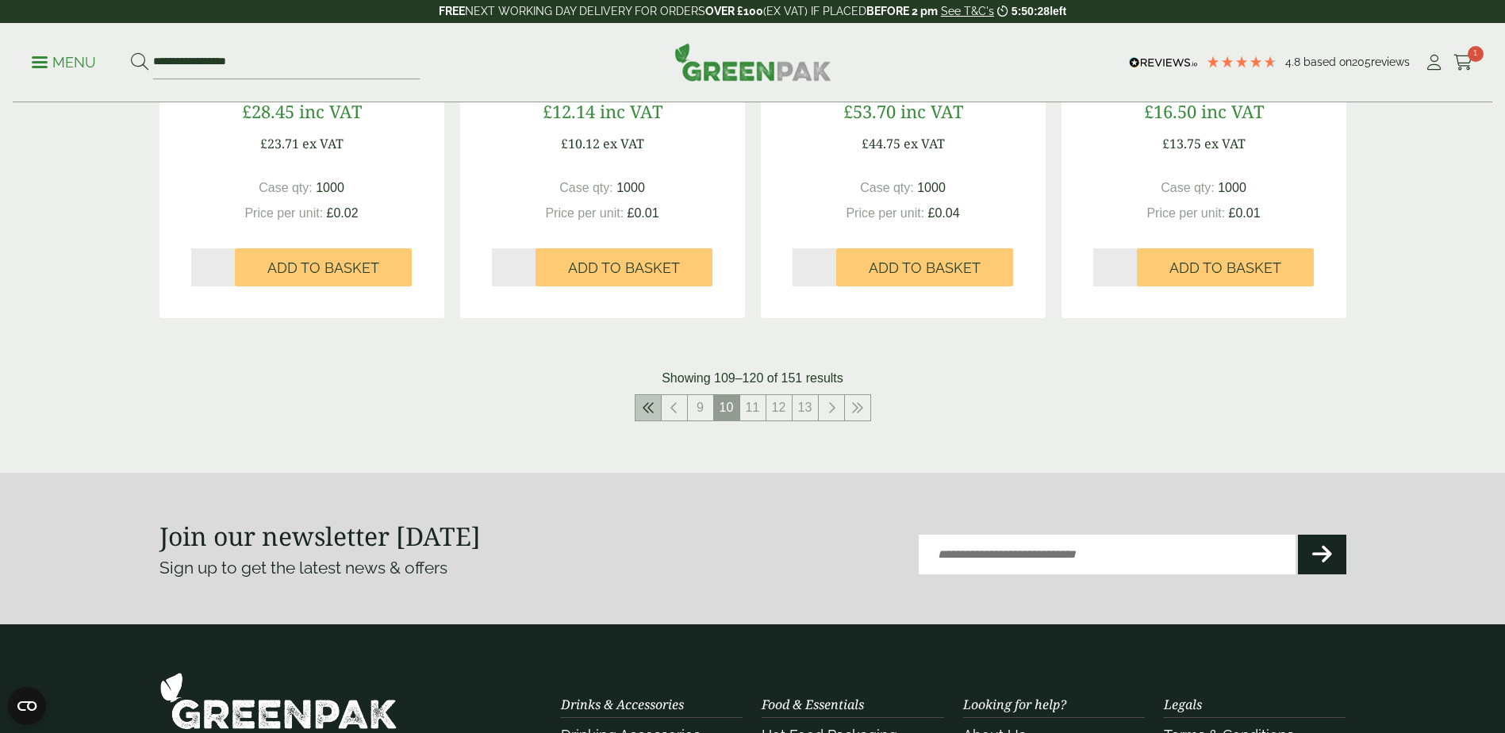
click at [654, 413] on icon at bounding box center [648, 407] width 13 height 13
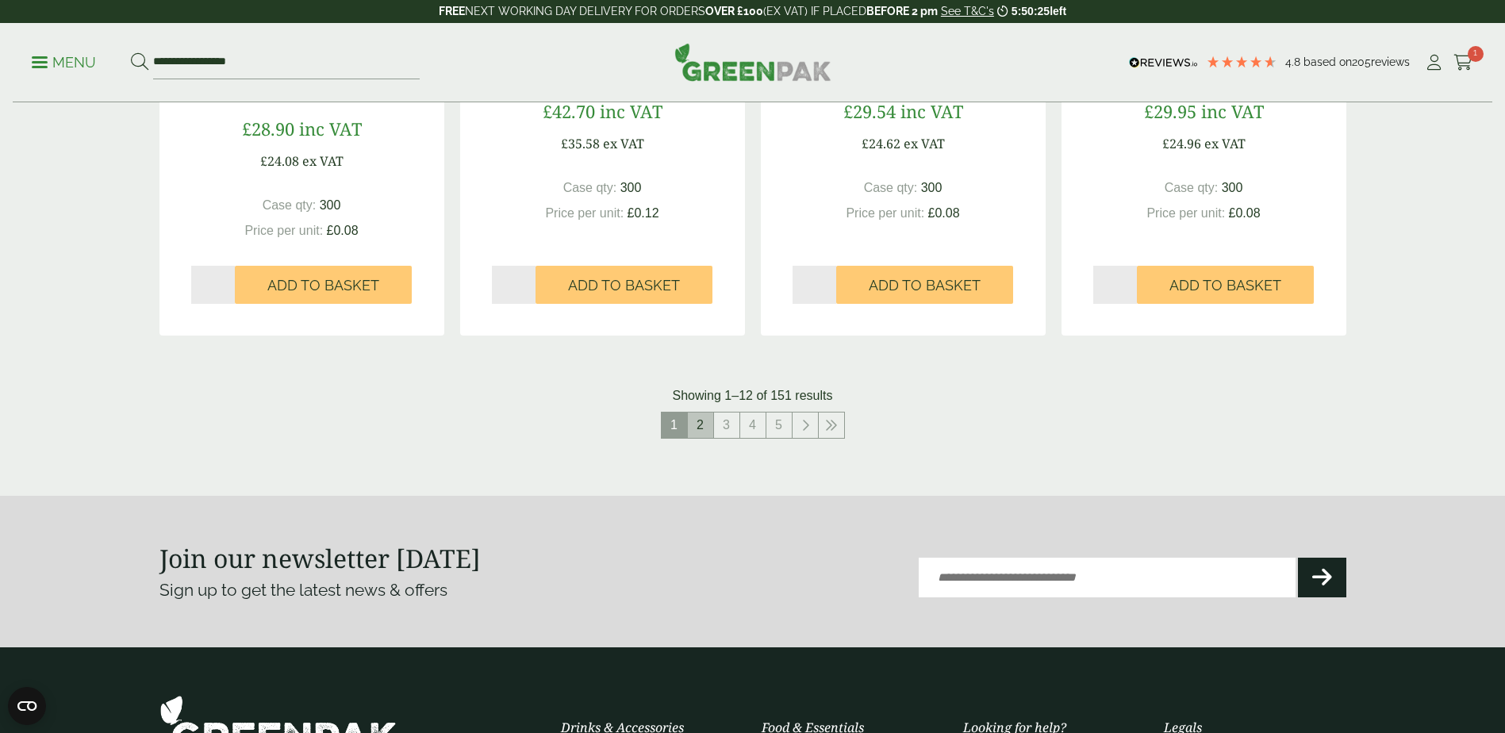
click at [702, 428] on link "2" at bounding box center [700, 424] width 25 height 25
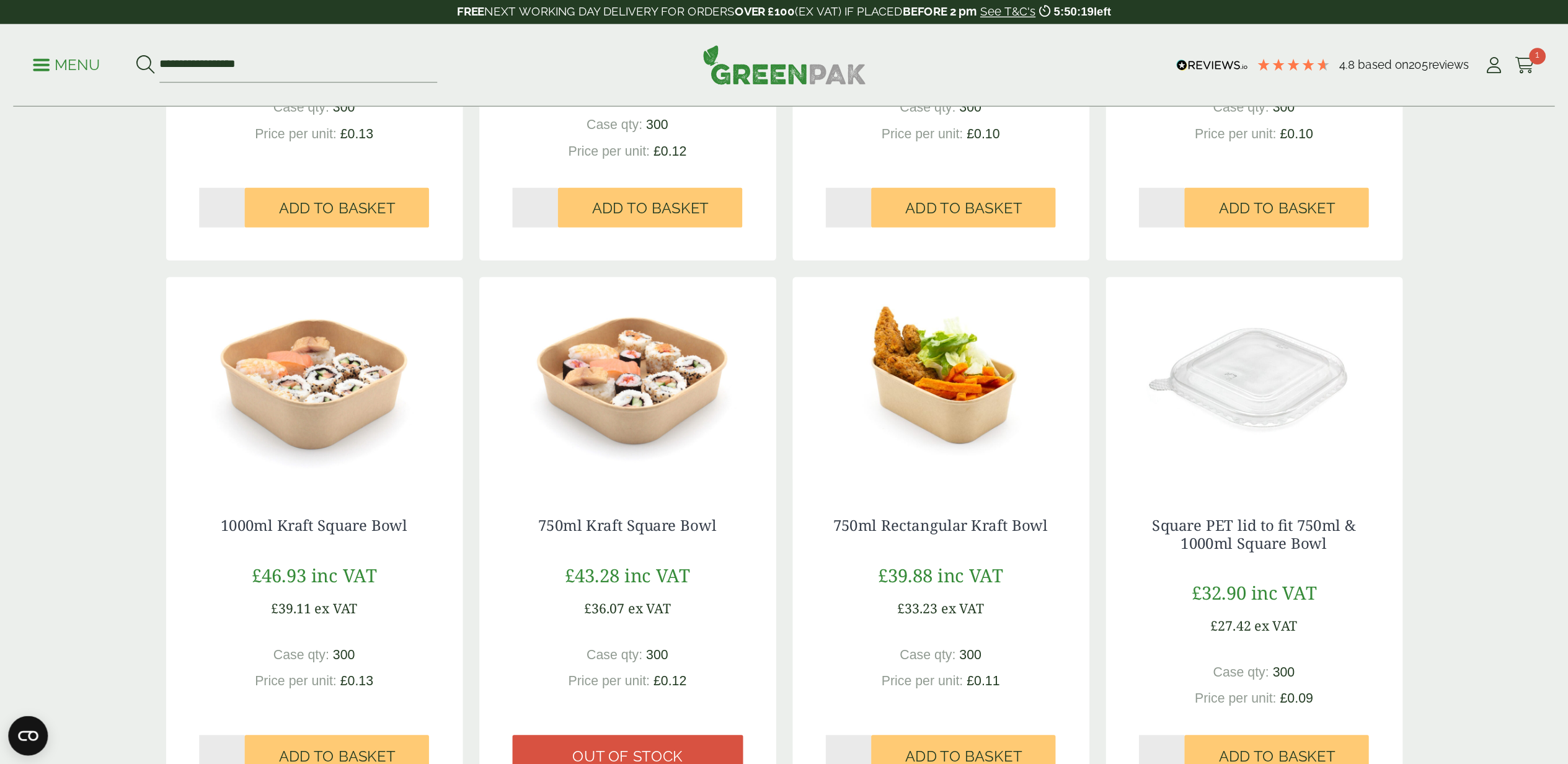
scroll to position [573, 0]
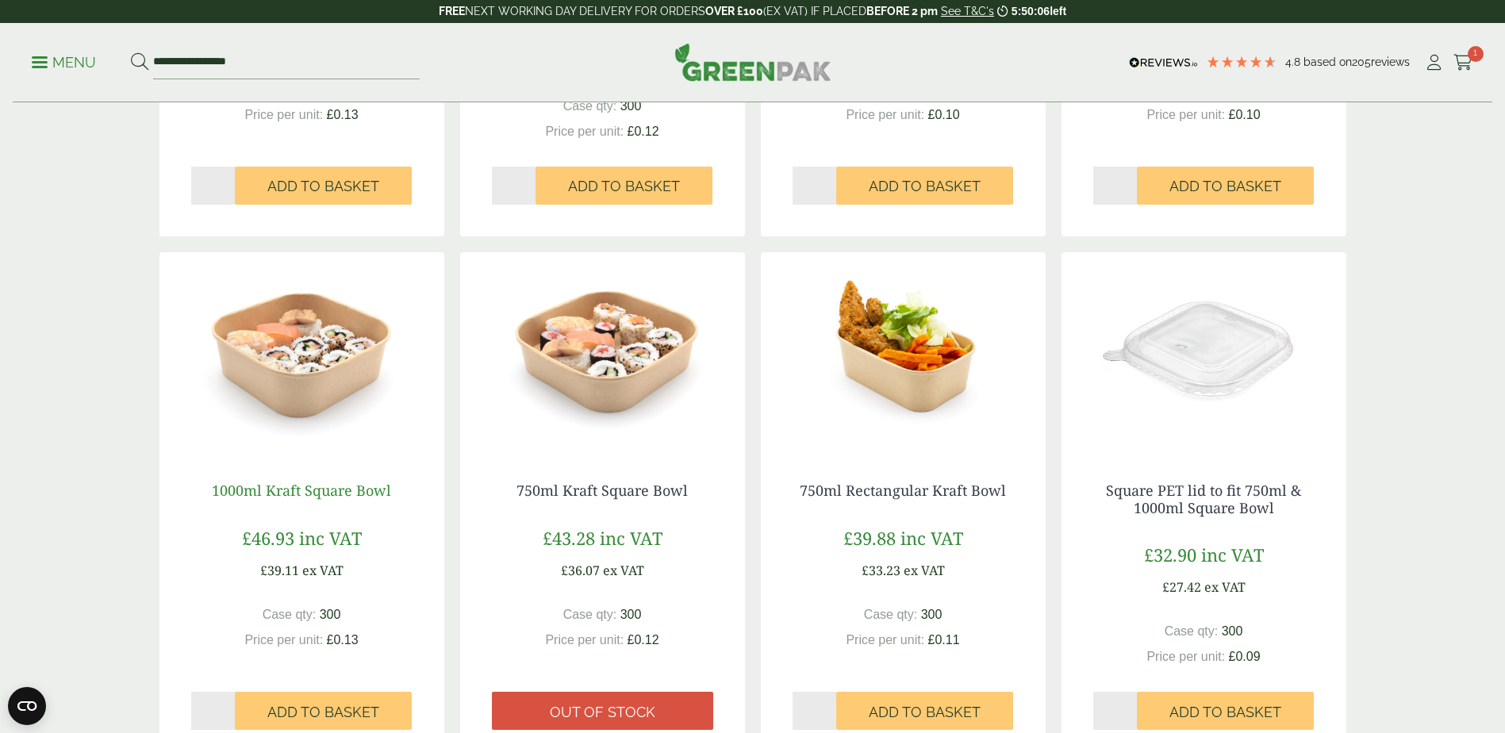
click at [336, 490] on link "1000ml Kraft Square Bowl" at bounding box center [301, 490] width 179 height 19
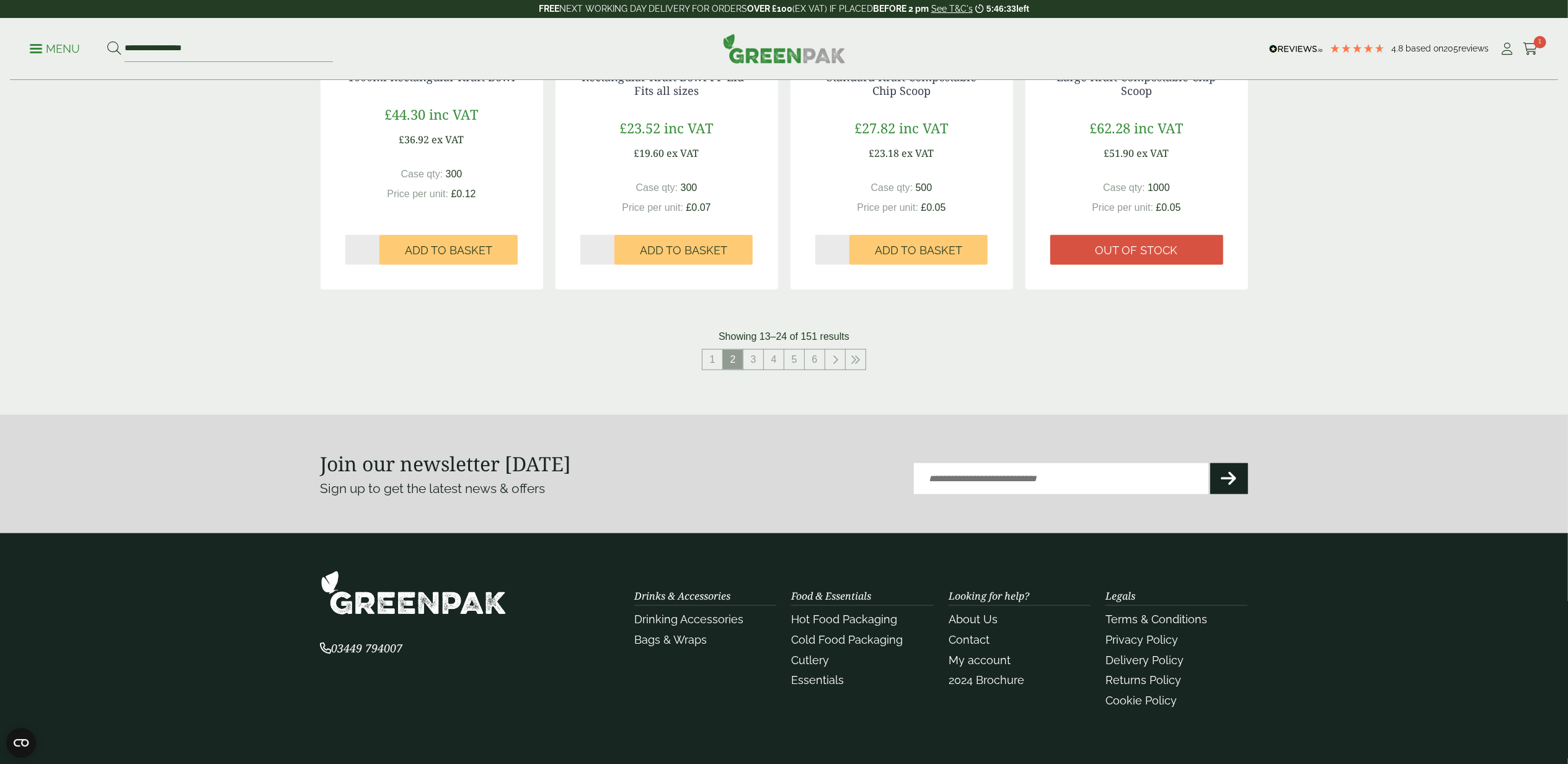
scroll to position [1393, 0]
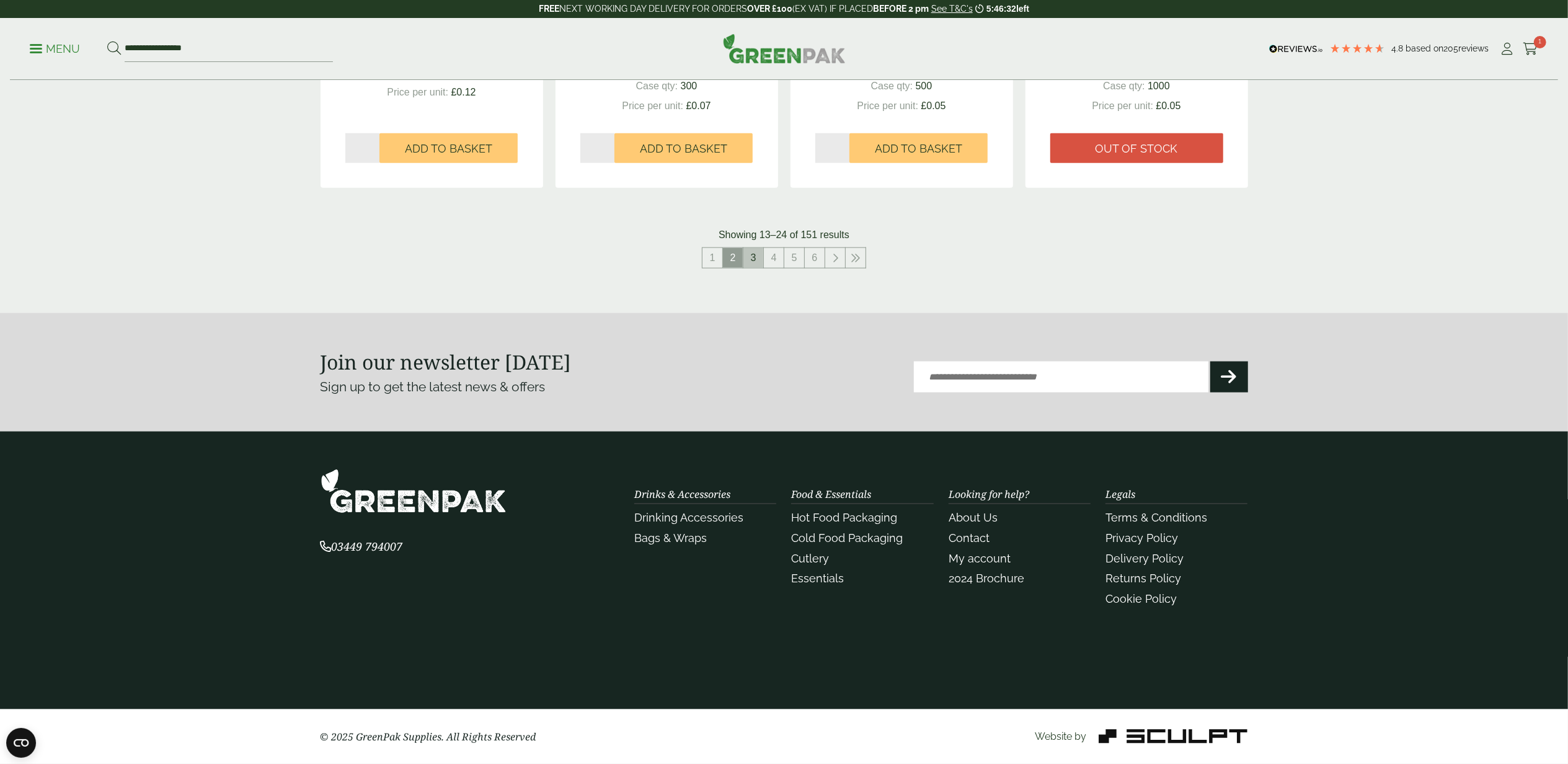
click at [754, 259] on link "3" at bounding box center [753, 257] width 20 height 20
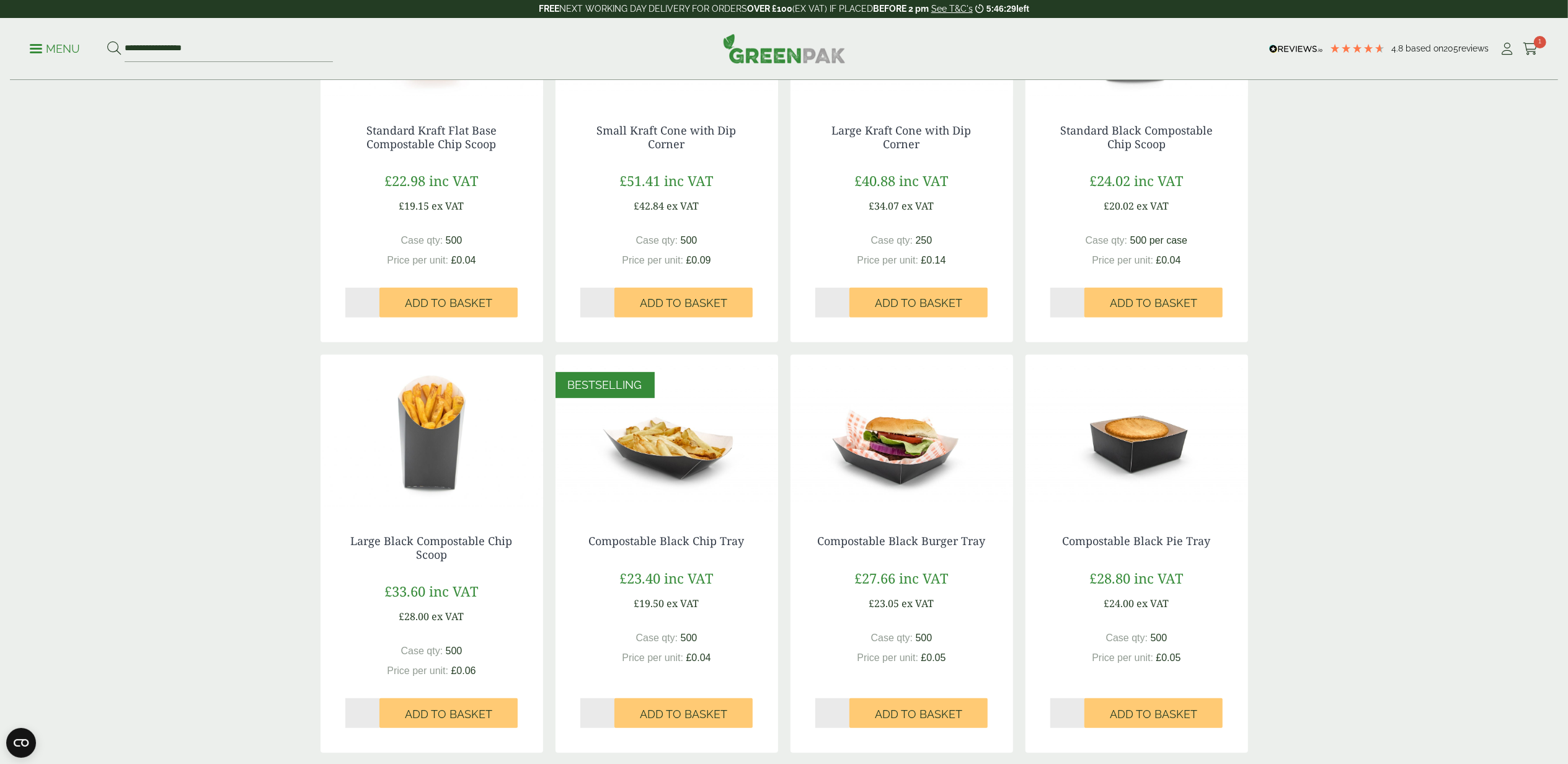
scroll to position [396, 0]
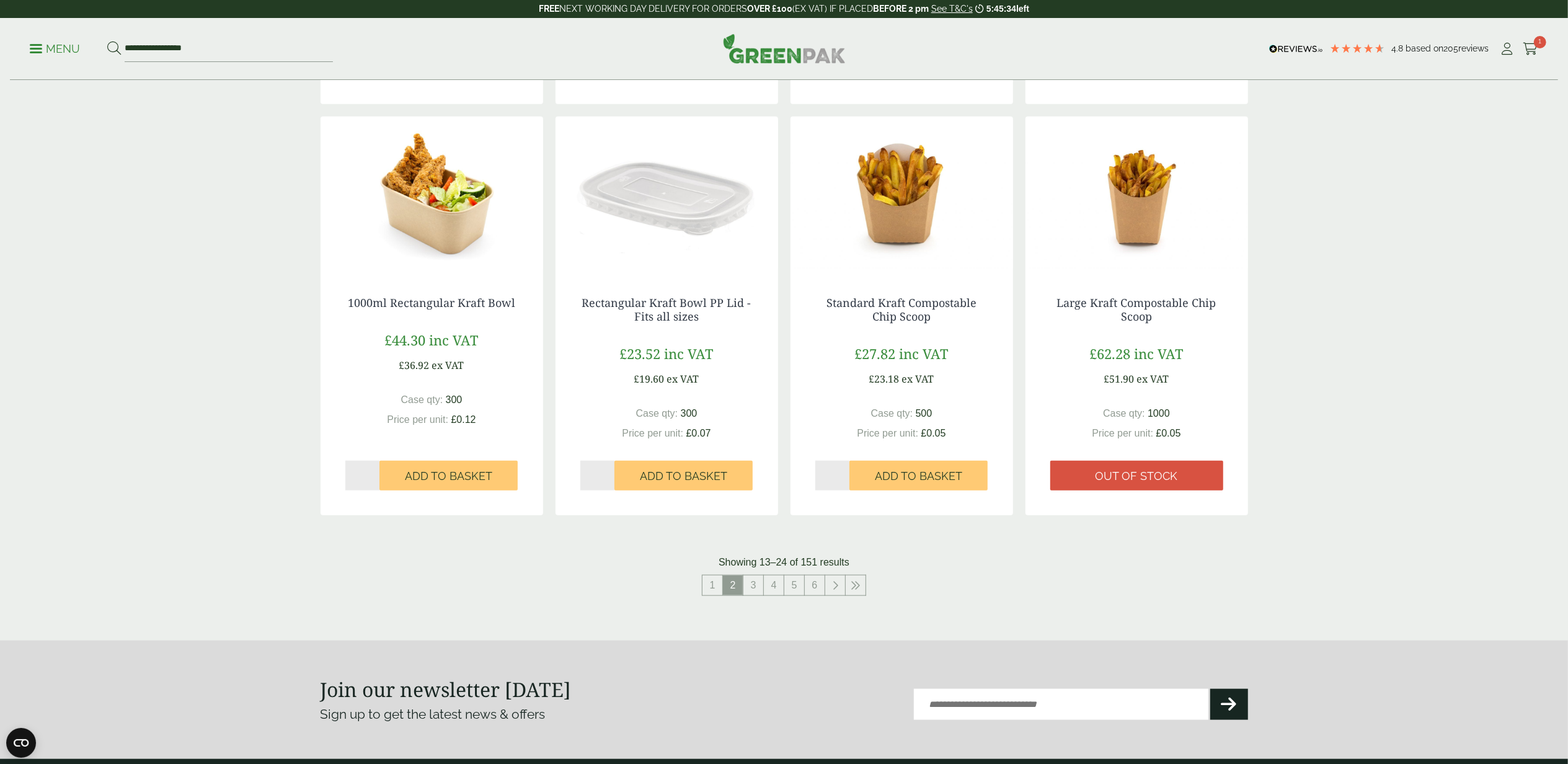
scroll to position [1157, 0]
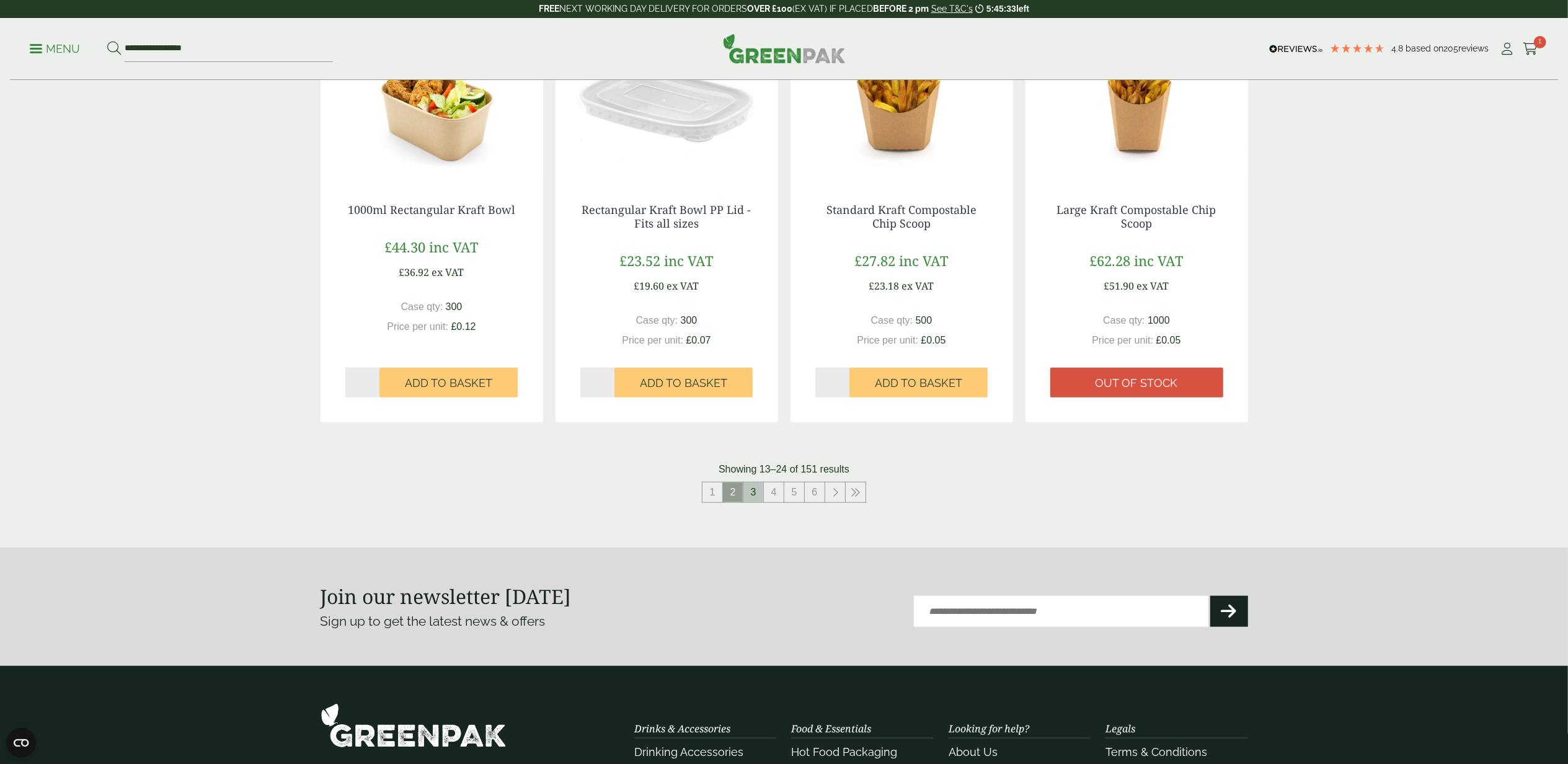
click at [749, 497] on link "3" at bounding box center [753, 492] width 20 height 20
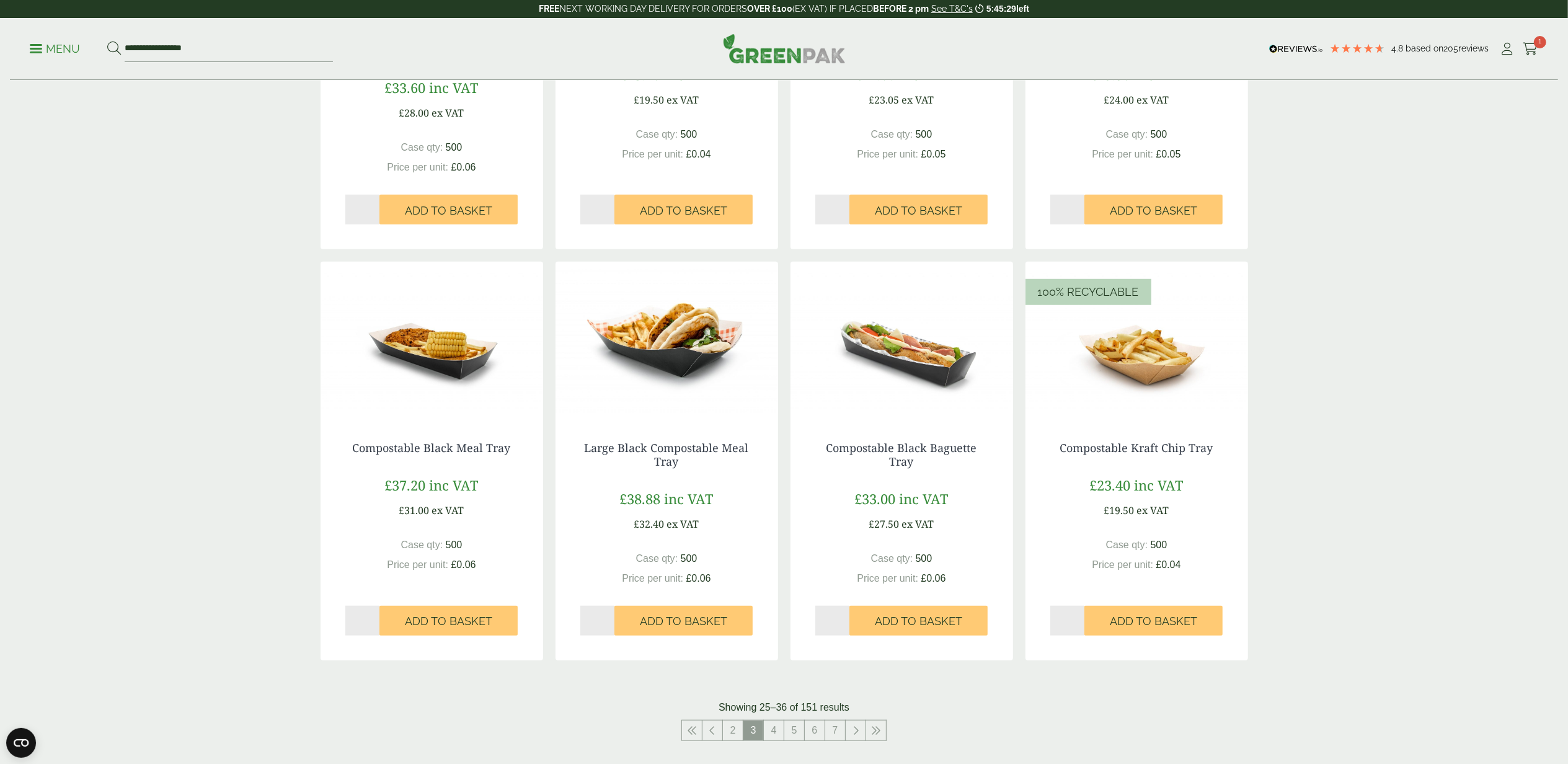
scroll to position [1323, 0]
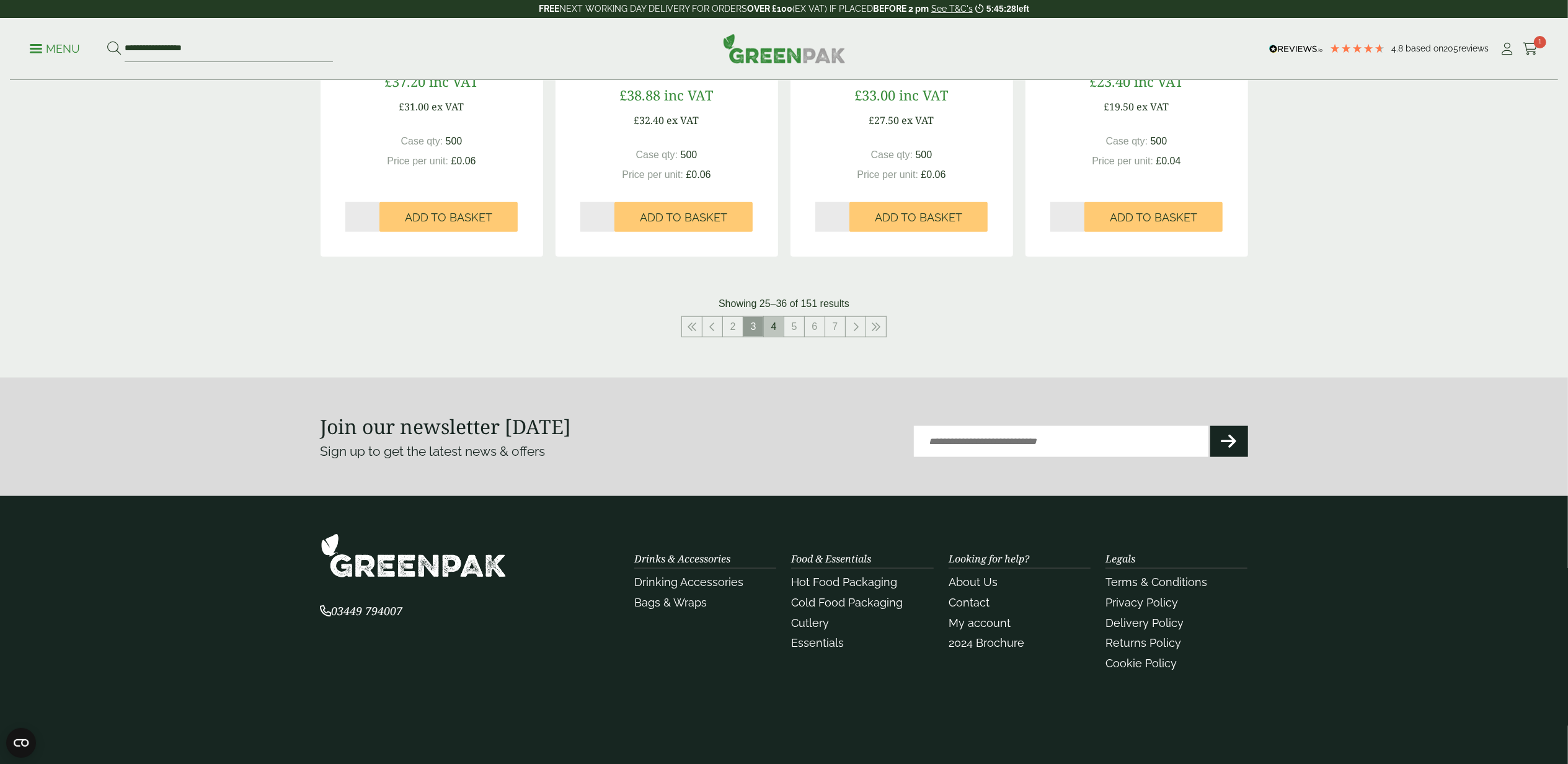
click at [771, 328] on link "4" at bounding box center [773, 326] width 20 height 20
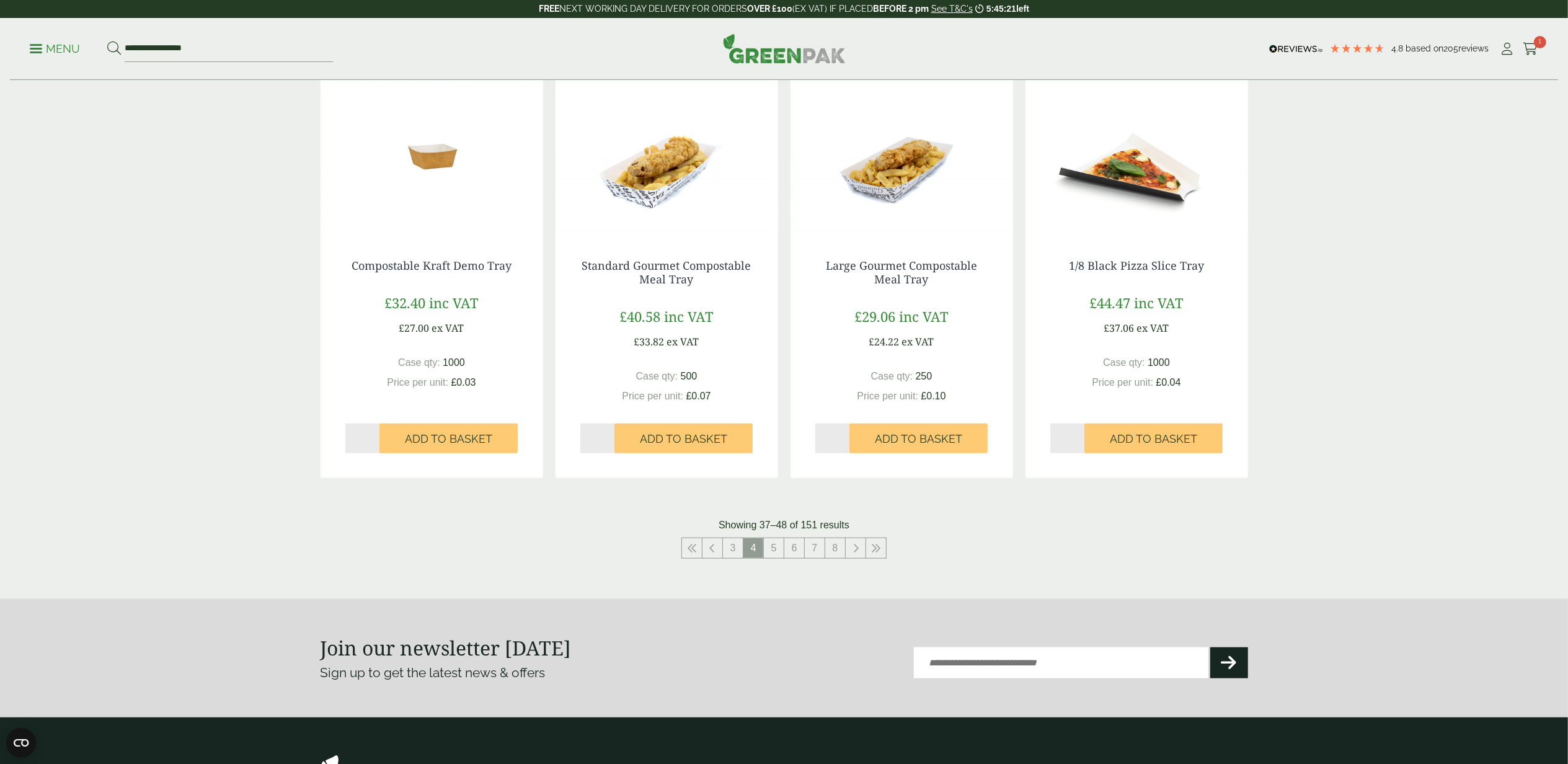
scroll to position [1223, 0]
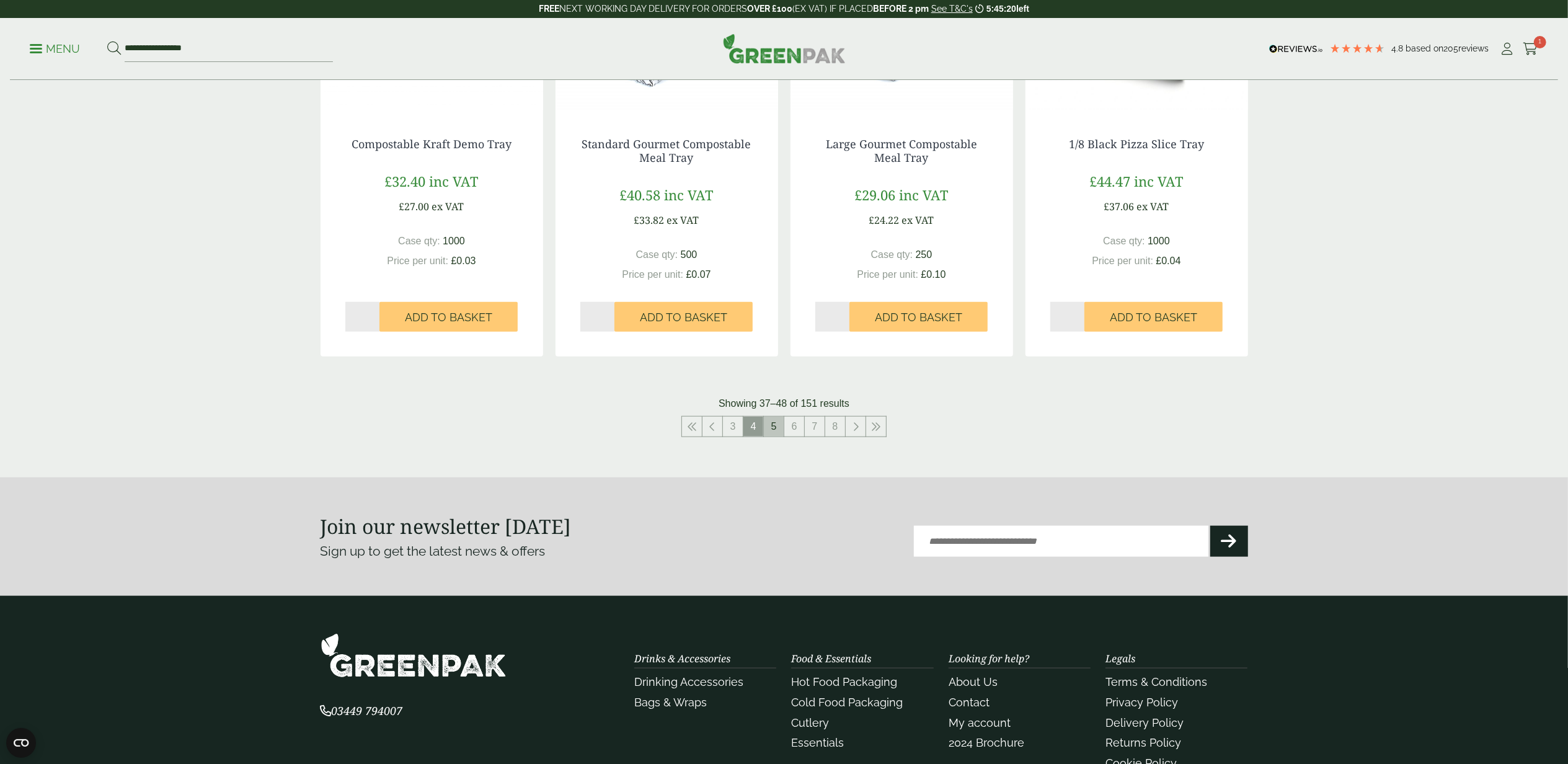
click at [779, 428] on link "5" at bounding box center [773, 426] width 20 height 20
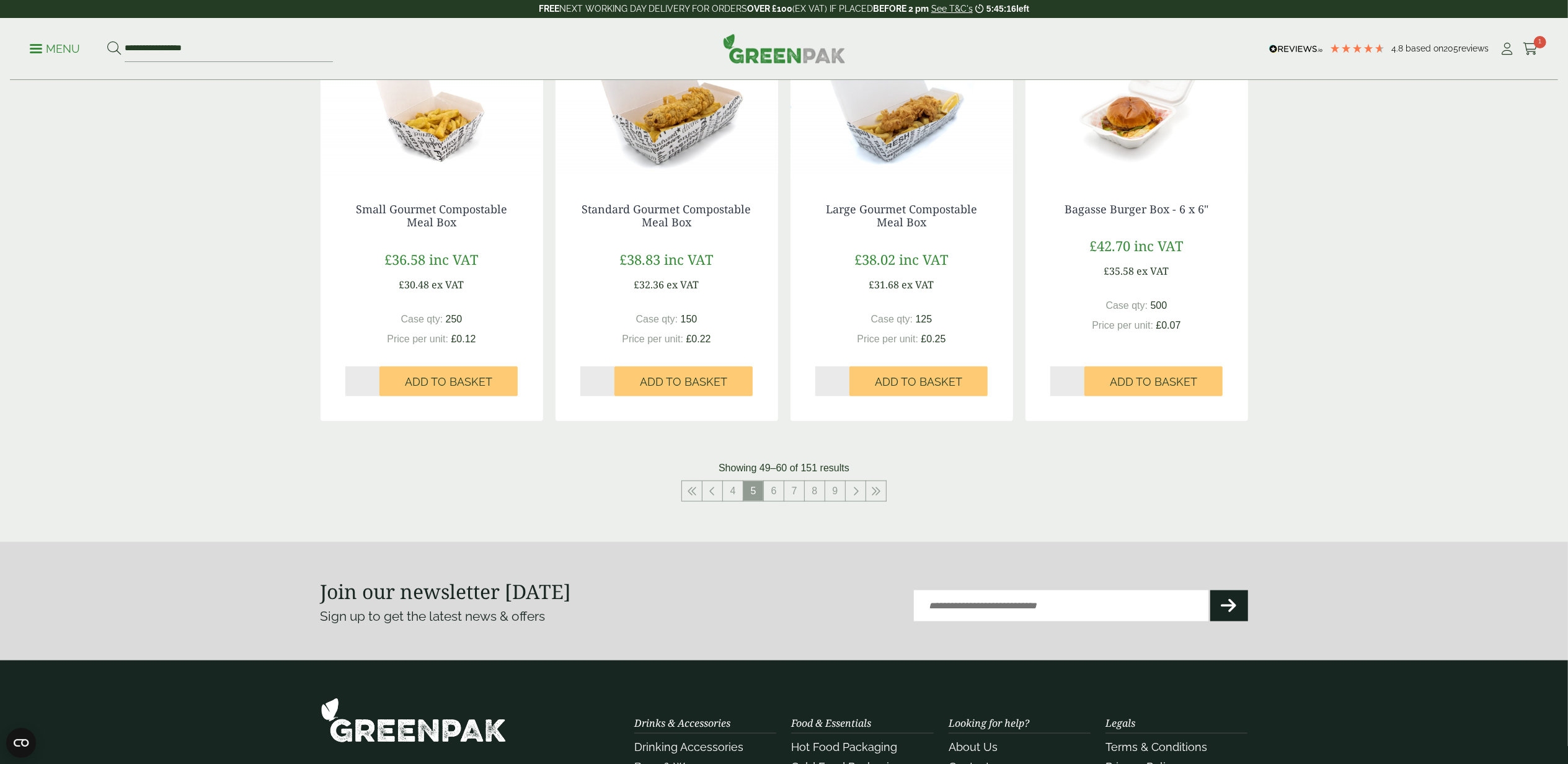
scroll to position [1223, 0]
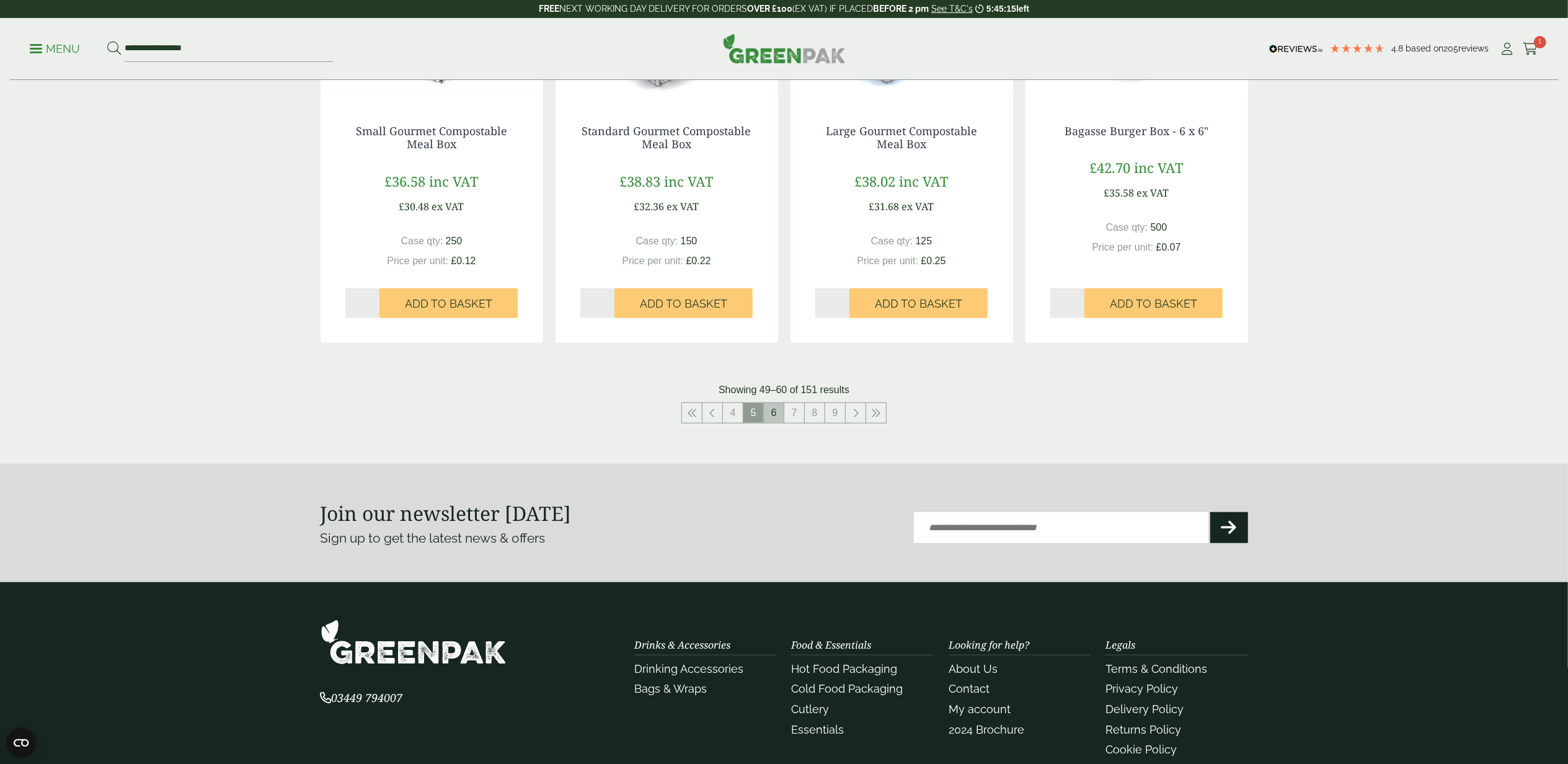
click at [776, 418] on link "6" at bounding box center [773, 413] width 20 height 20
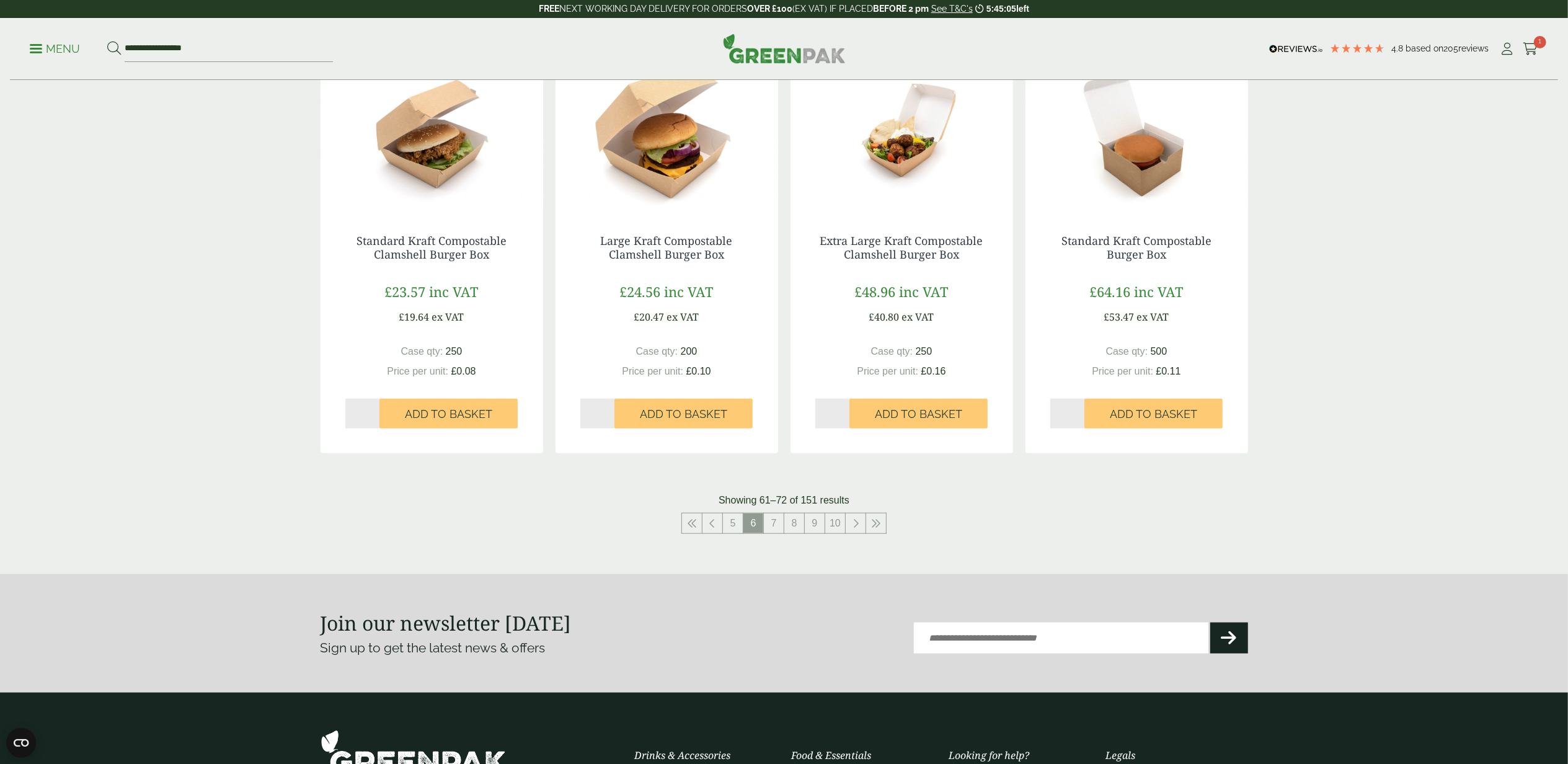
scroll to position [1223, 0]
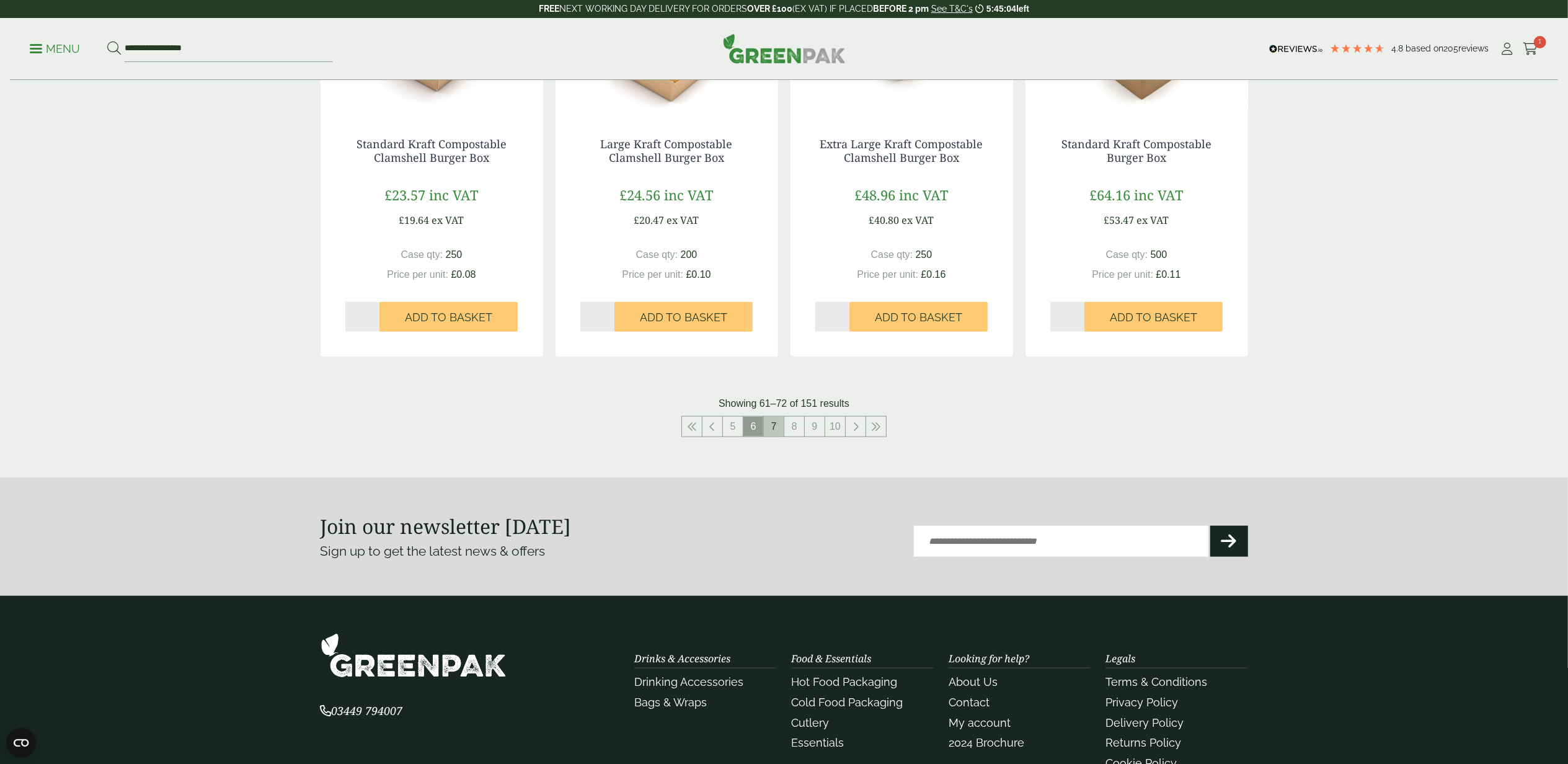
click at [775, 437] on li "7" at bounding box center [774, 426] width 20 height 21
click at [772, 435] on link "7" at bounding box center [773, 426] width 20 height 20
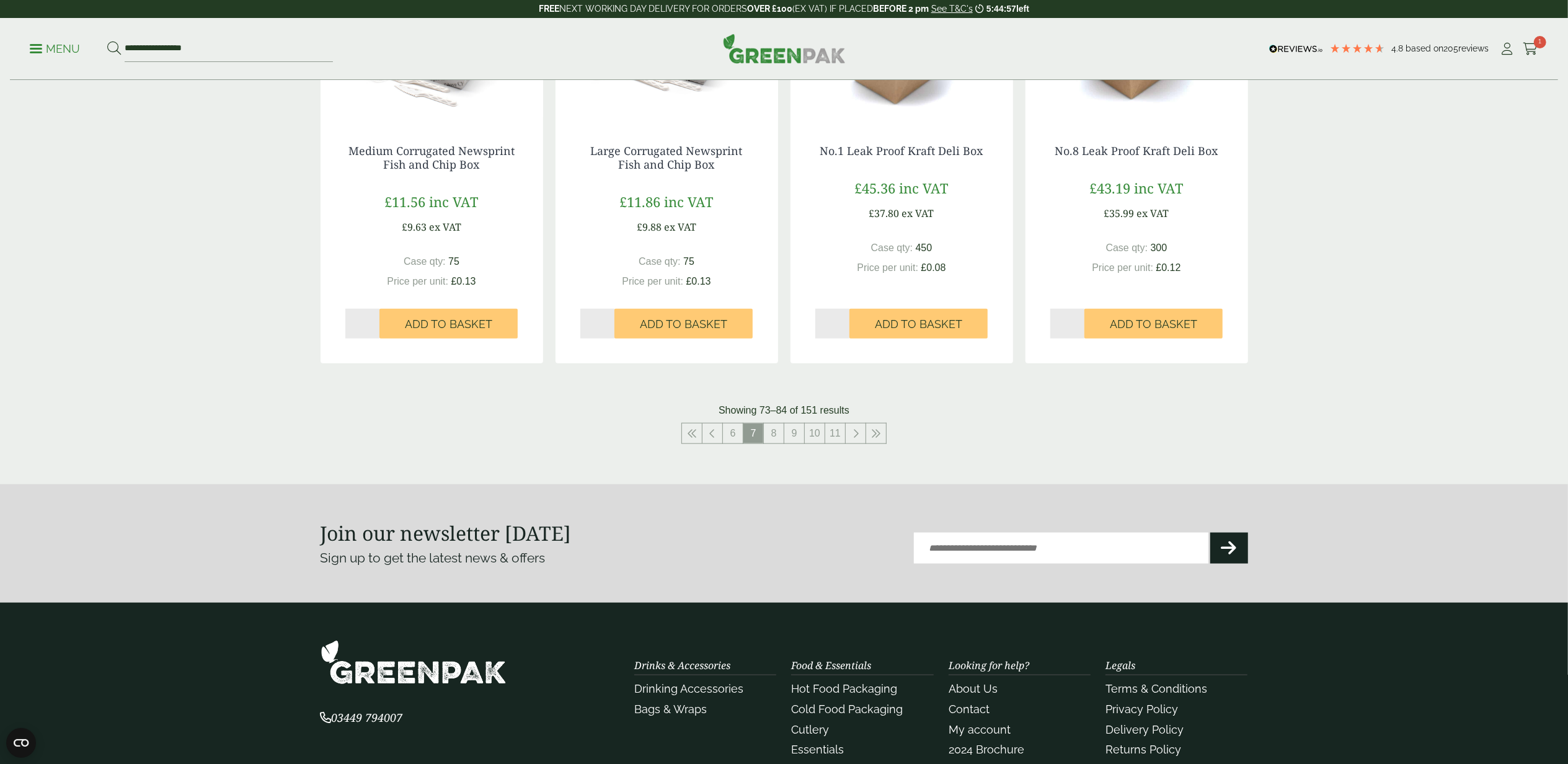
scroll to position [1323, 0]
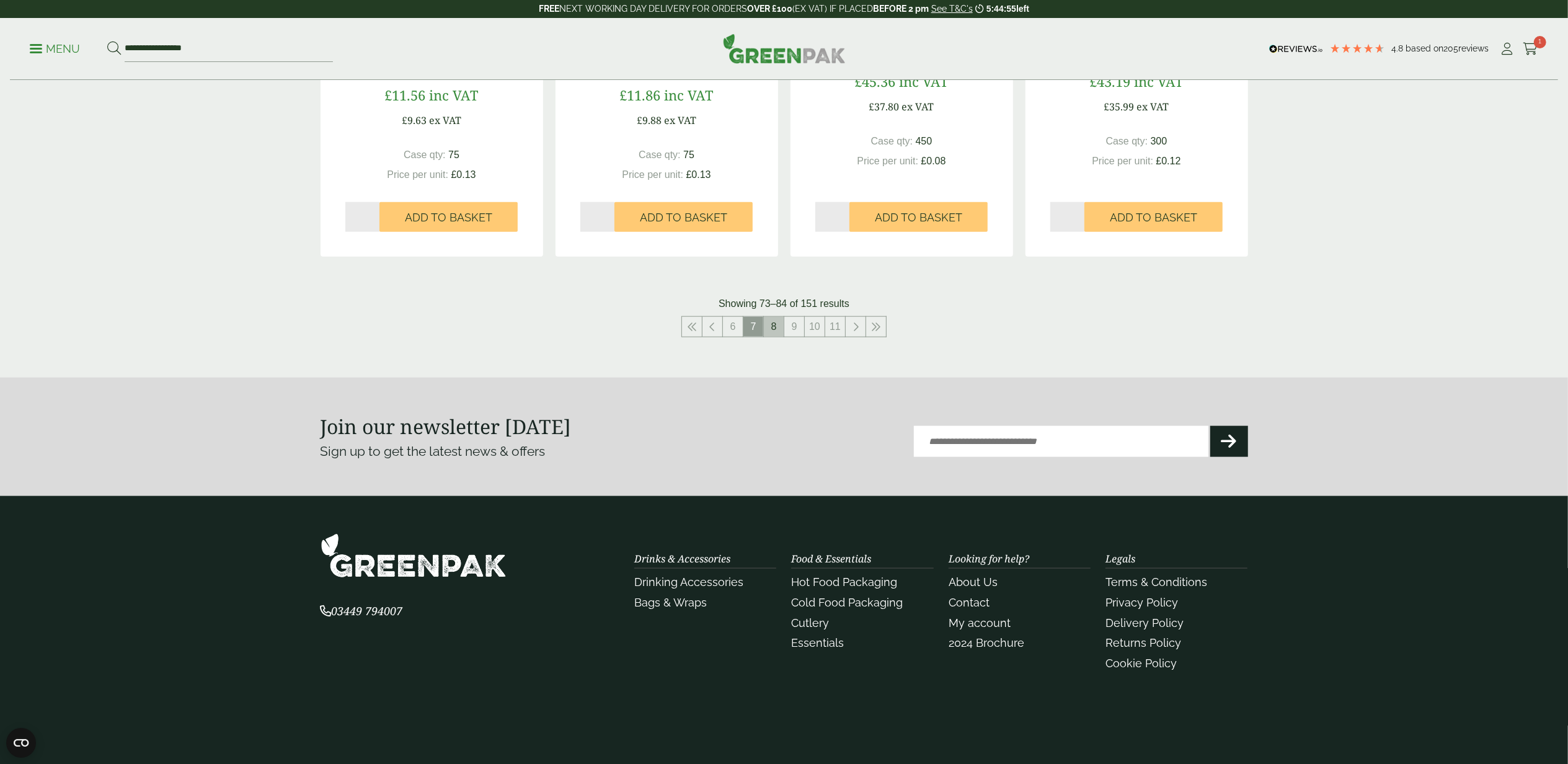
click at [778, 330] on link "8" at bounding box center [773, 326] width 20 height 20
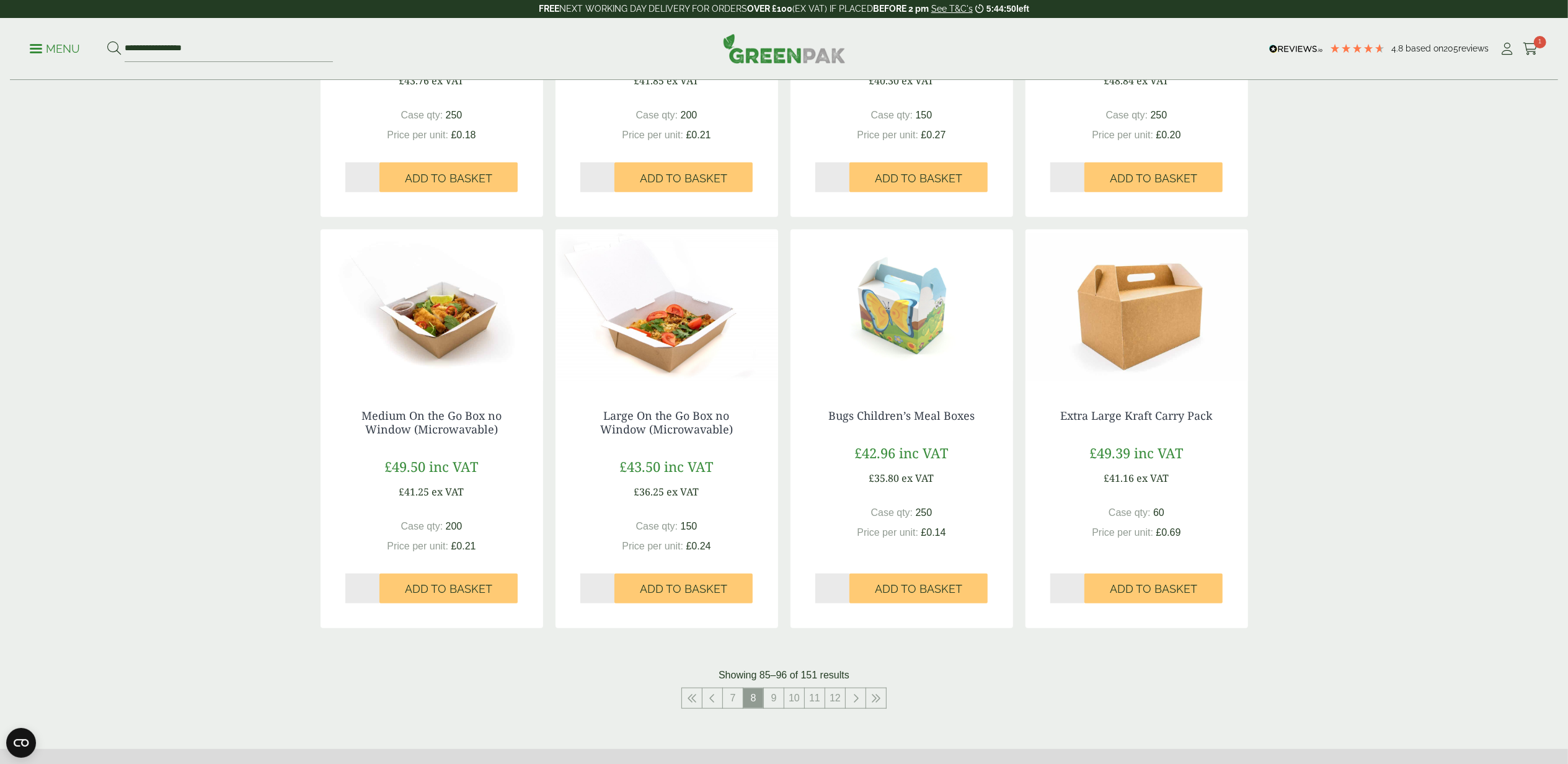
scroll to position [992, 0]
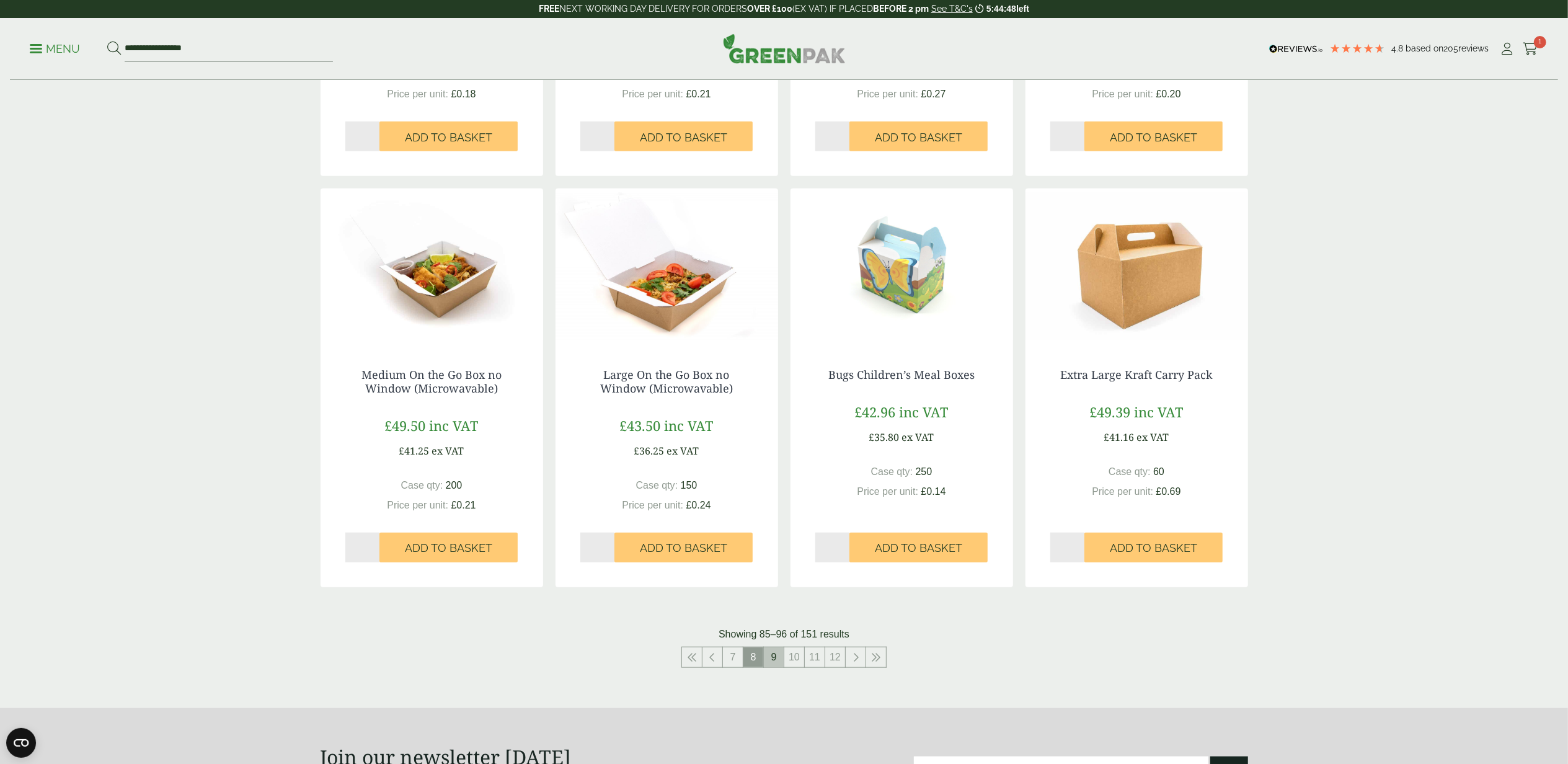
click at [778, 572] on link "9" at bounding box center [773, 657] width 20 height 20
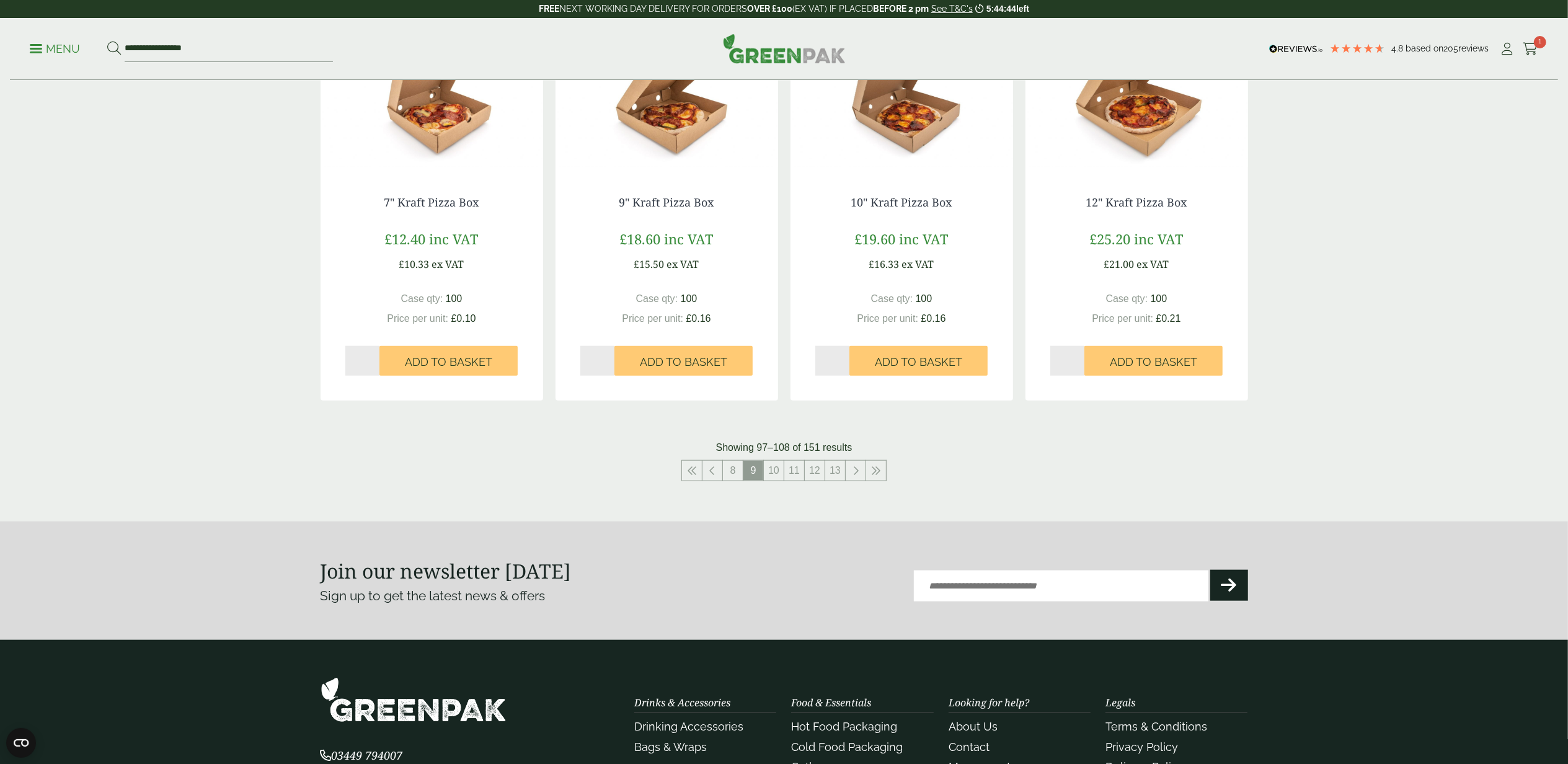
scroll to position [1157, 0]
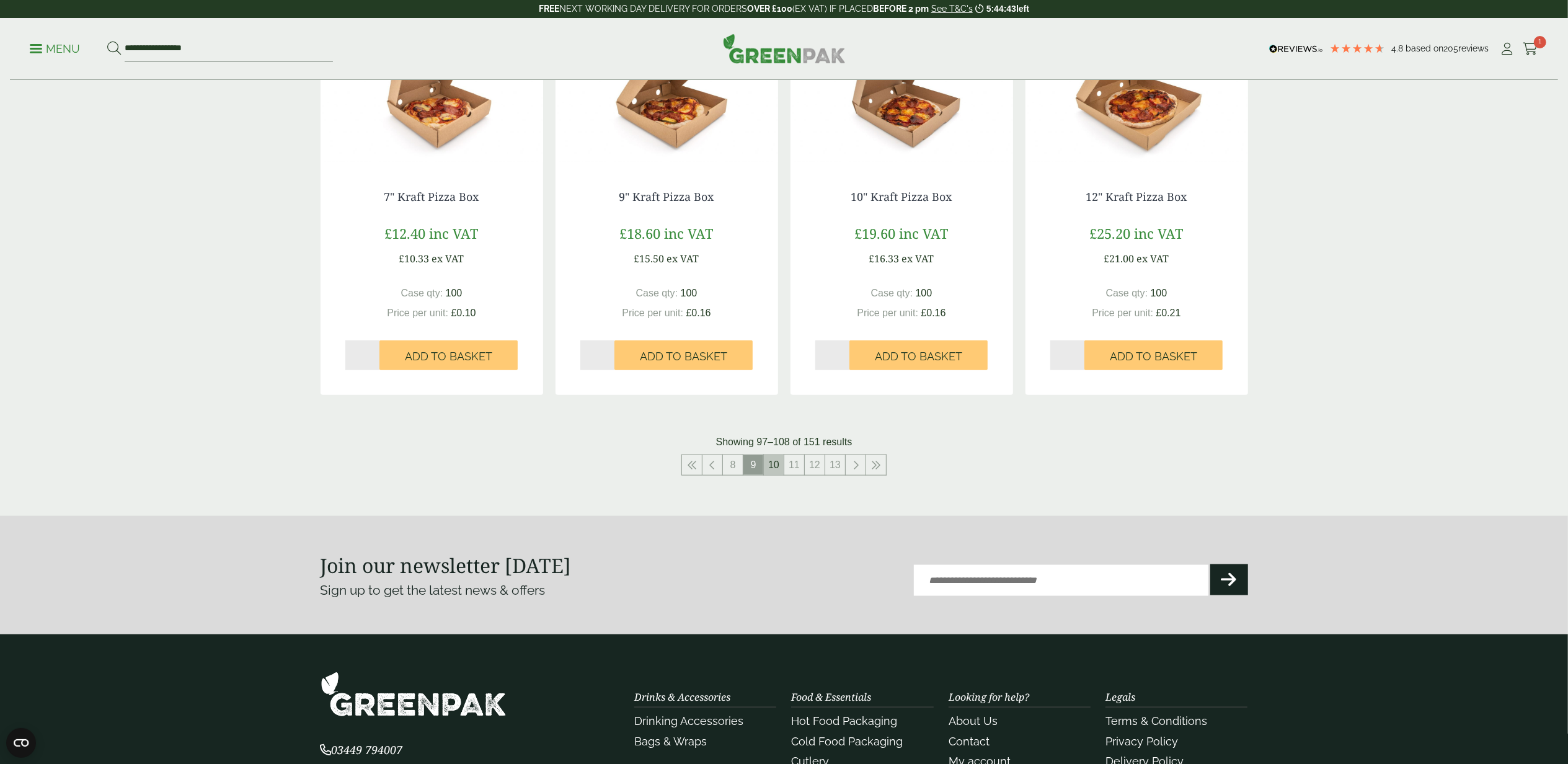
click at [772, 462] on link "10" at bounding box center [773, 464] width 20 height 20
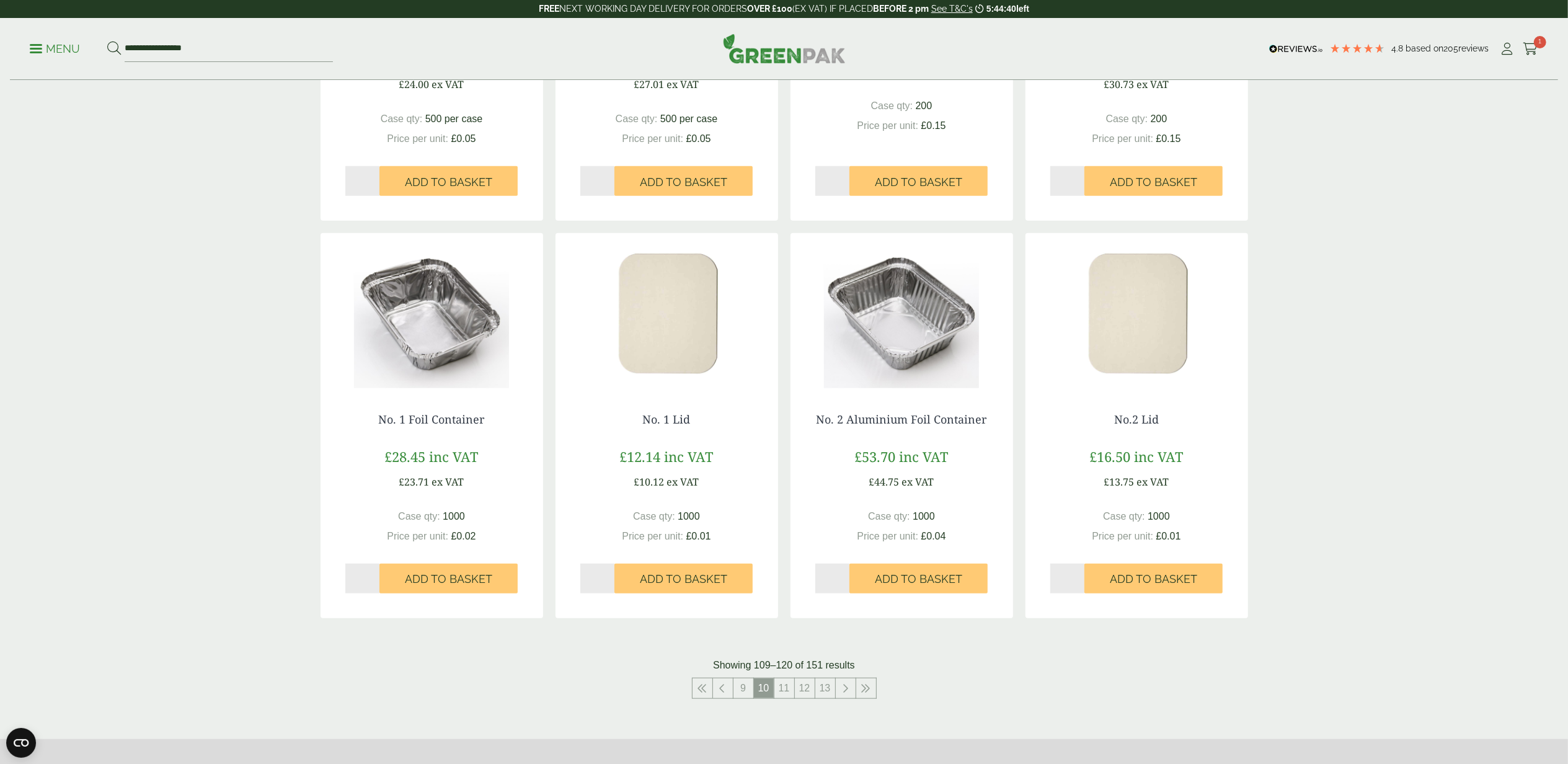
scroll to position [1376, 0]
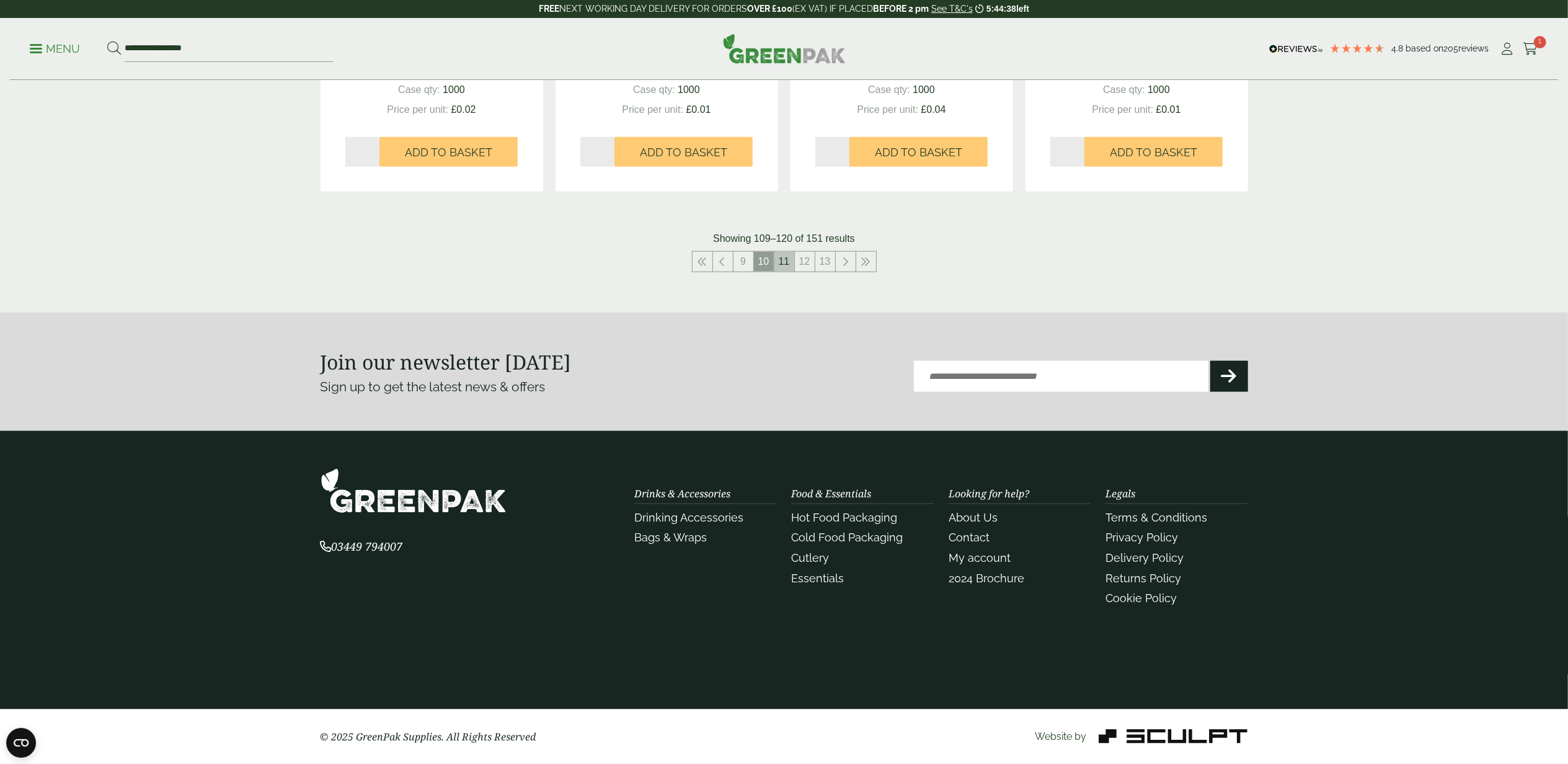
click at [782, 268] on link "11" at bounding box center [784, 261] width 20 height 20
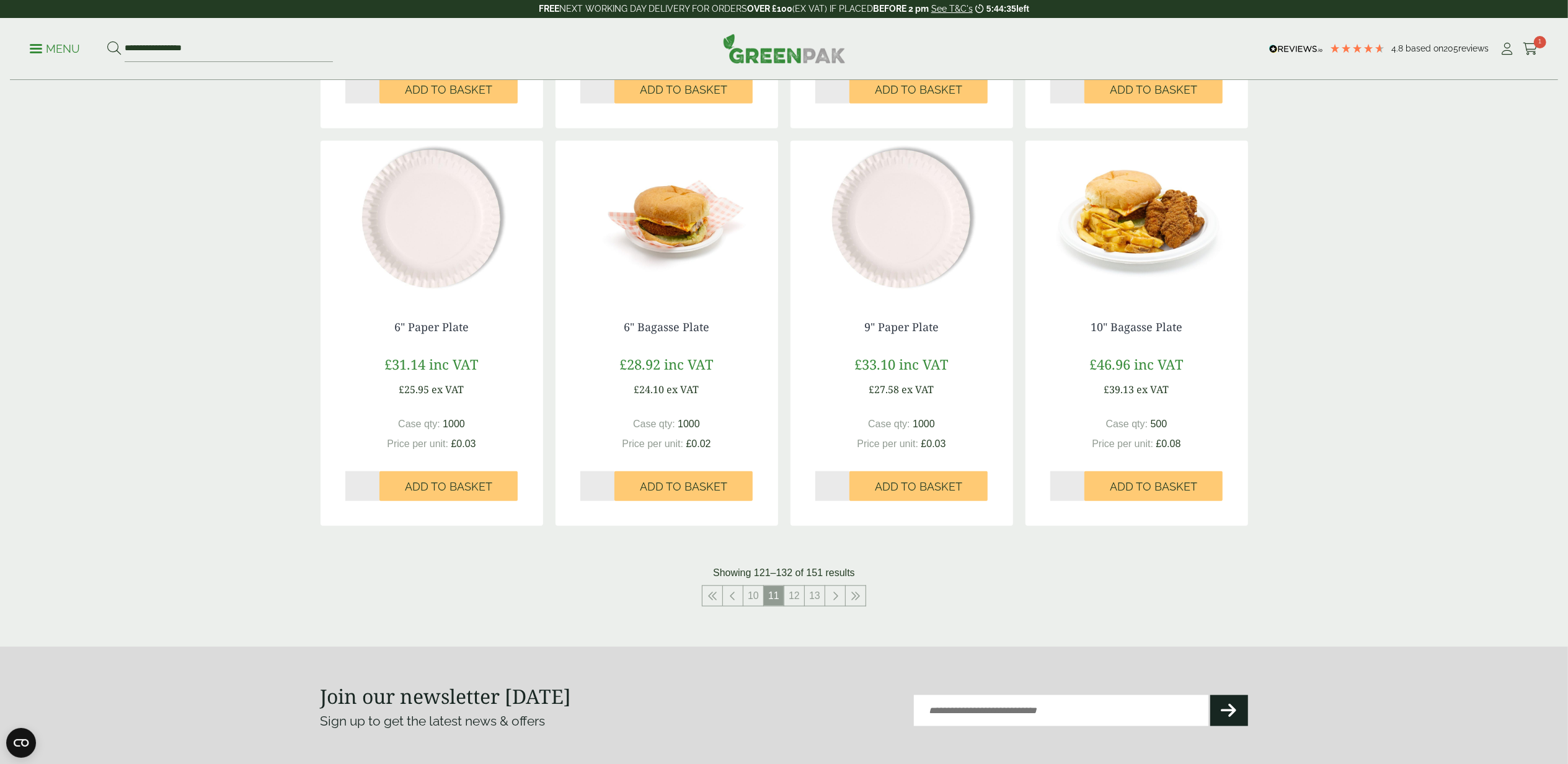
scroll to position [1045, 0]
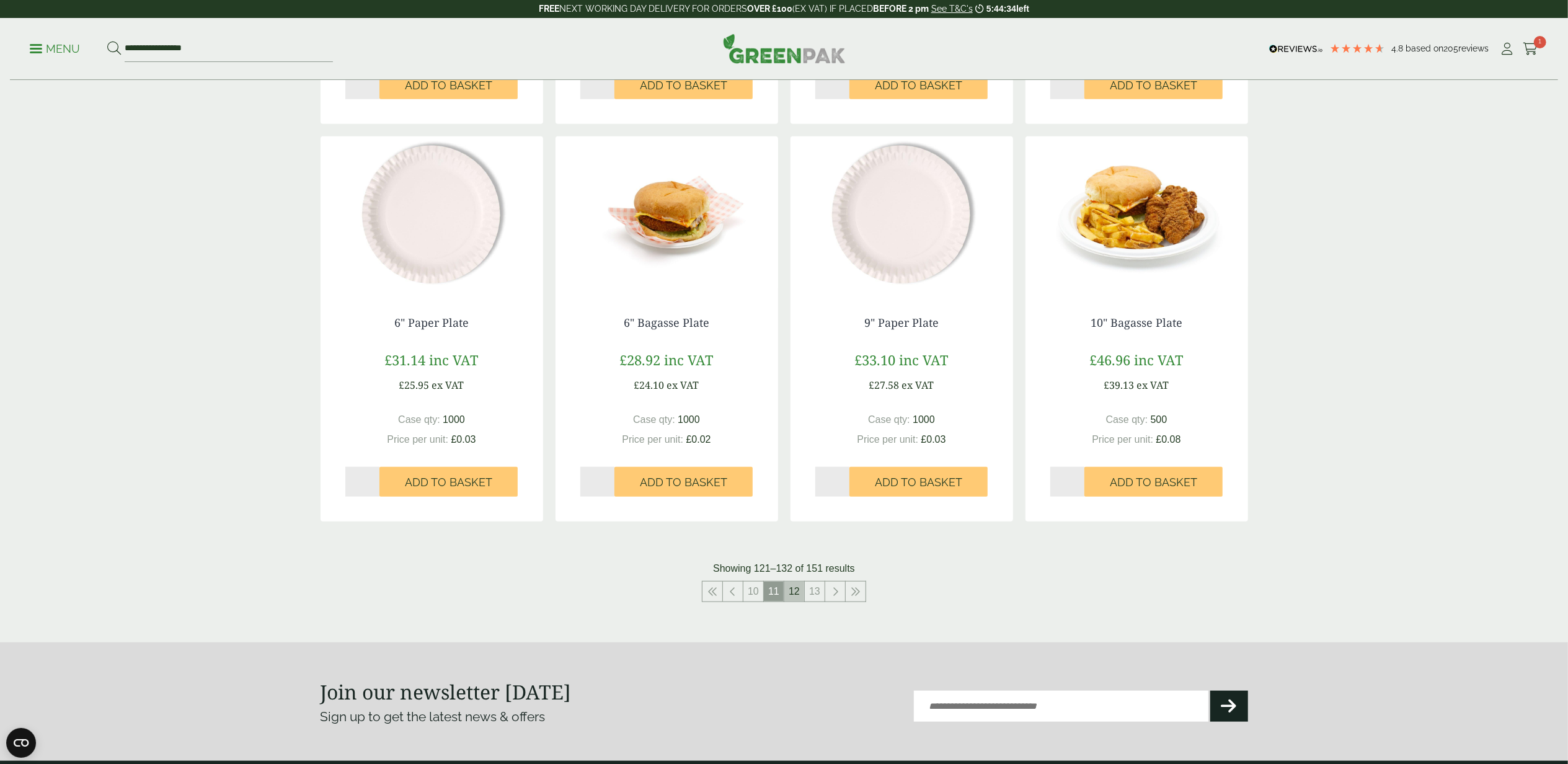
click at [790, 572] on link "12" at bounding box center [793, 591] width 20 height 20
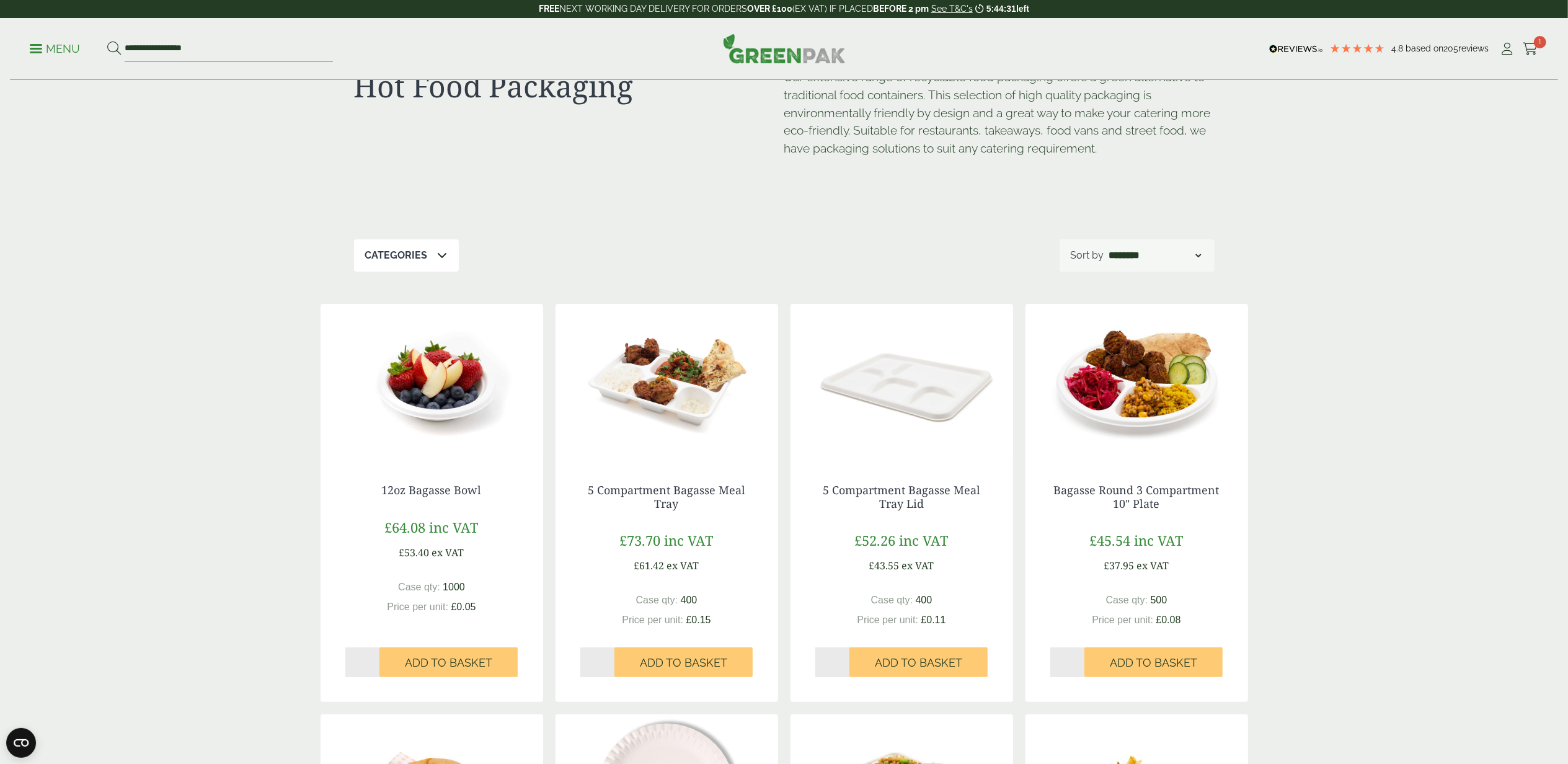
scroll to position [52, 0]
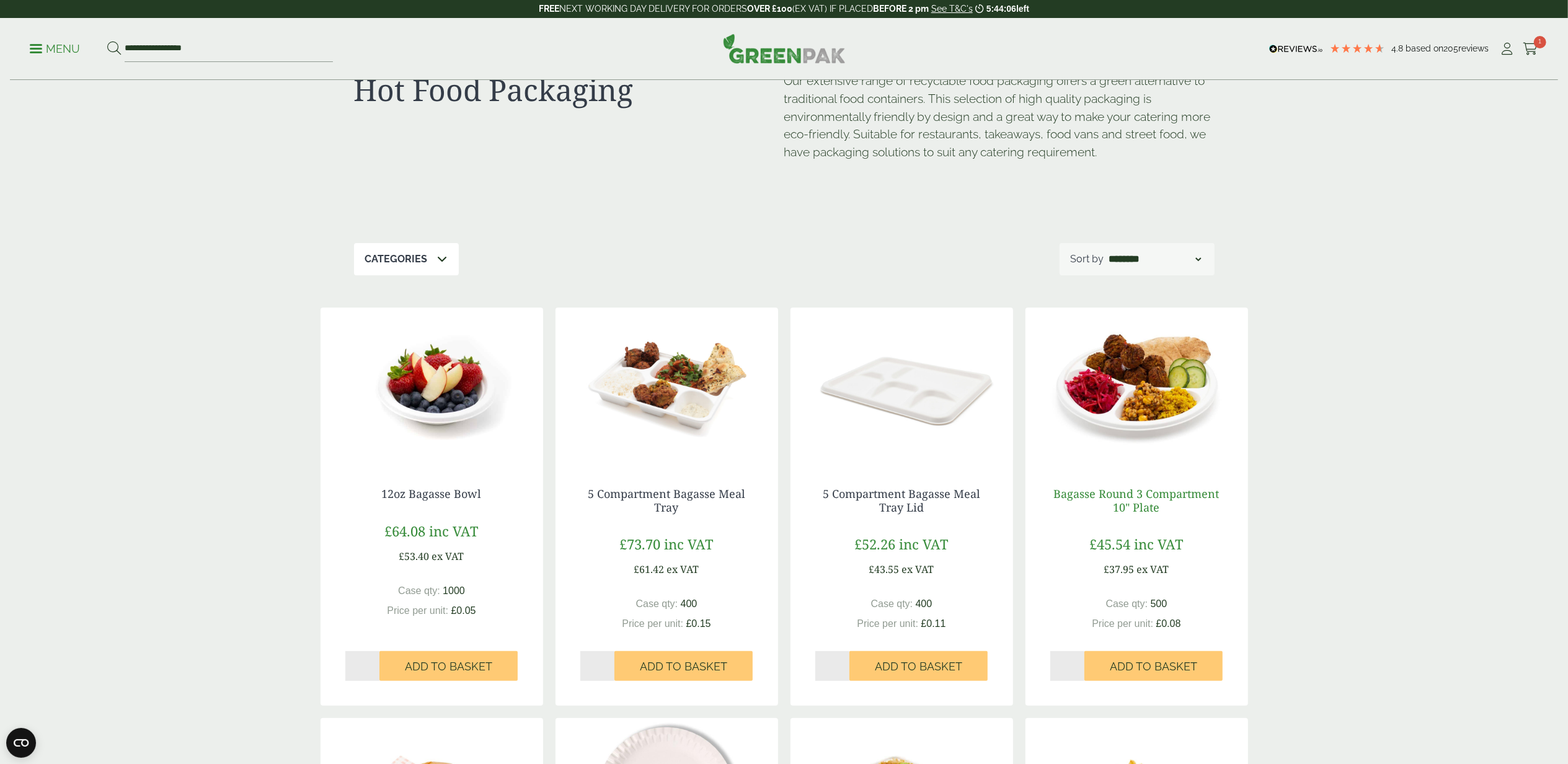
click at [1122, 494] on link "Bagasse Round 3 Compartment 10" Plate" at bounding box center [1137, 500] width 166 height 28
click at [882, 412] on img at bounding box center [901, 385] width 223 height 155
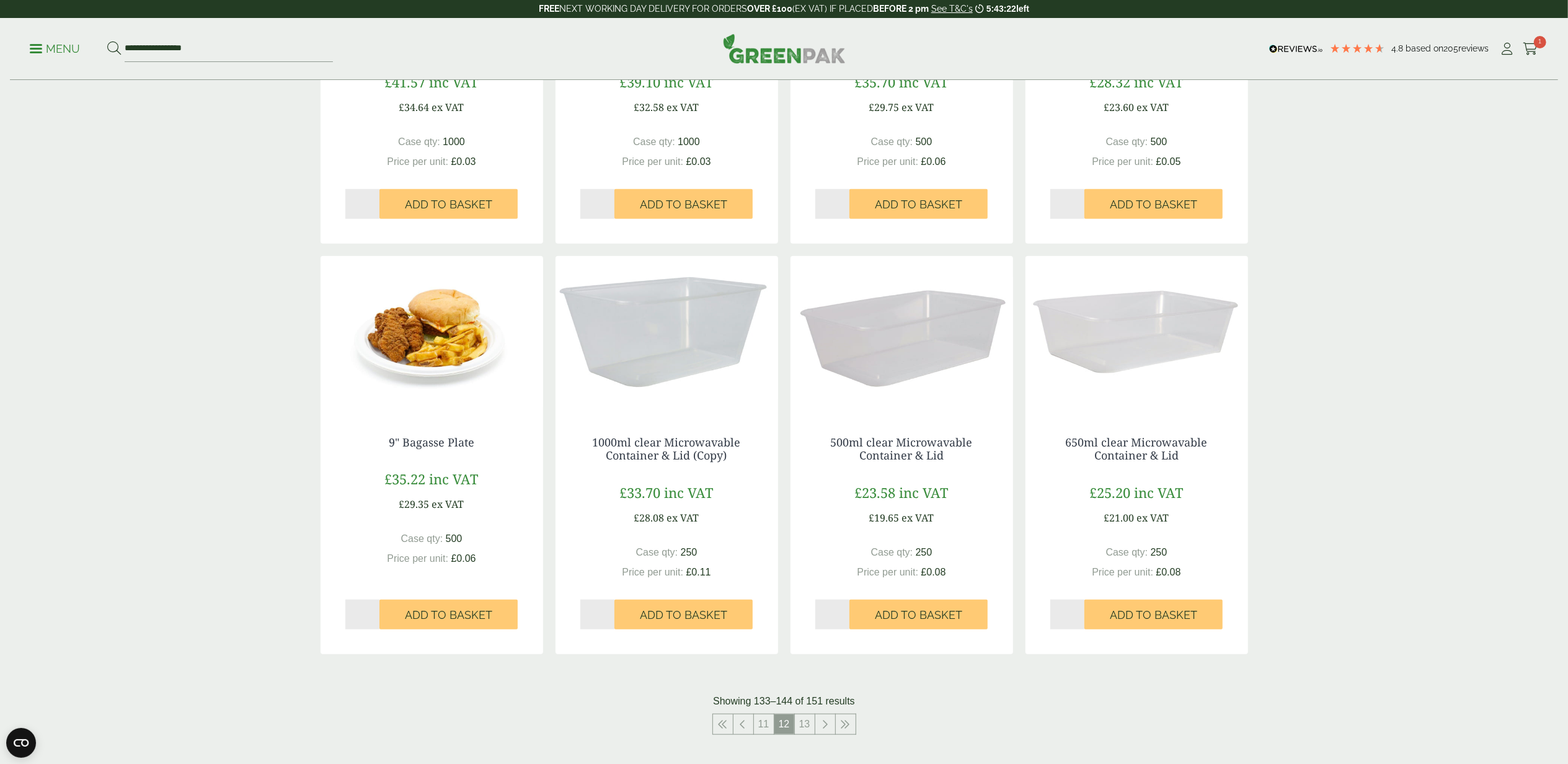
scroll to position [1210, 0]
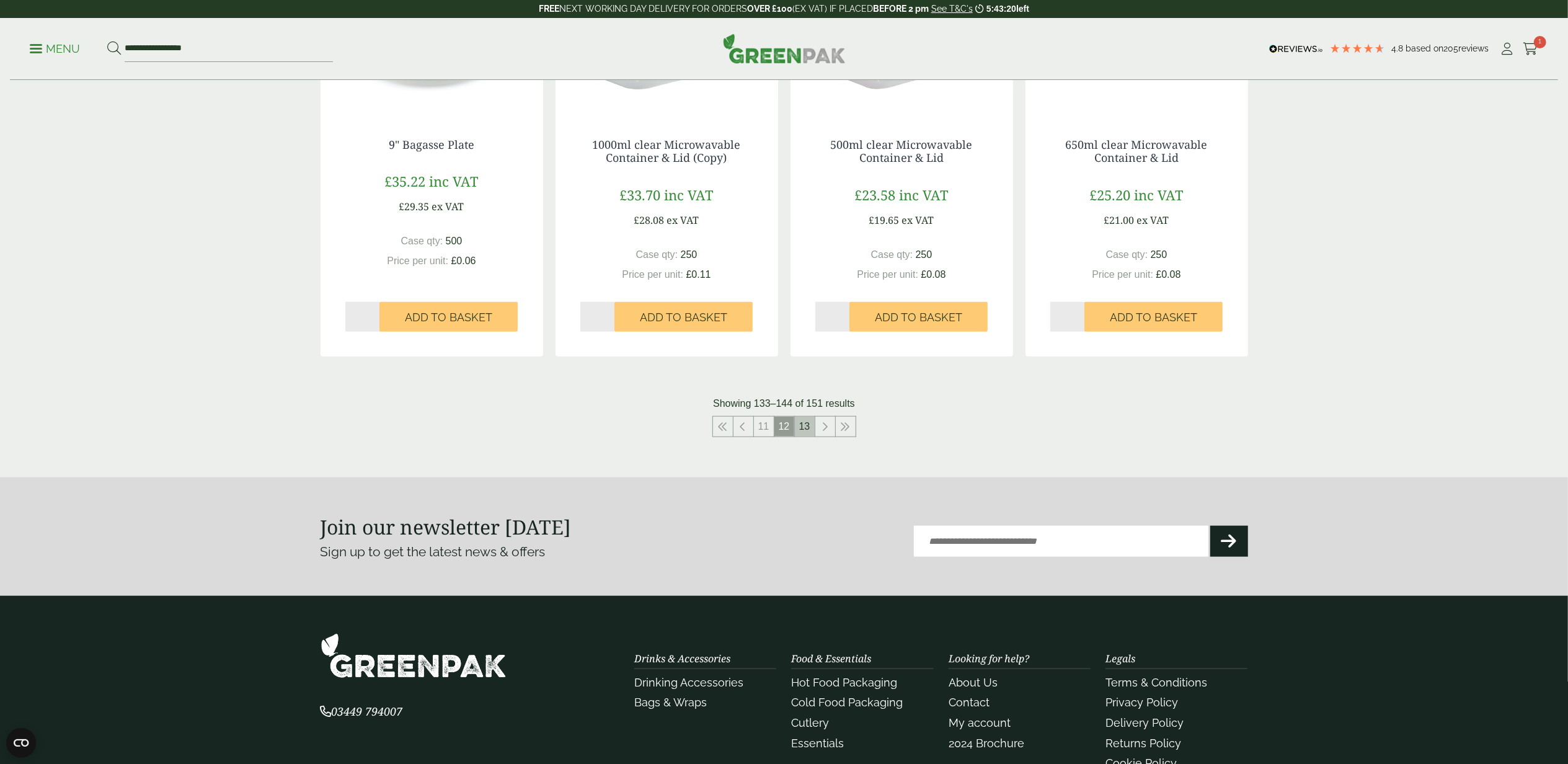
click at [802, 432] on link "13" at bounding box center [804, 426] width 20 height 20
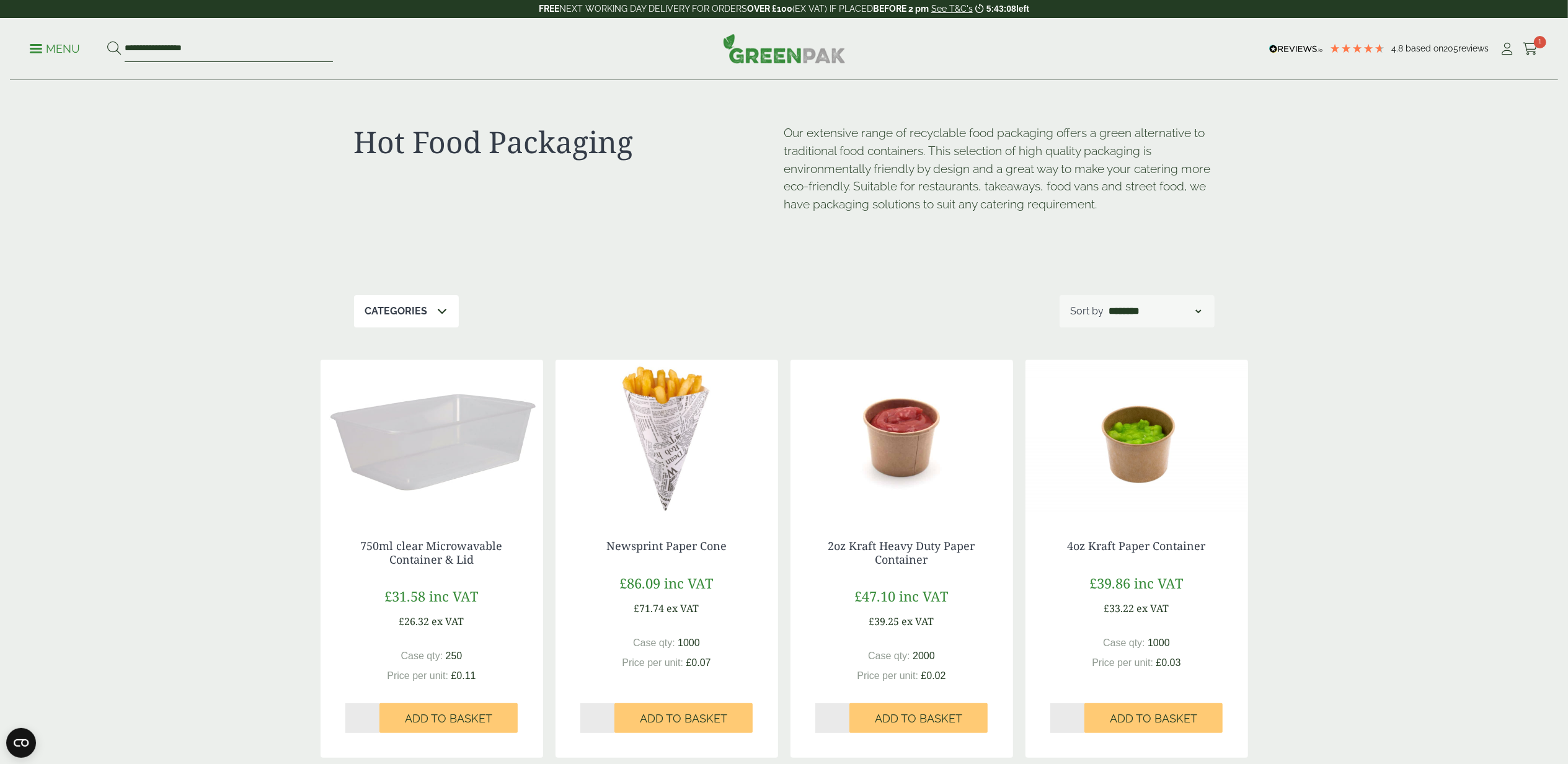
click at [224, 48] on input "**********" at bounding box center [228, 48] width 209 height 26
drag, startPoint x: 174, startPoint y: 52, endPoint x: 83, endPoint y: 55, distance: 91.0
click at [83, 55] on ul "**********" at bounding box center [181, 48] width 303 height 26
type input "*******"
click at [107, 41] on button at bounding box center [113, 48] width 13 height 16
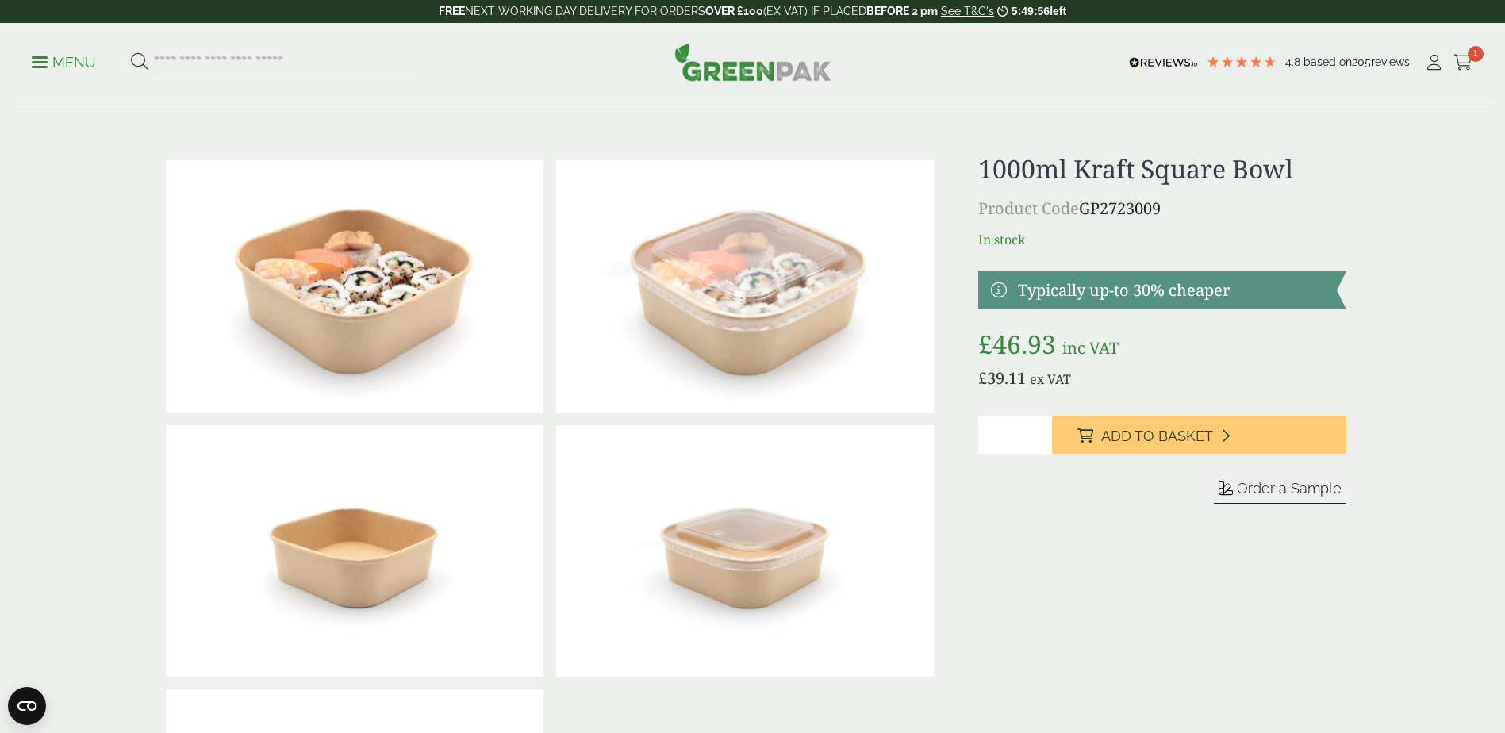
click at [391, 539] on img at bounding box center [355, 551] width 378 height 252
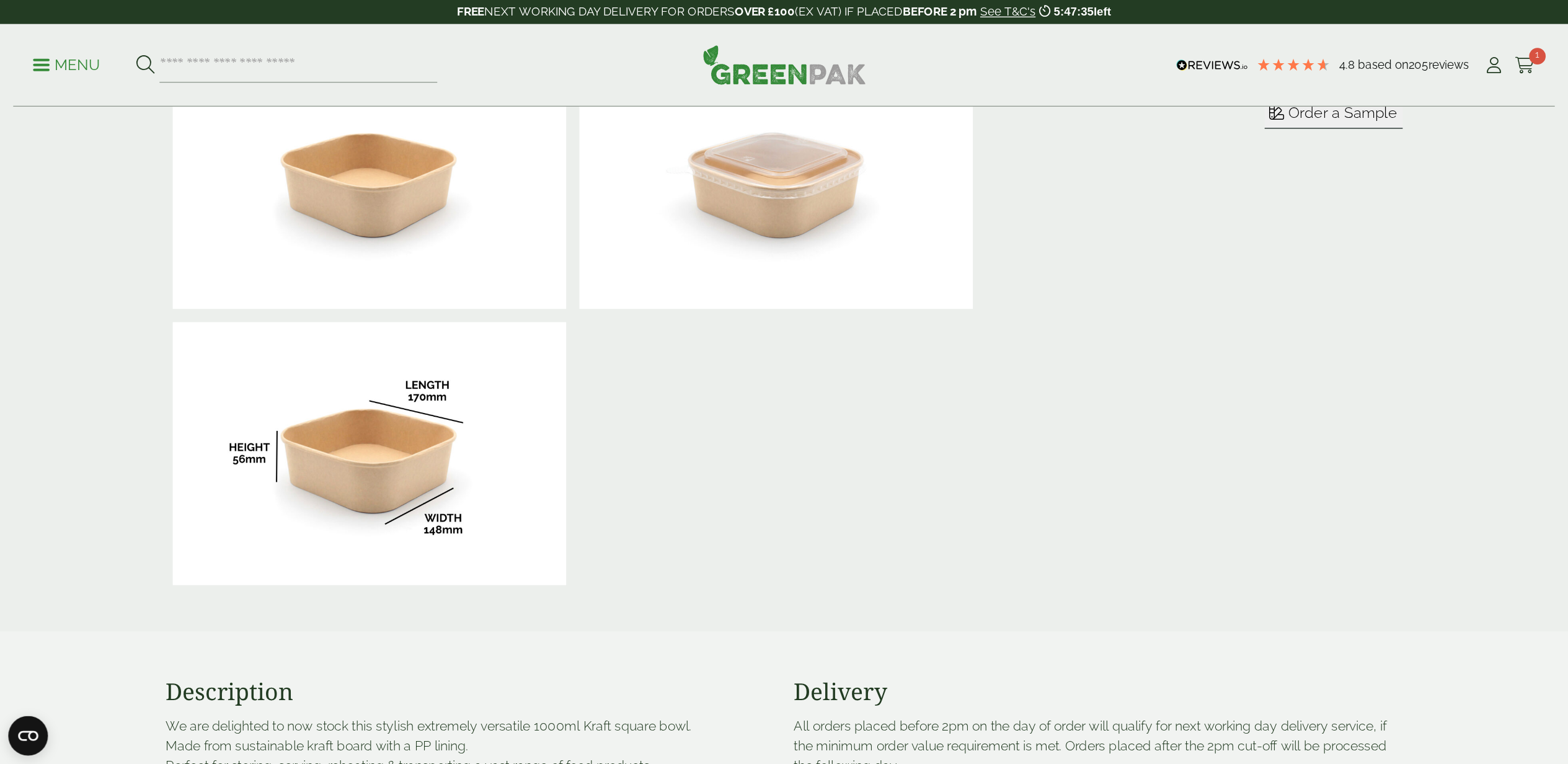
scroll to position [372, 0]
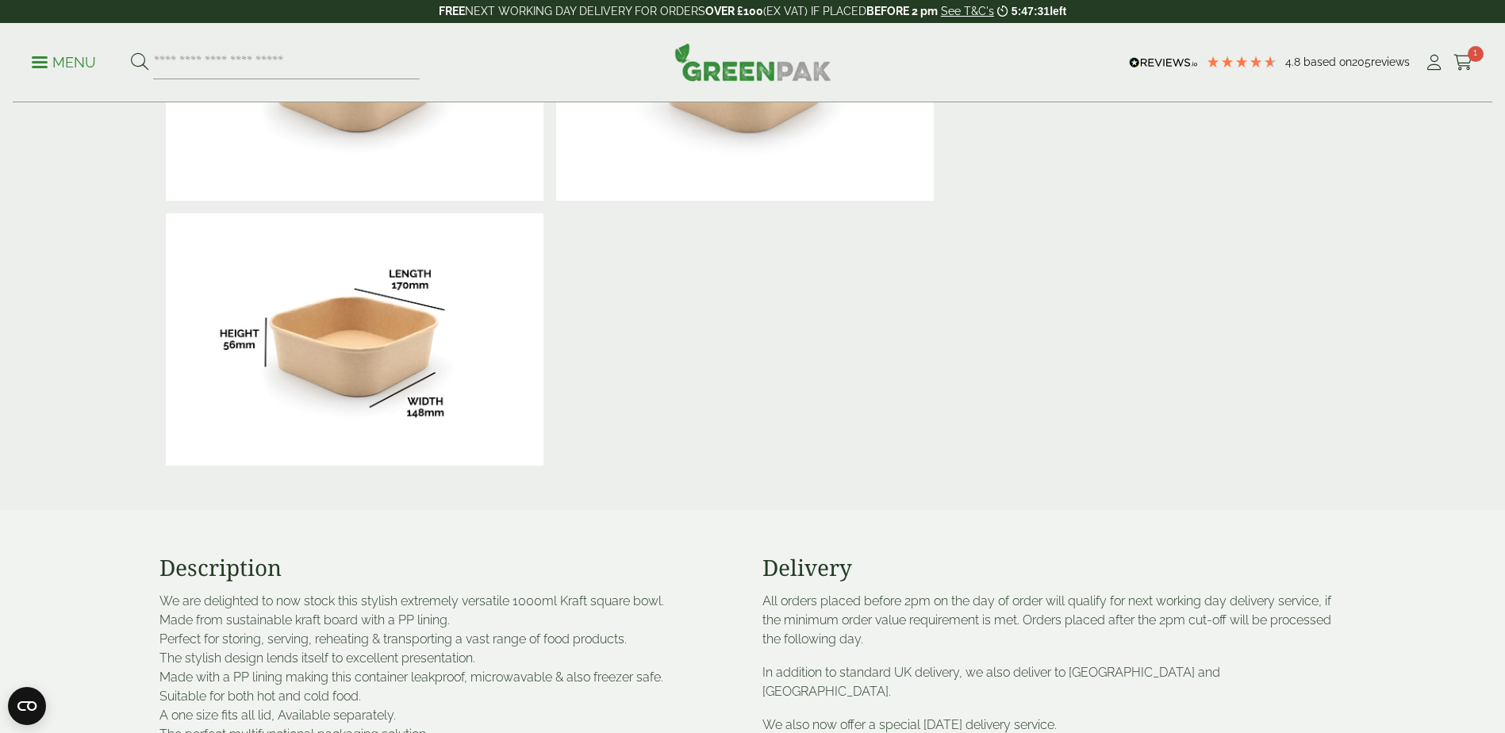
click at [386, 336] on img at bounding box center [355, 339] width 378 height 252
click at [405, 322] on img at bounding box center [355, 339] width 378 height 252
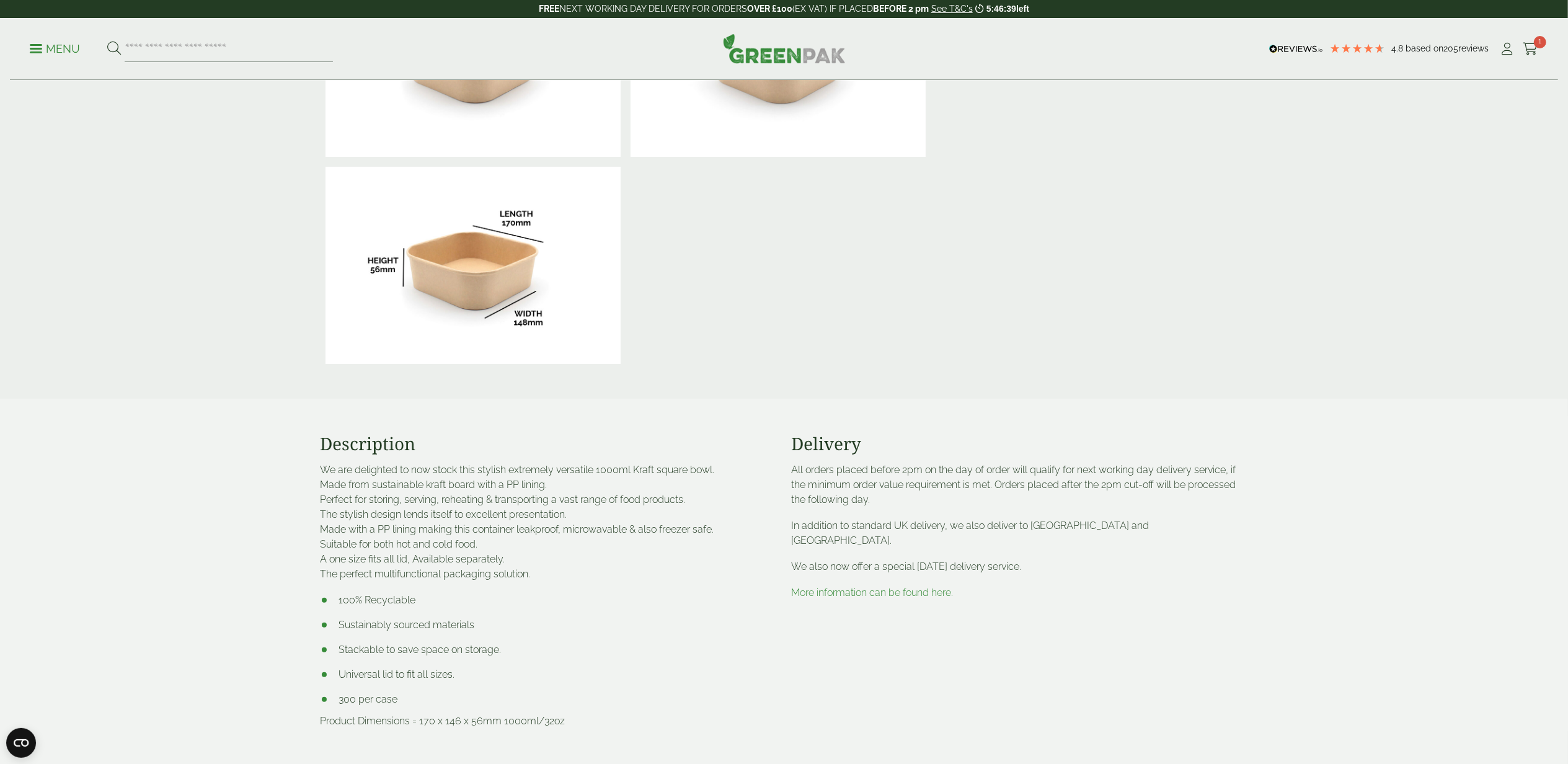
click at [243, 246] on div "£" at bounding box center [784, 533] width 1568 height 1648
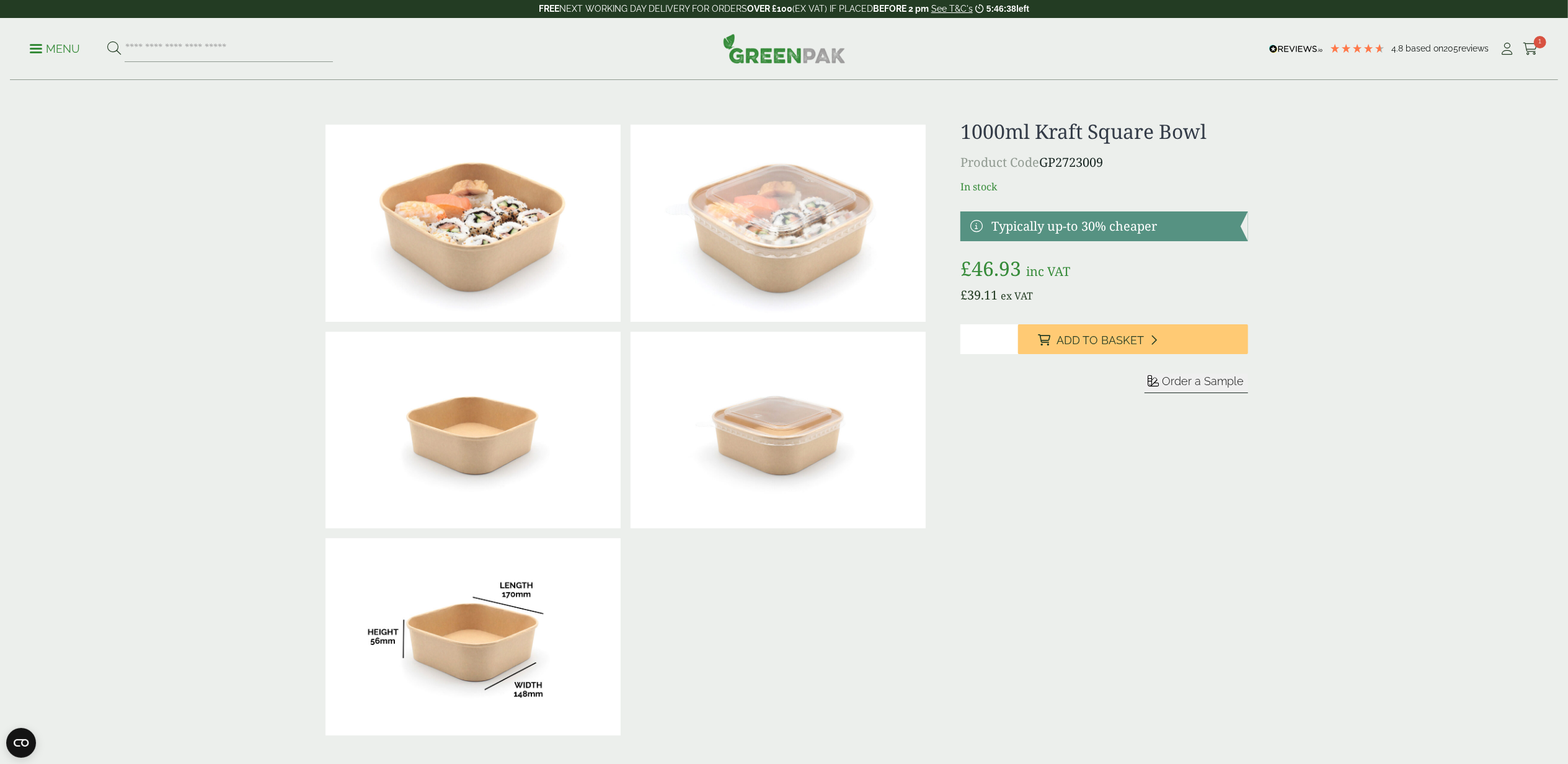
scroll to position [0, 0]
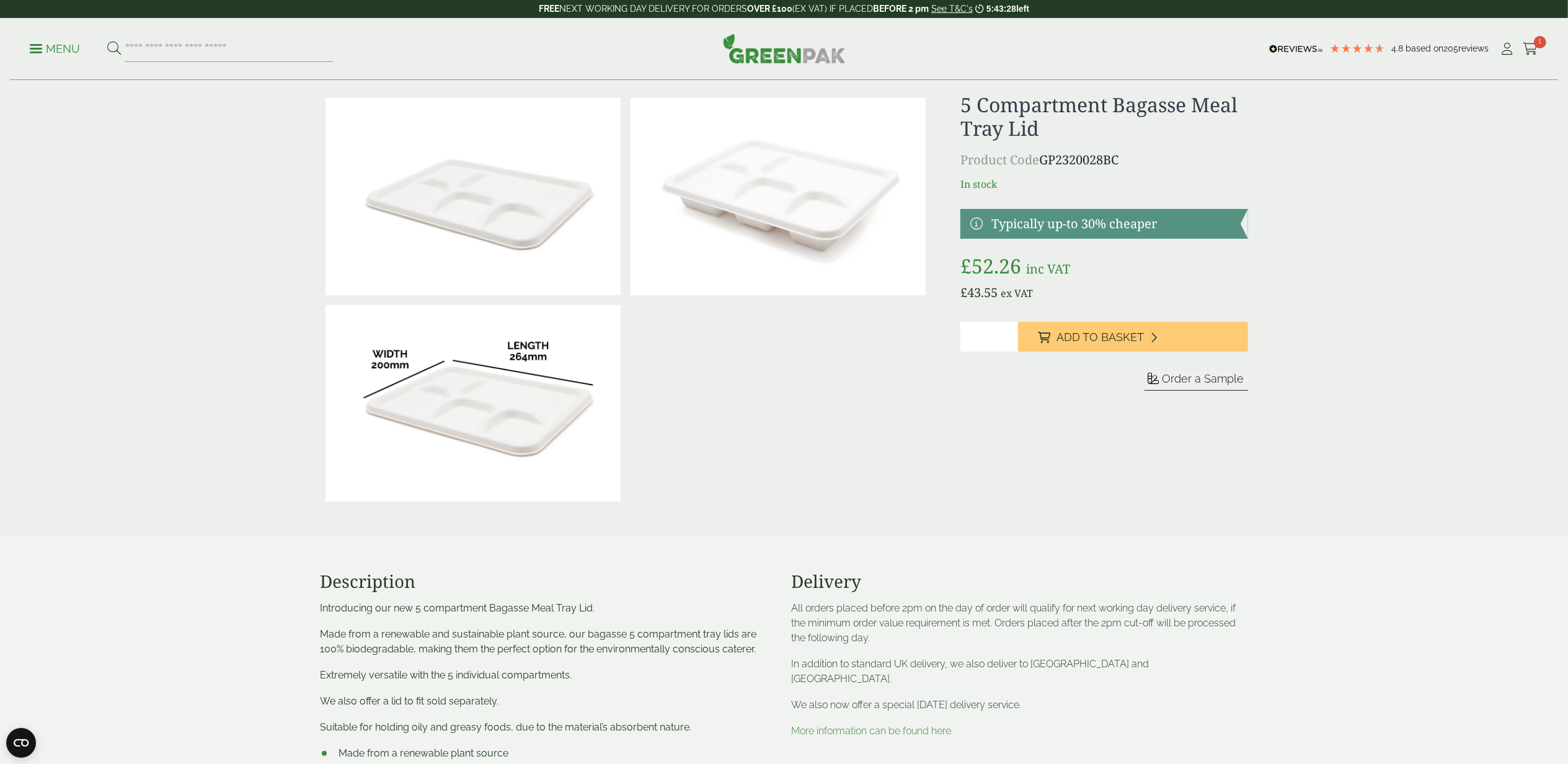
scroll to position [165, 0]
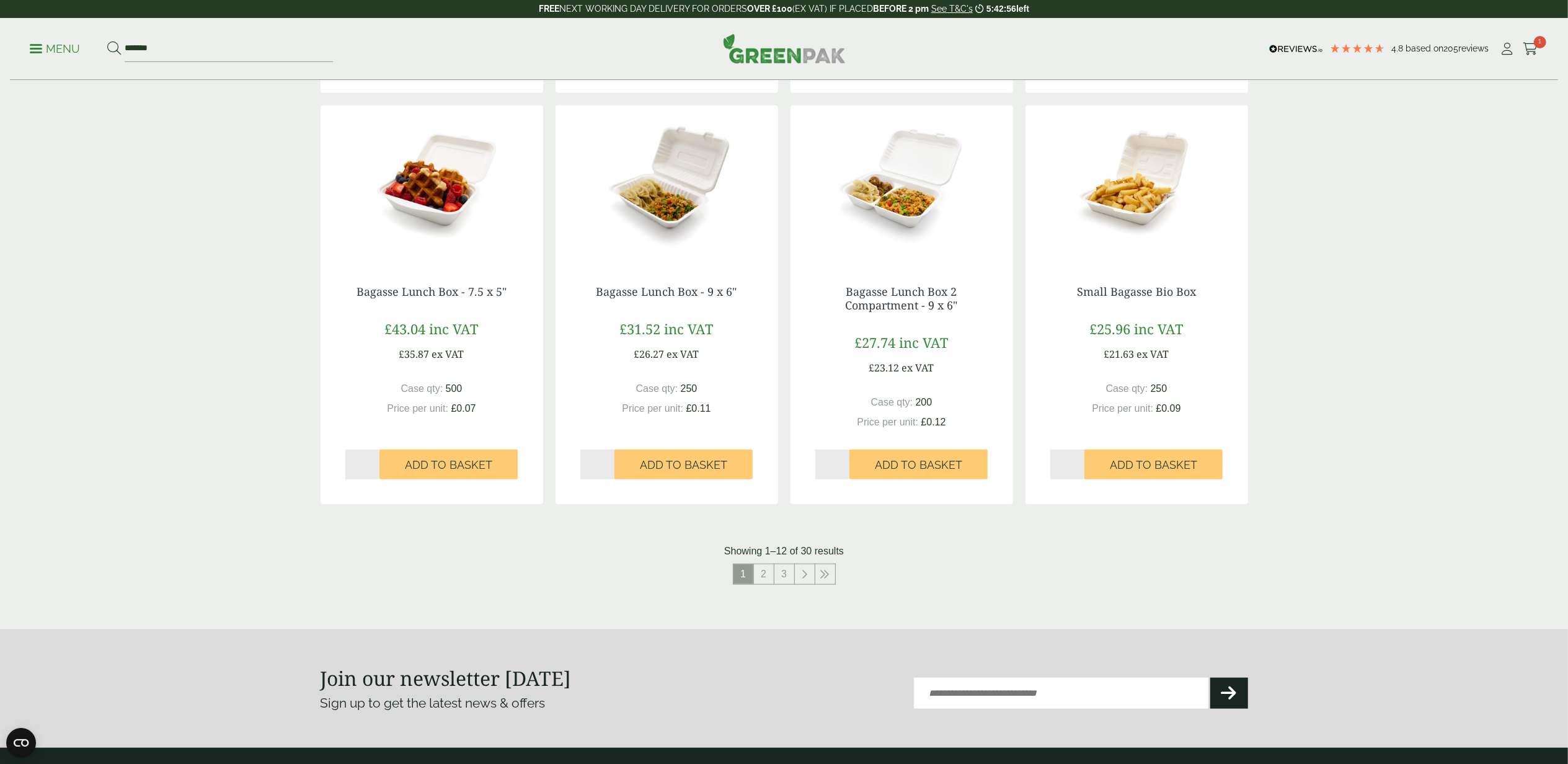
scroll to position [992, 0]
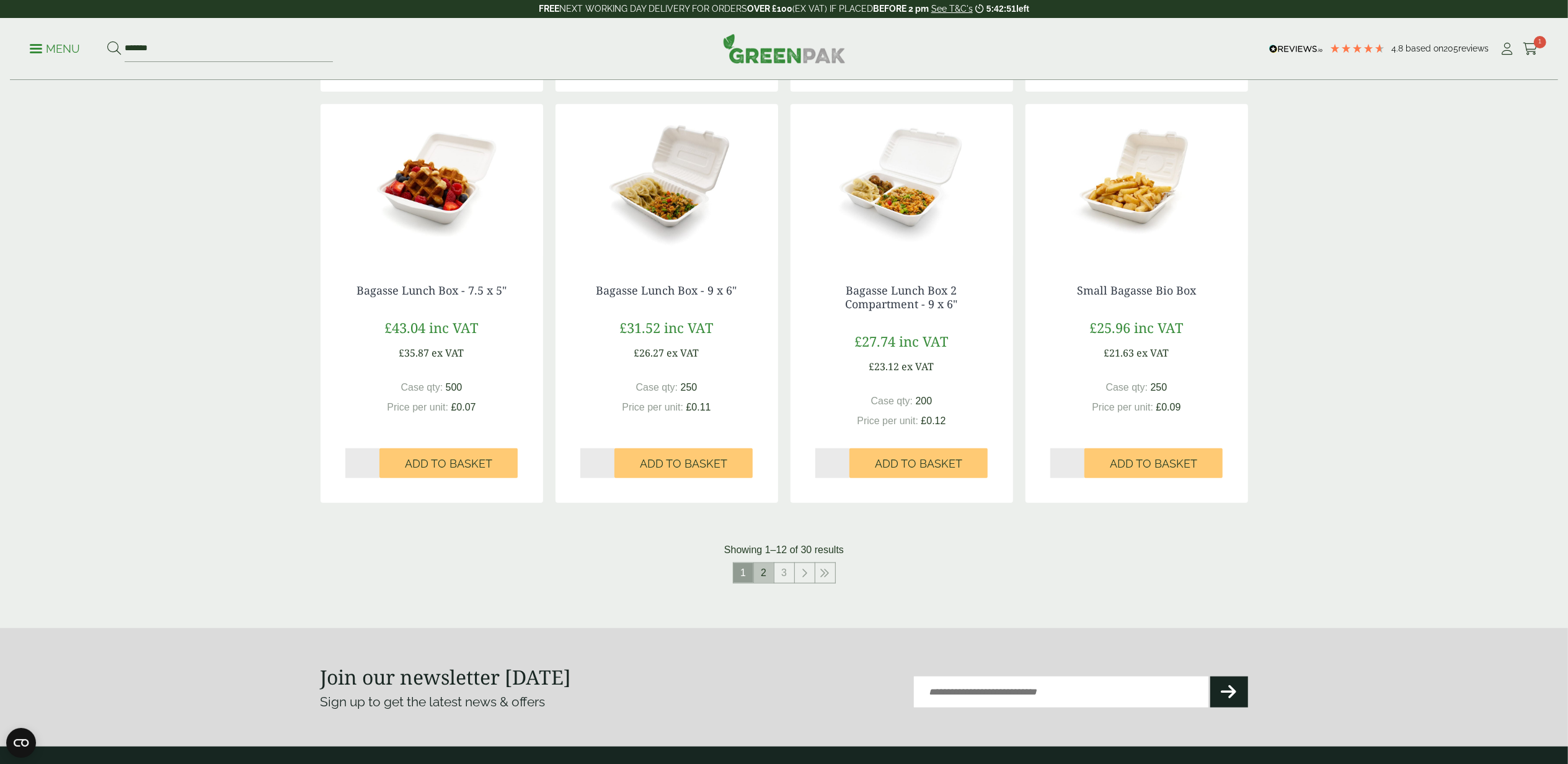
click at [768, 569] on link "2" at bounding box center [764, 572] width 20 height 20
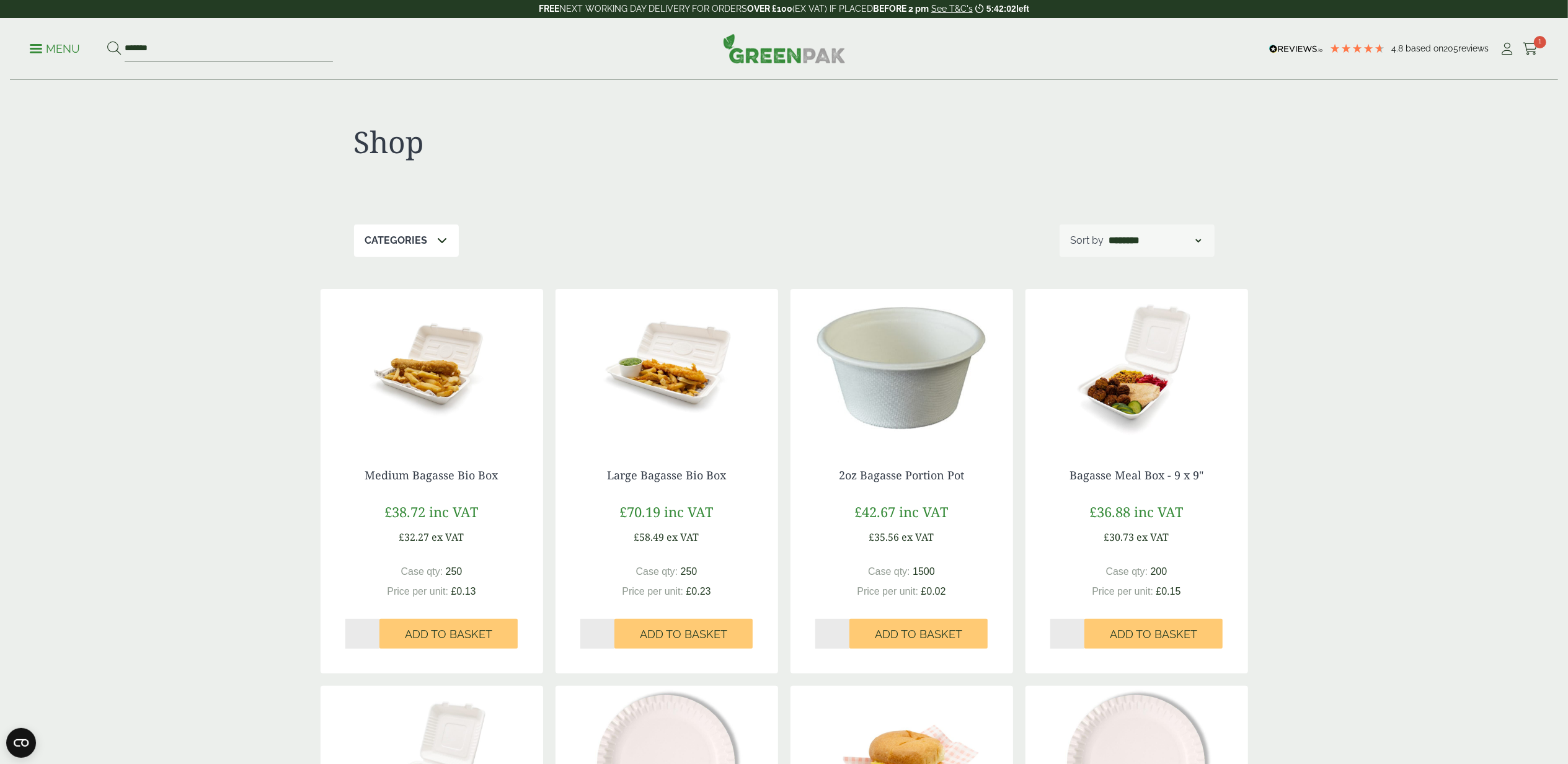
click at [41, 48] on span at bounding box center [36, 48] width 13 height 2
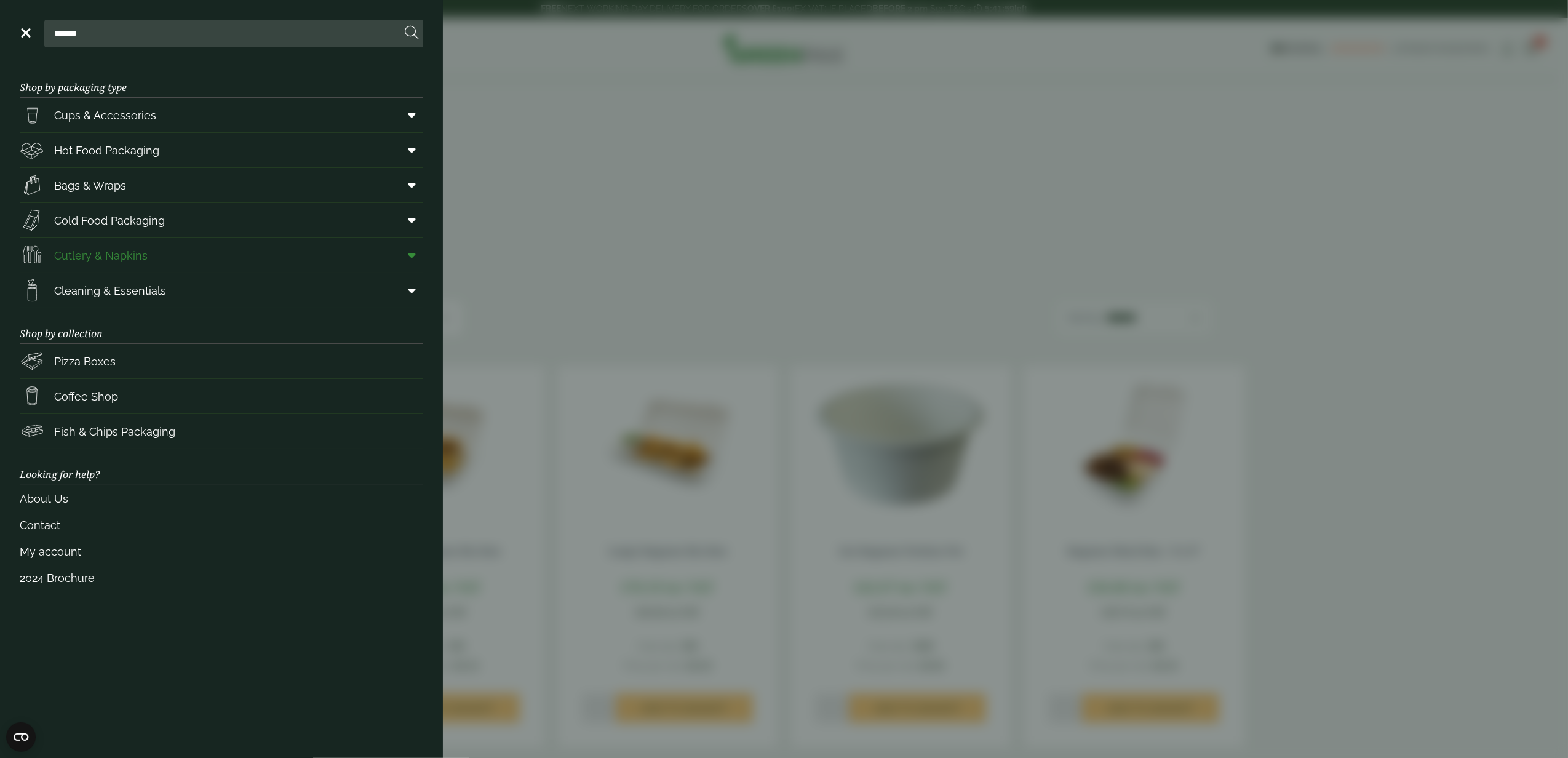
click at [136, 249] on span "Cutlery & Napkins" at bounding box center [101, 255] width 94 height 16
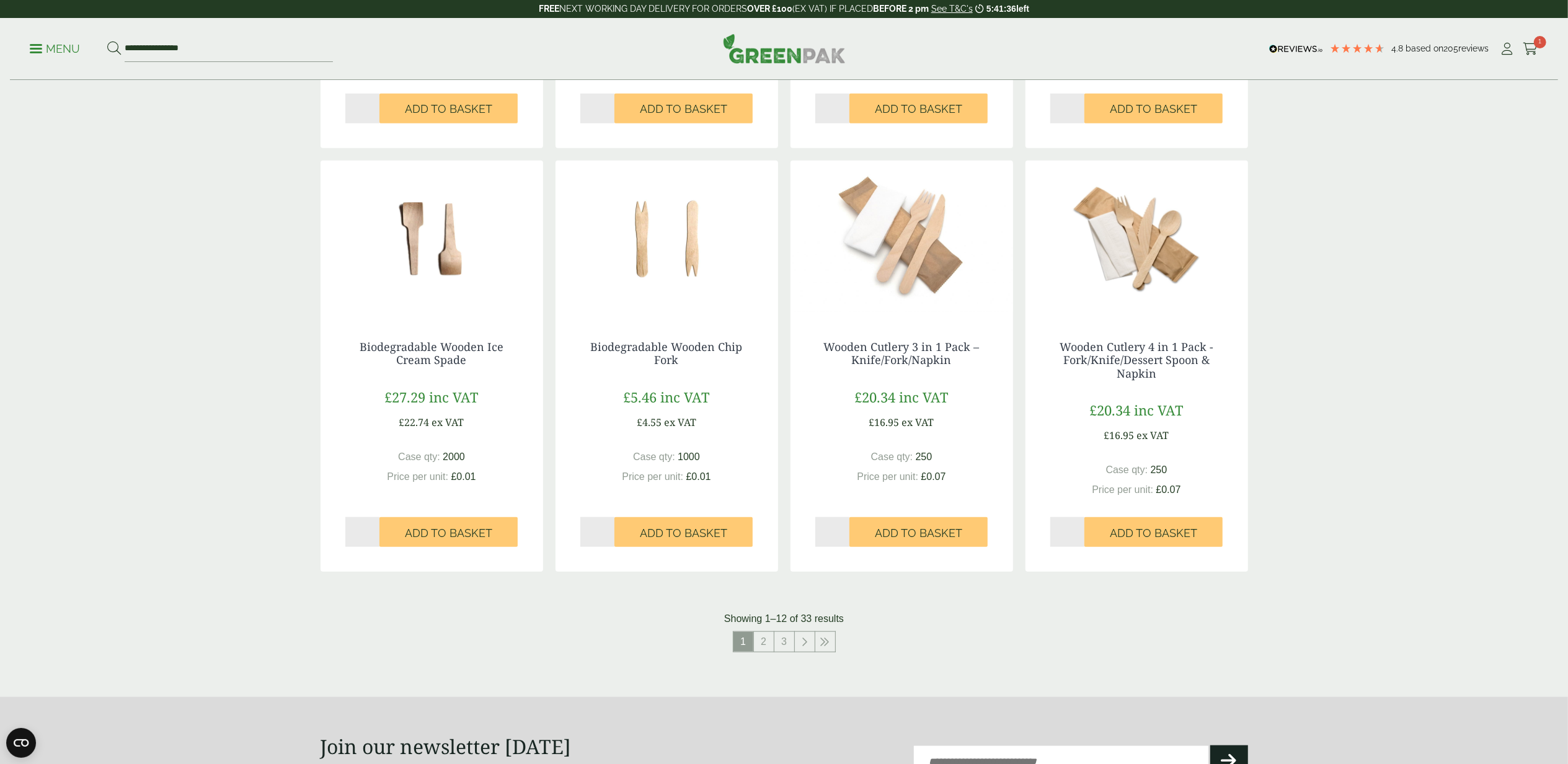
scroll to position [992, 0]
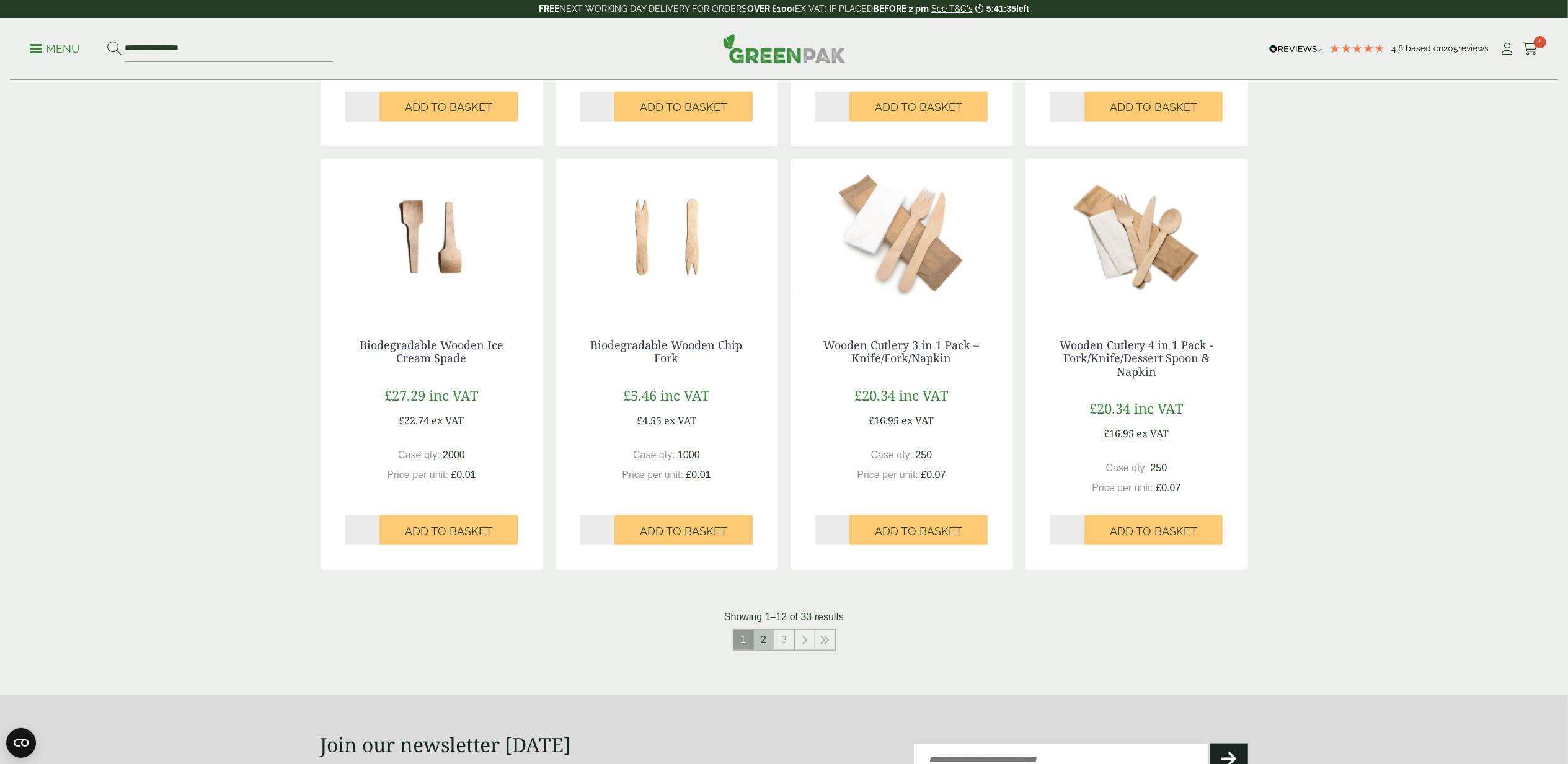
click at [768, 637] on link "2" at bounding box center [764, 640] width 20 height 20
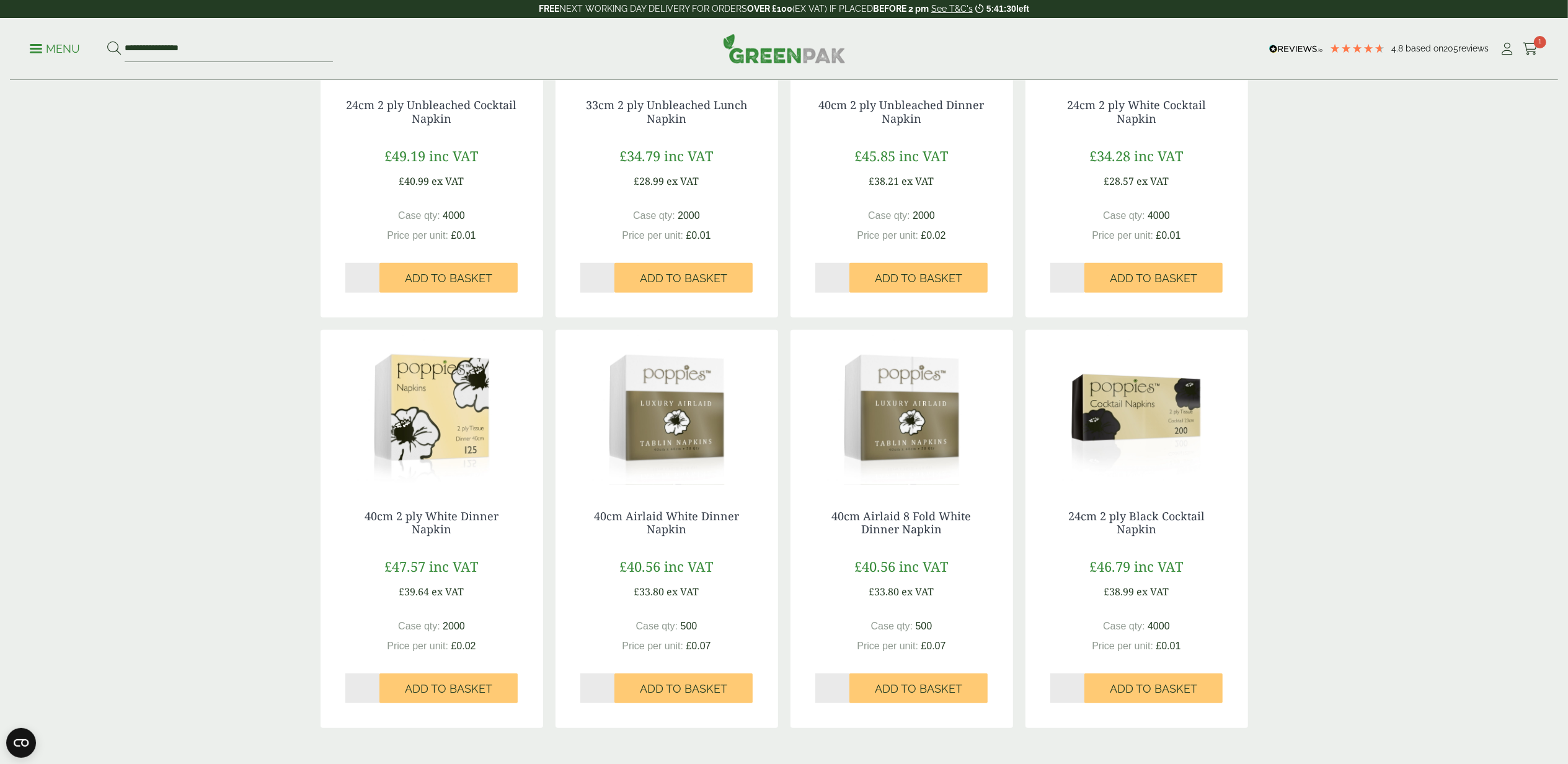
scroll to position [992, 0]
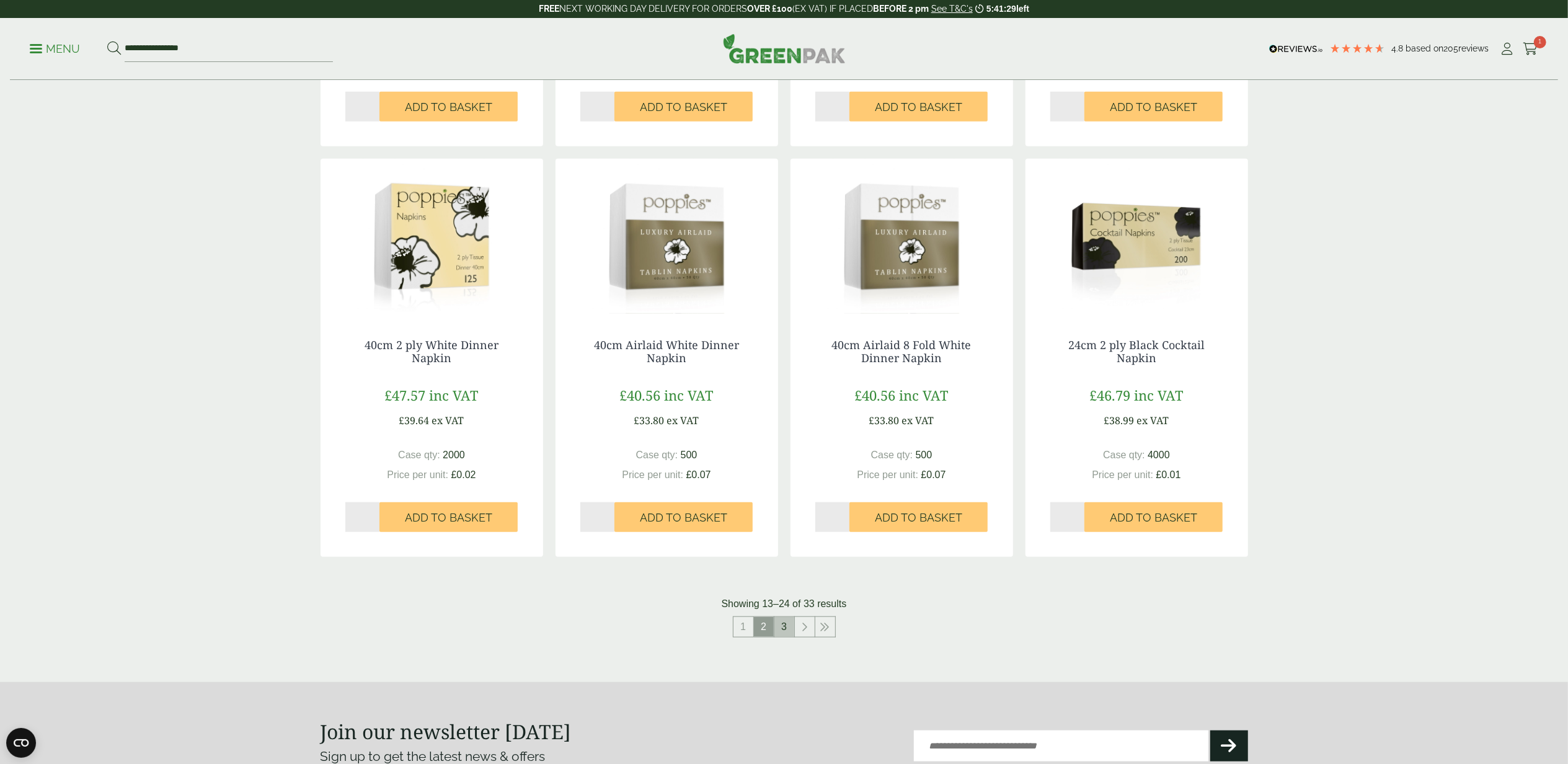
click at [782, 626] on link "3" at bounding box center [784, 626] width 20 height 20
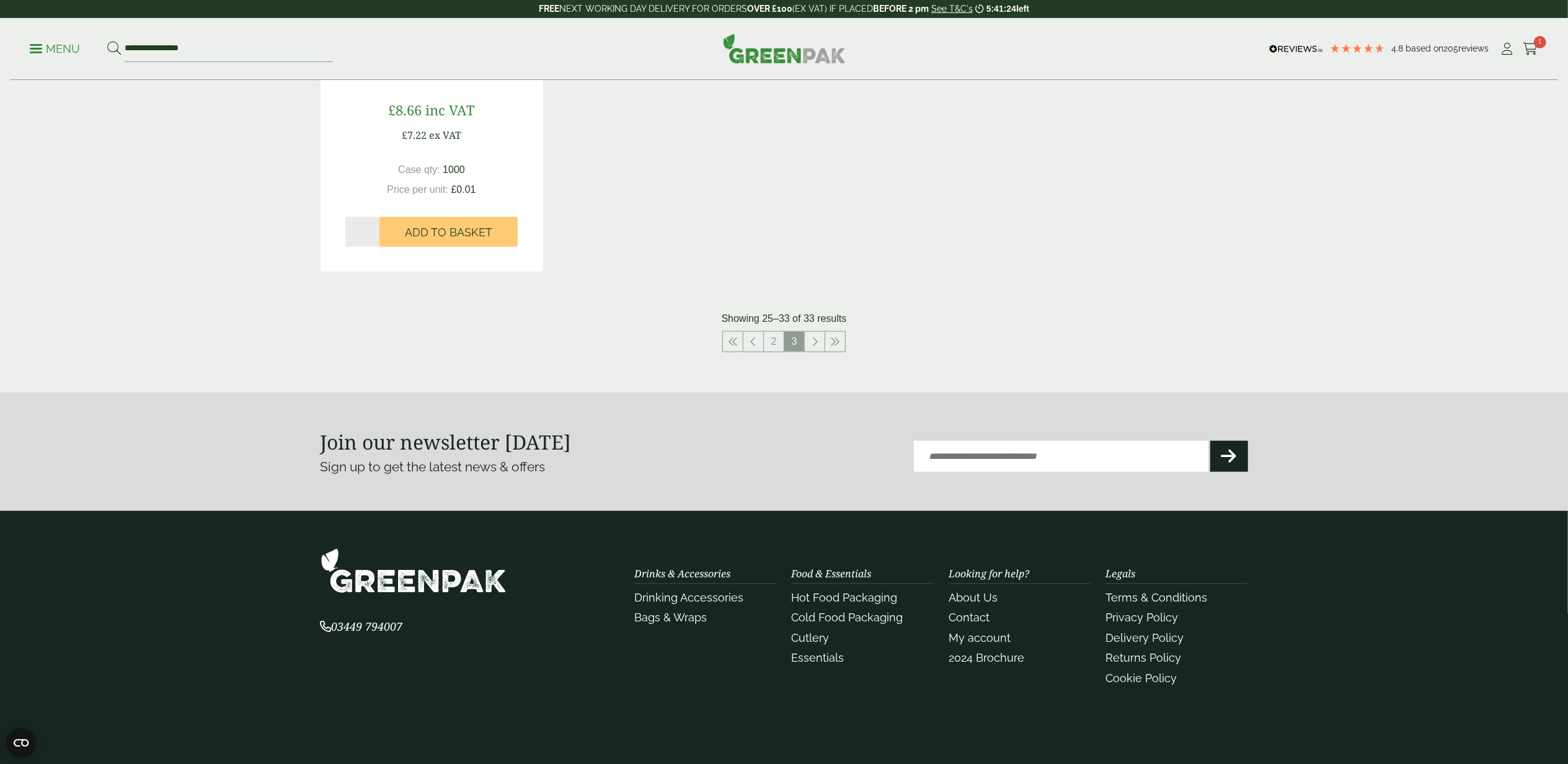
scroll to position [1358, 0]
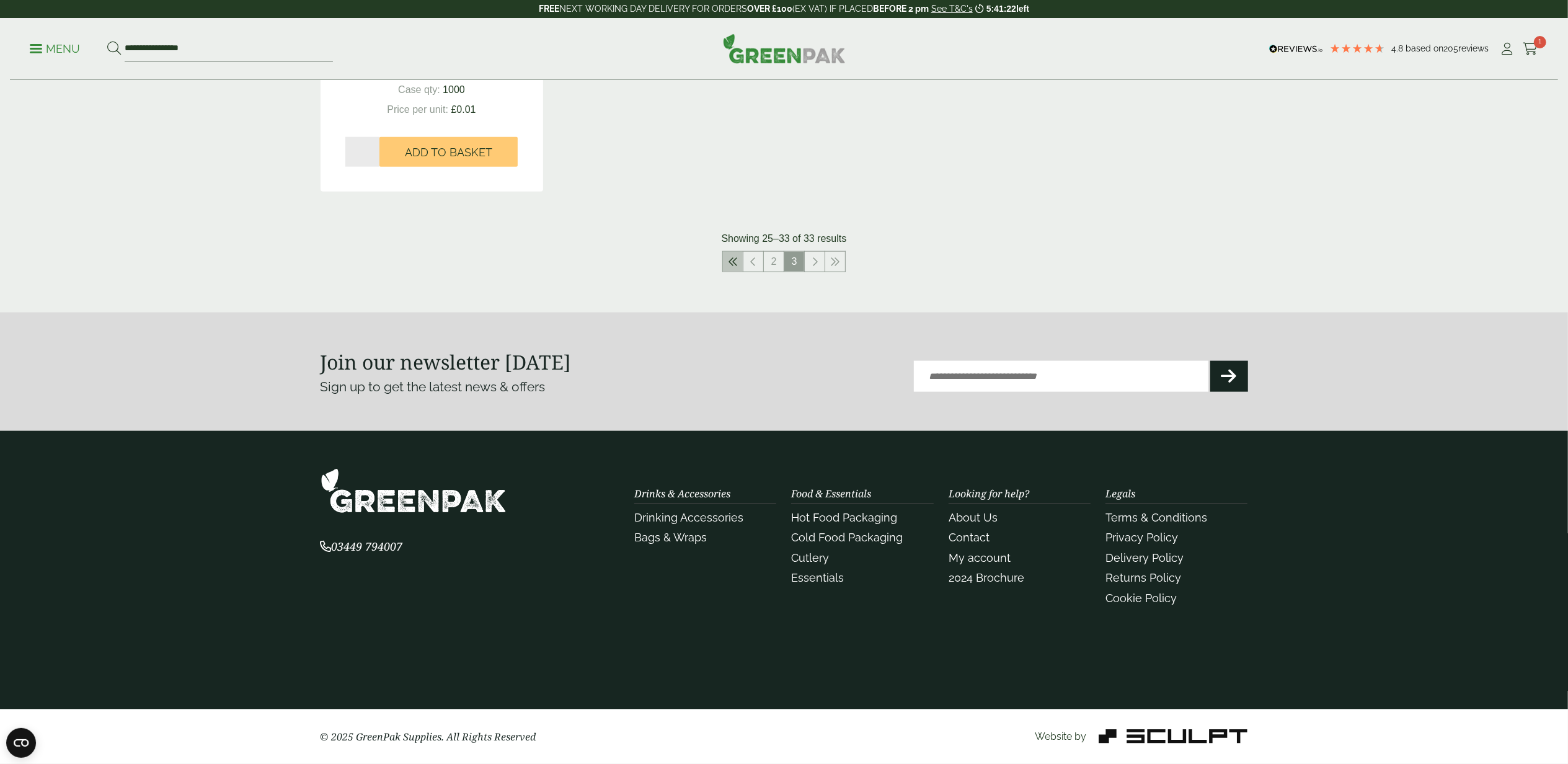
click at [732, 260] on icon at bounding box center [732, 261] width 10 height 10
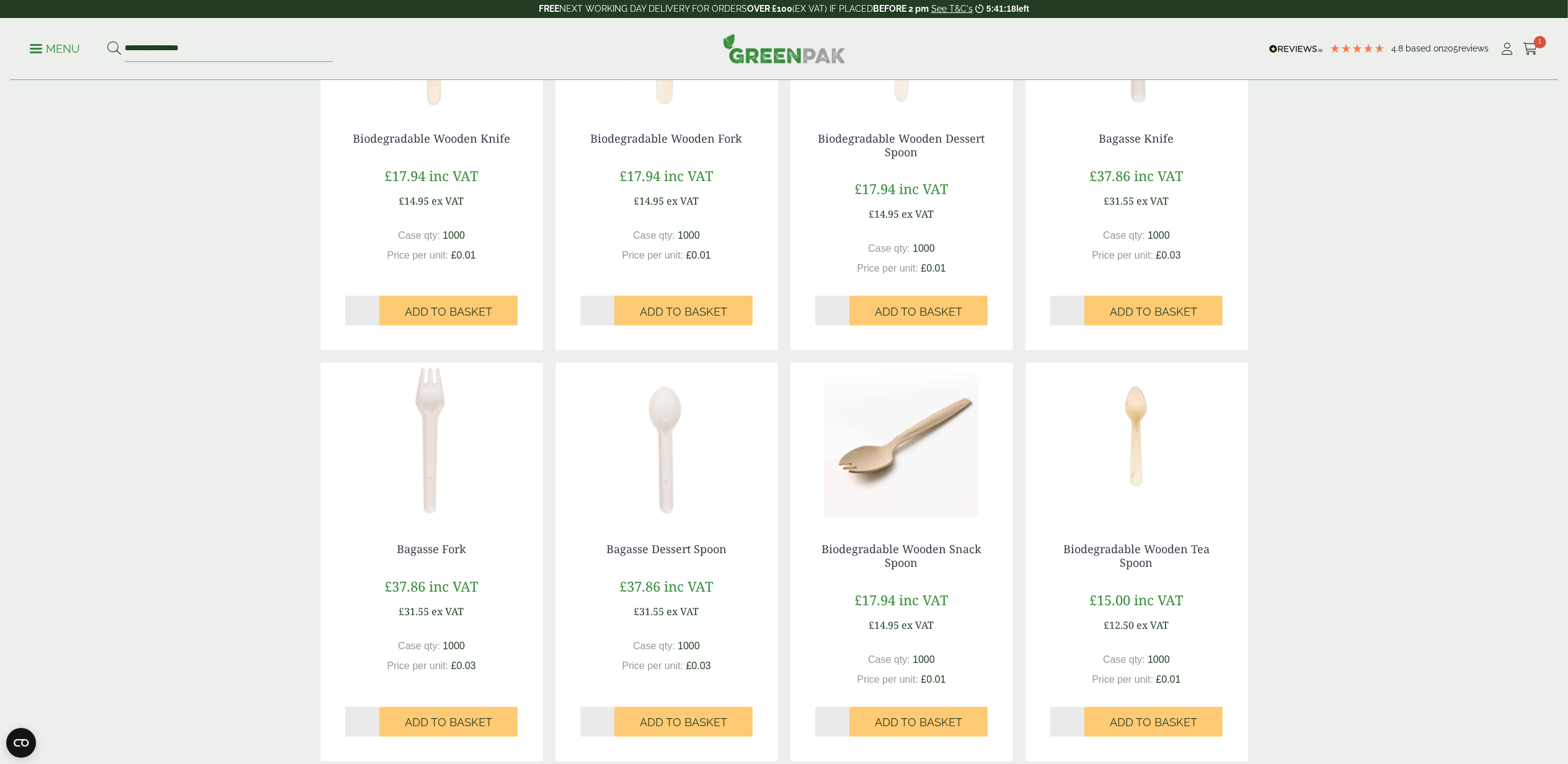
scroll to position [365, 0]
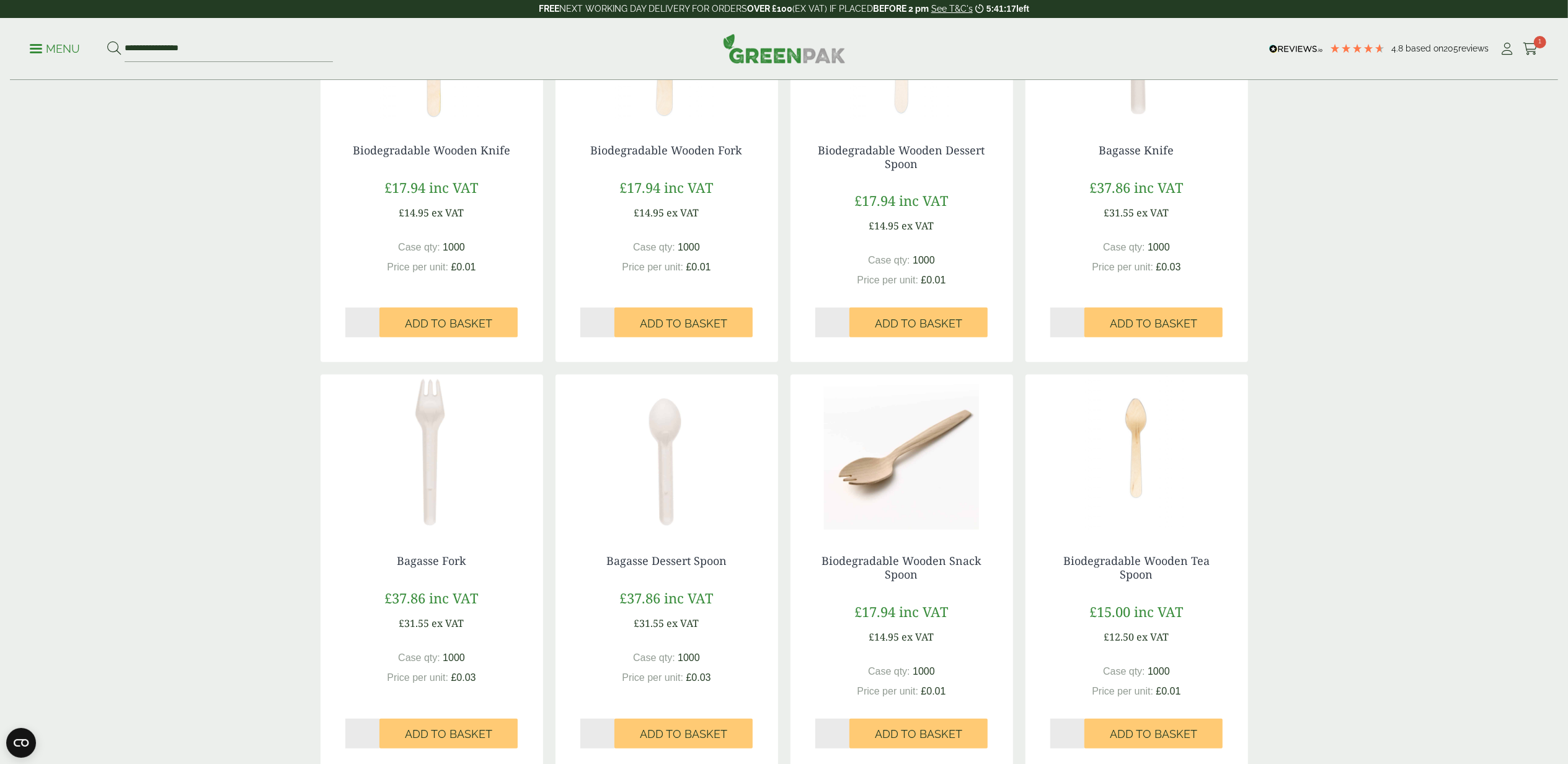
click at [489, 451] on img at bounding box center [431, 452] width 223 height 155
